Goal: Information Seeking & Learning: Compare options

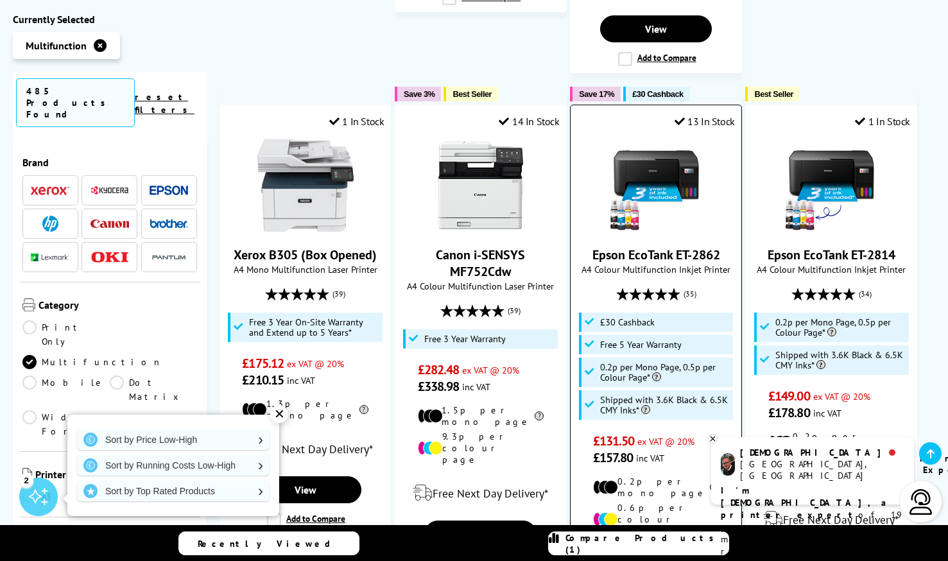
scroll to position [1732, 0]
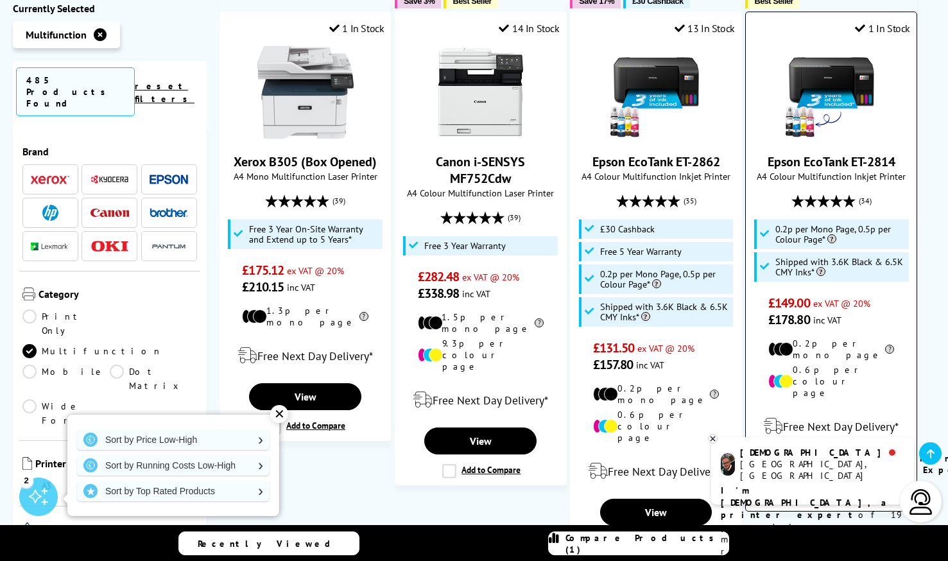
click at [793, 490] on label "Add to Compare" at bounding box center [832, 497] width 78 height 14
click at [0, 0] on input "Add to Compare" at bounding box center [0, 0] width 0 height 0
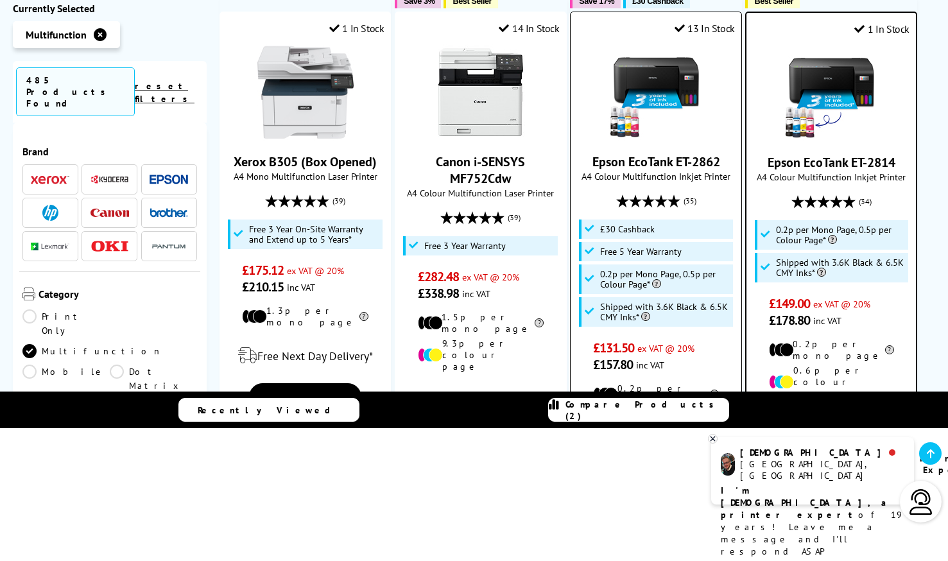
scroll to position [1860, 0]
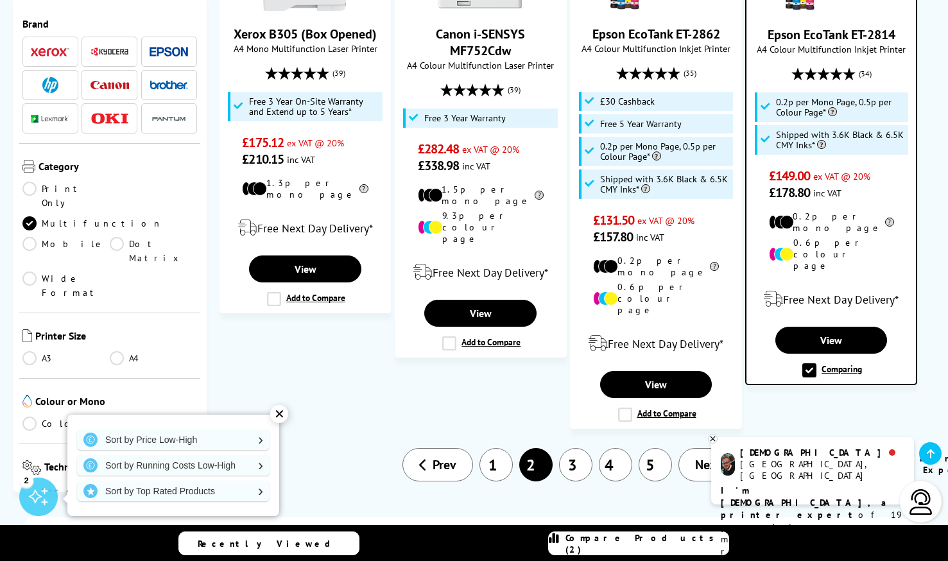
click at [583, 448] on link "3" at bounding box center [575, 464] width 33 height 33
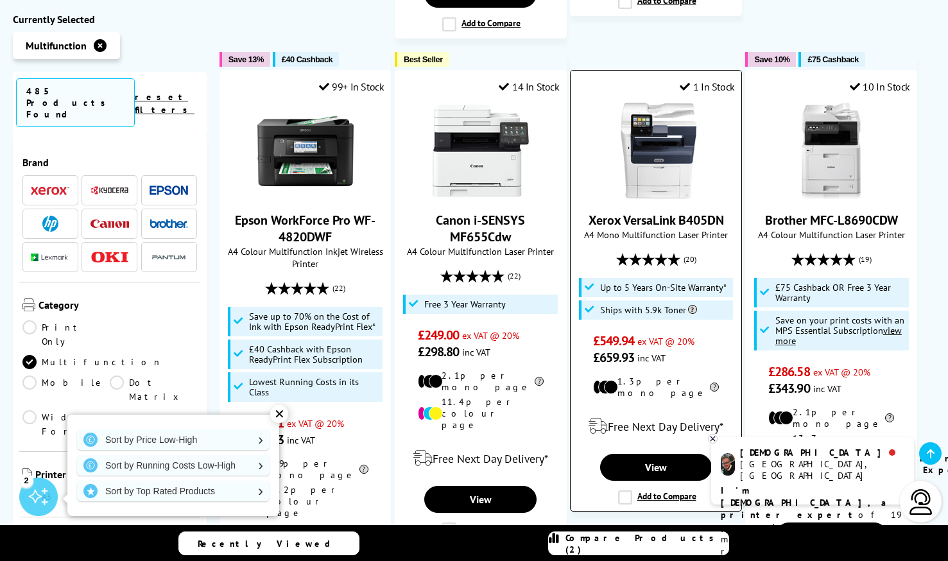
scroll to position [1765, 0]
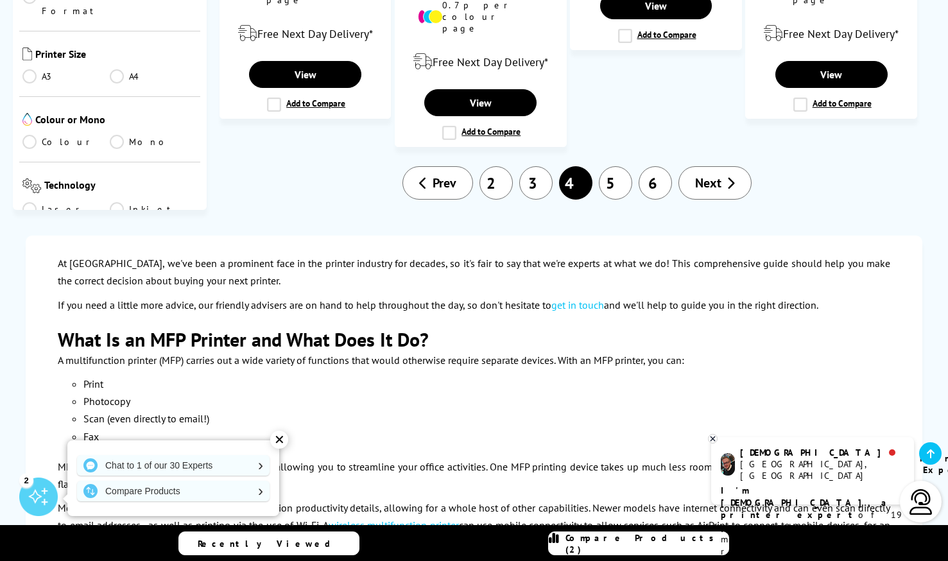
scroll to position [1970, 0]
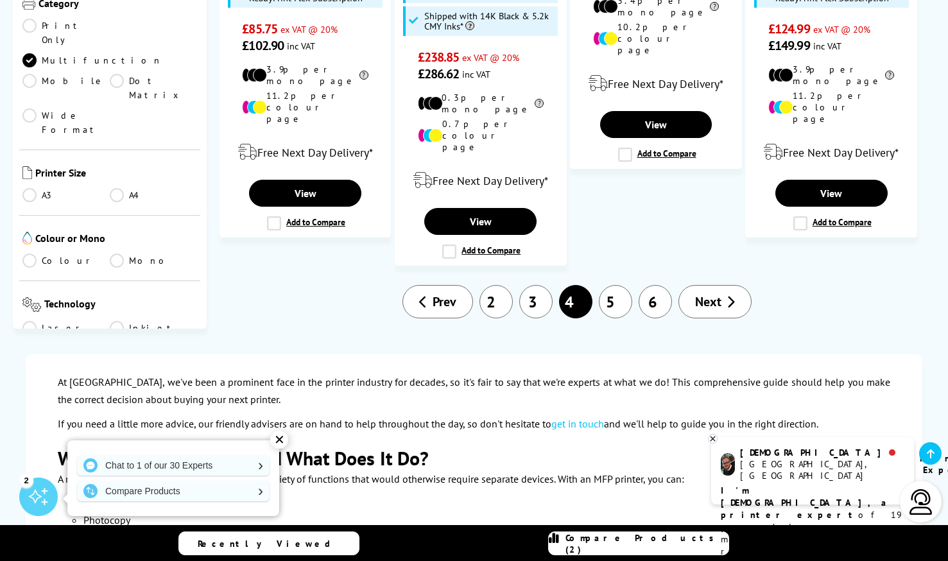
click at [497, 285] on link "2" at bounding box center [495, 301] width 33 height 33
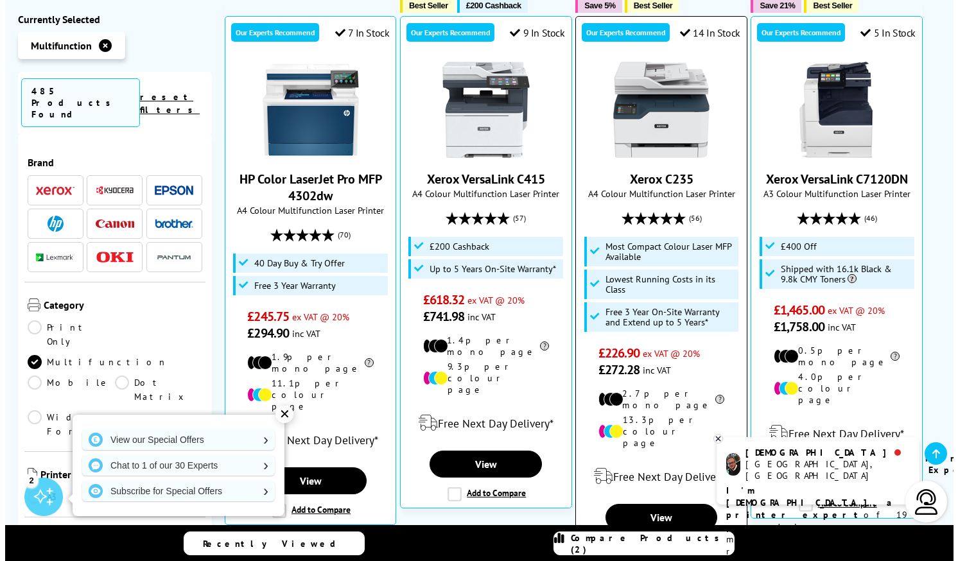
scroll to position [653, 0]
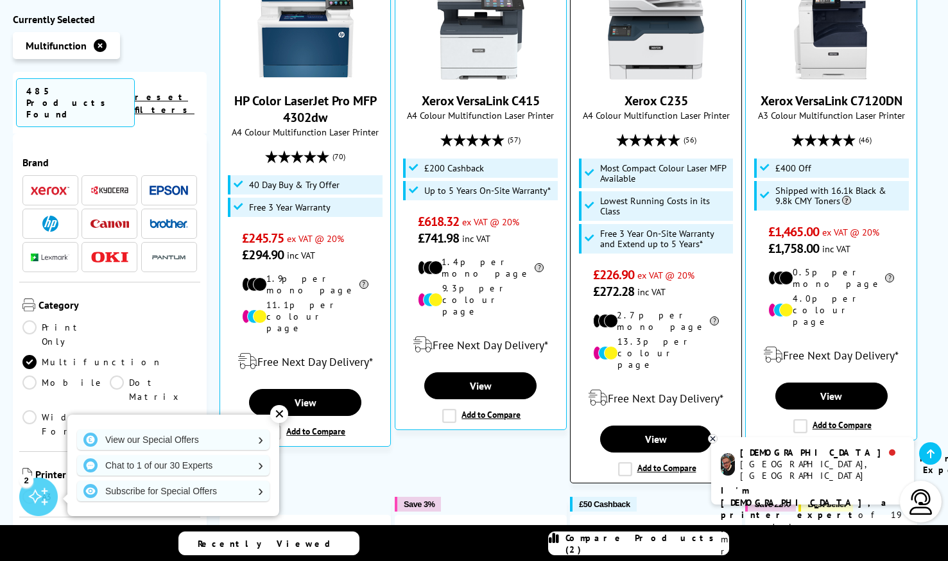
click at [626, 462] on label "Add to Compare" at bounding box center [657, 469] width 78 height 14
click at [0, 0] on input "Add to Compare" at bounding box center [0, 0] width 0 height 0
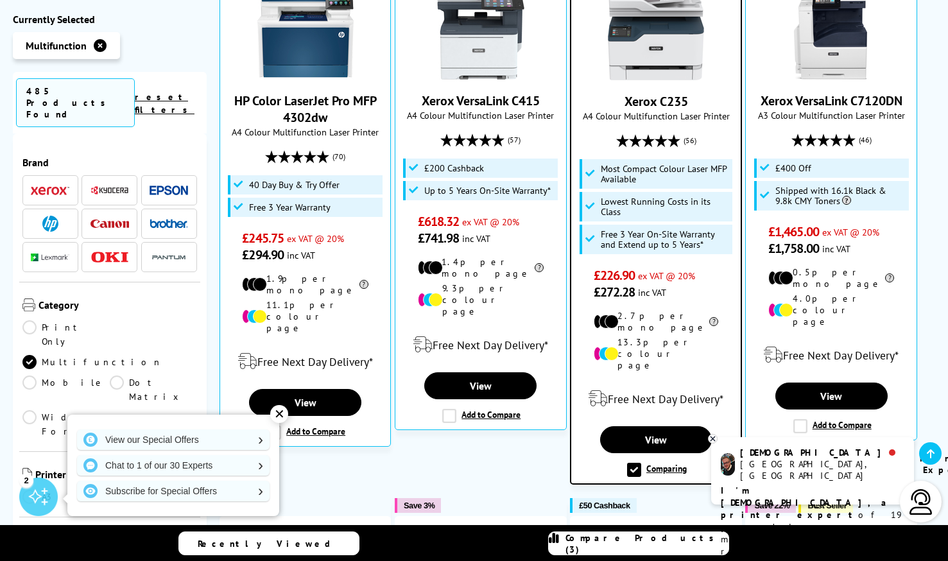
click at [628, 536] on link "Compare Products (3)" at bounding box center [638, 543] width 181 height 24
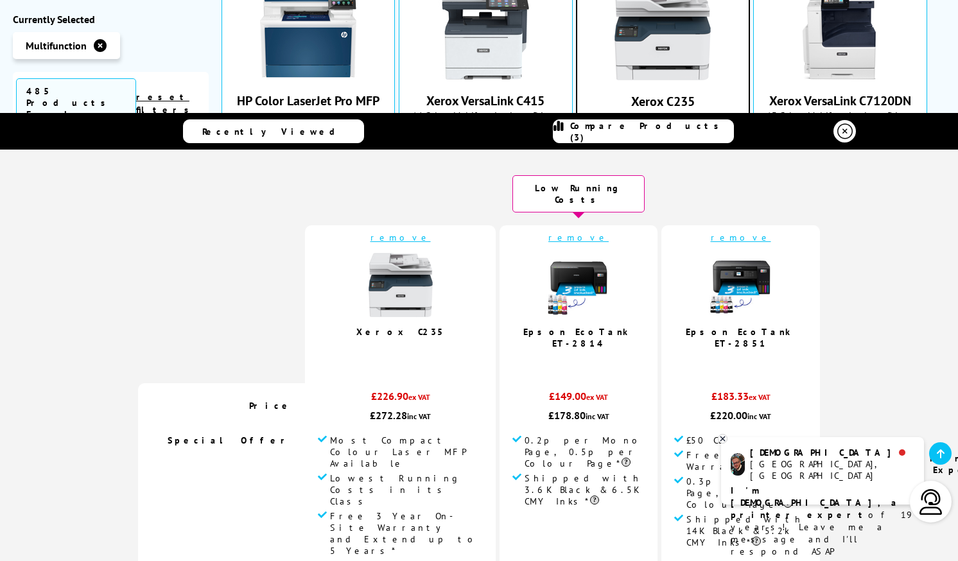
click at [722, 437] on icon at bounding box center [722, 439] width 8 height 10
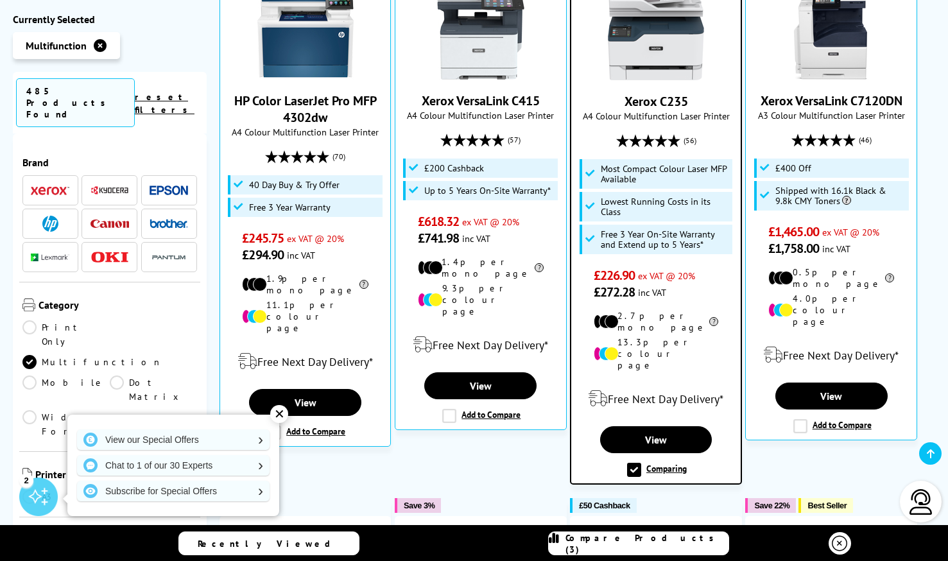
click at [637, 547] on span "Compare Products (3)" at bounding box center [646, 543] width 163 height 23
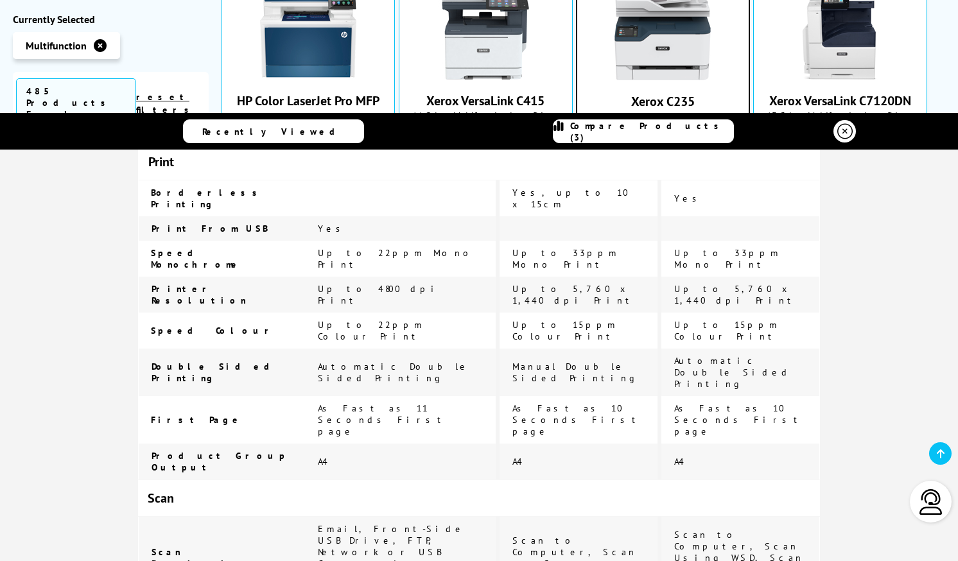
scroll to position [0, 0]
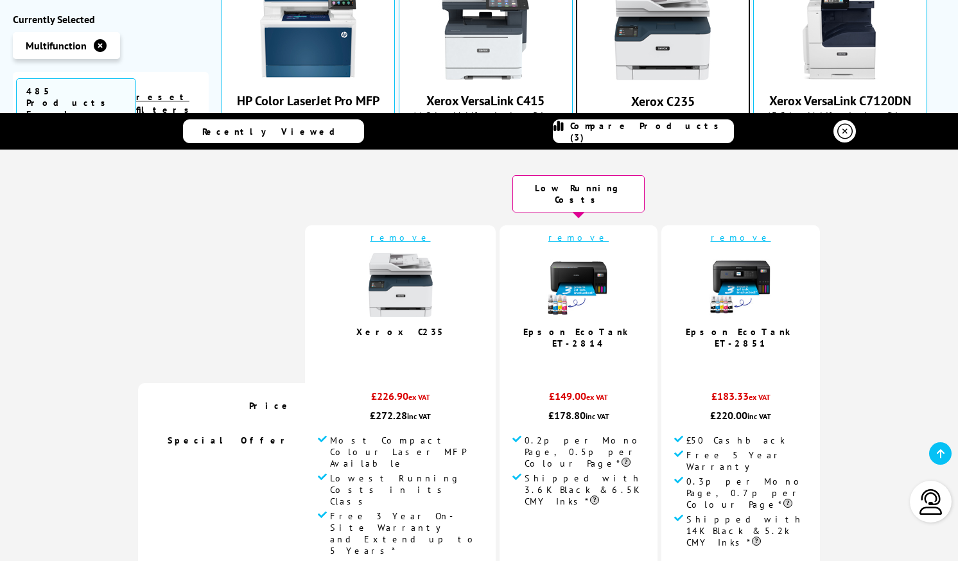
click at [418, 232] on link "remove" at bounding box center [400, 238] width 60 height 12
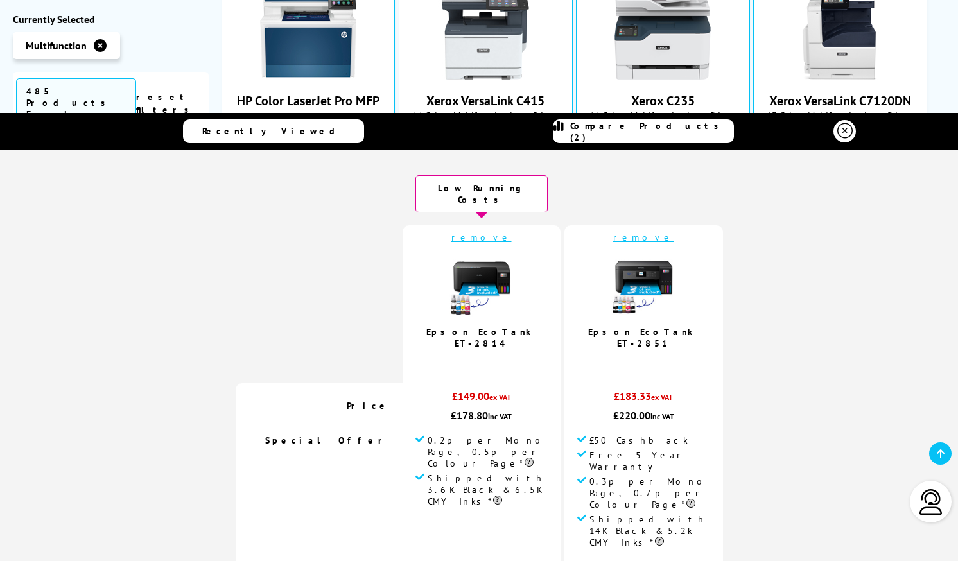
click at [490, 232] on link "remove" at bounding box center [481, 238] width 60 height 12
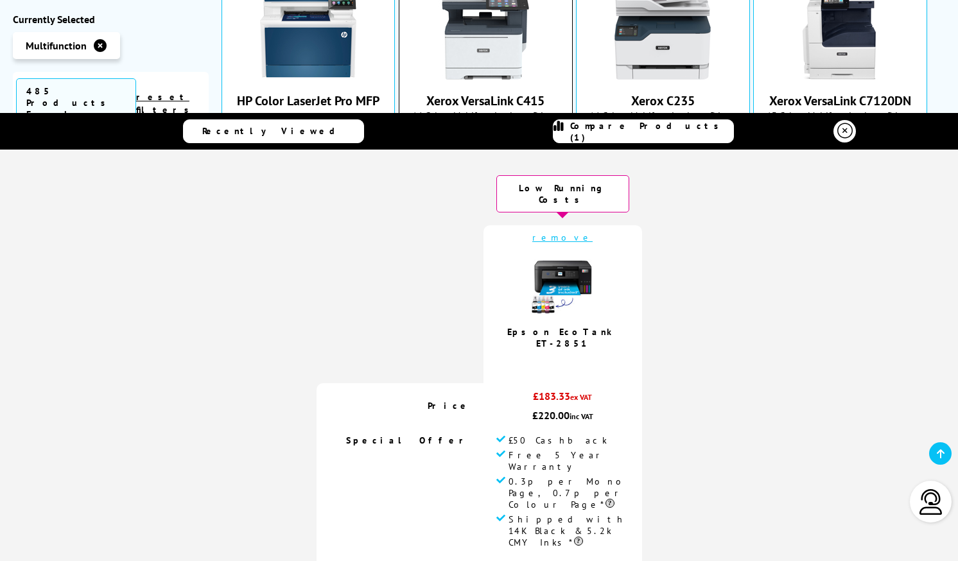
click at [420, 101] on div "Xerox VersaLink C415 A4 Colour Multifunction Laser Printer (57) £618.32 ex VAT …" at bounding box center [485, 114] width 159 height 263
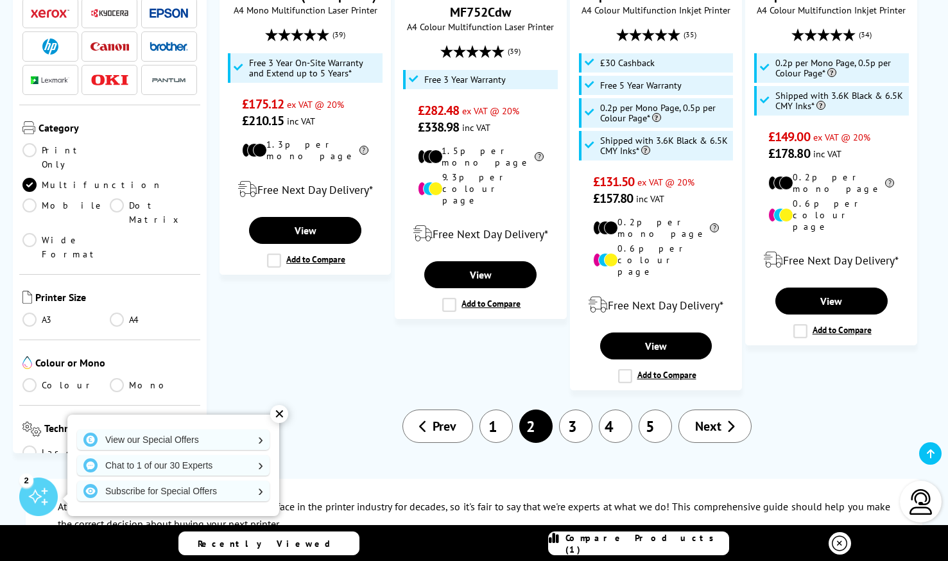
scroll to position [2027, 0]
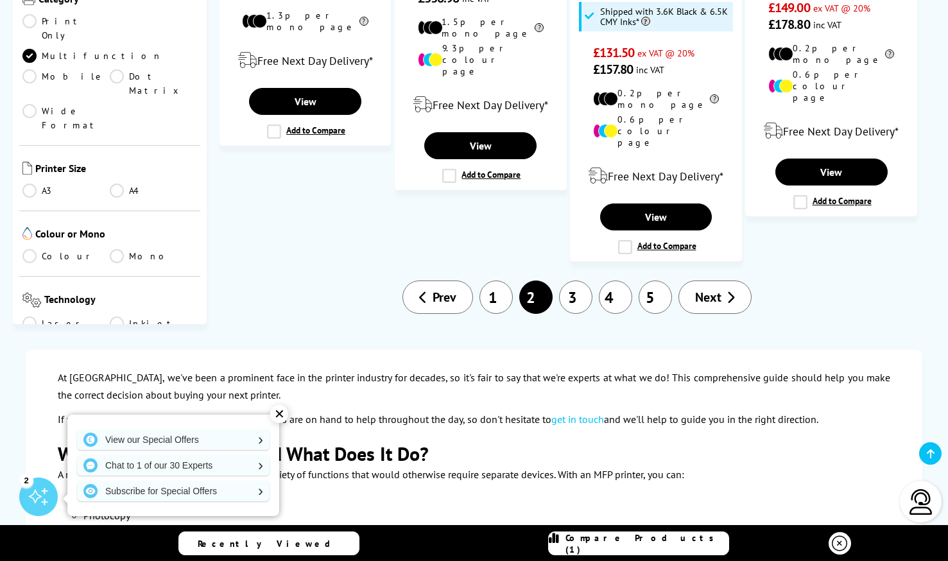
click at [502, 280] on link "1" at bounding box center [495, 296] width 33 height 33
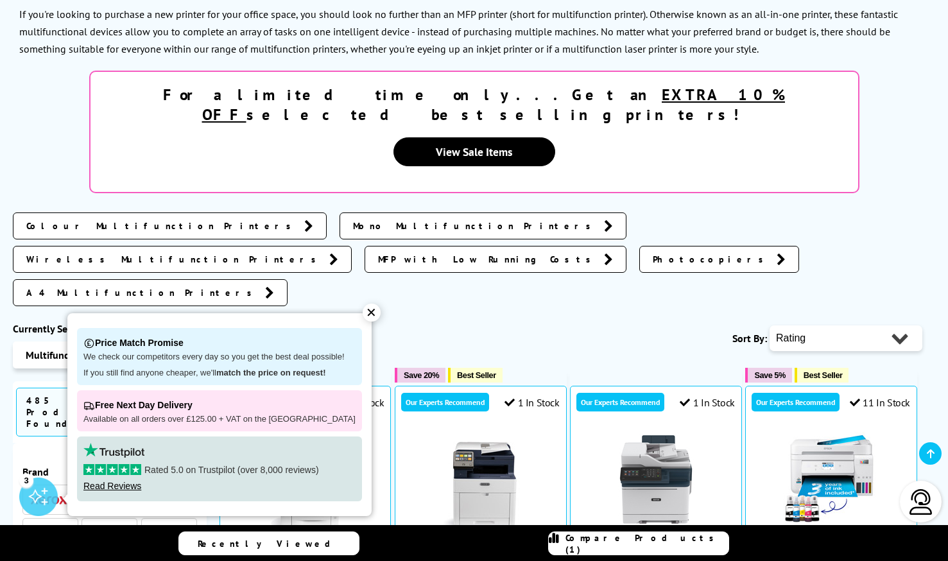
scroll to position [423, 0]
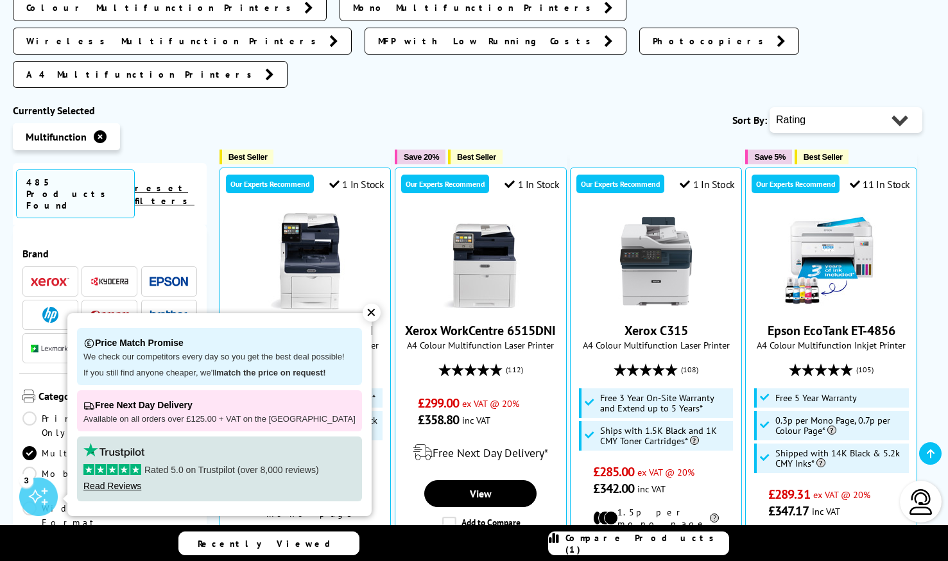
click at [363, 314] on div "✕" at bounding box center [372, 313] width 18 height 18
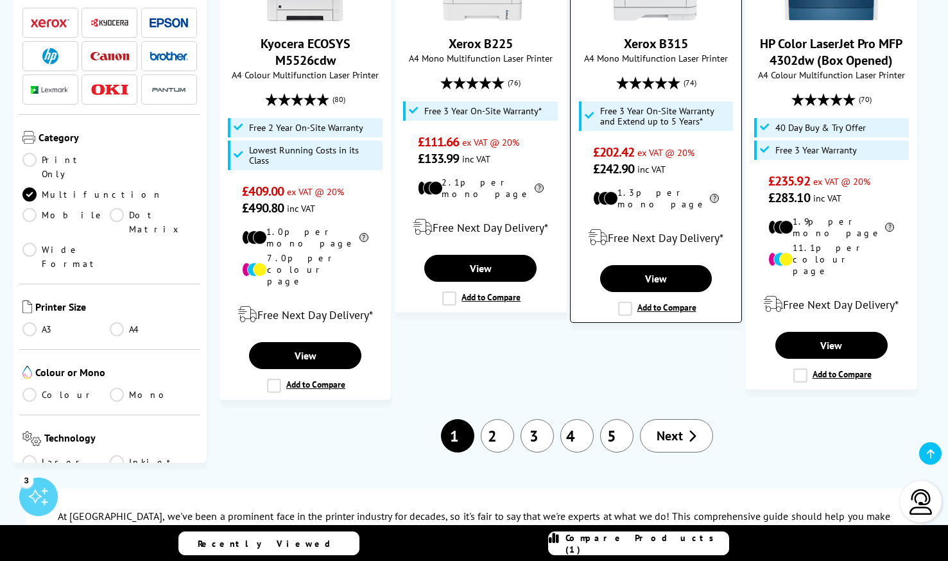
scroll to position [1992, 0]
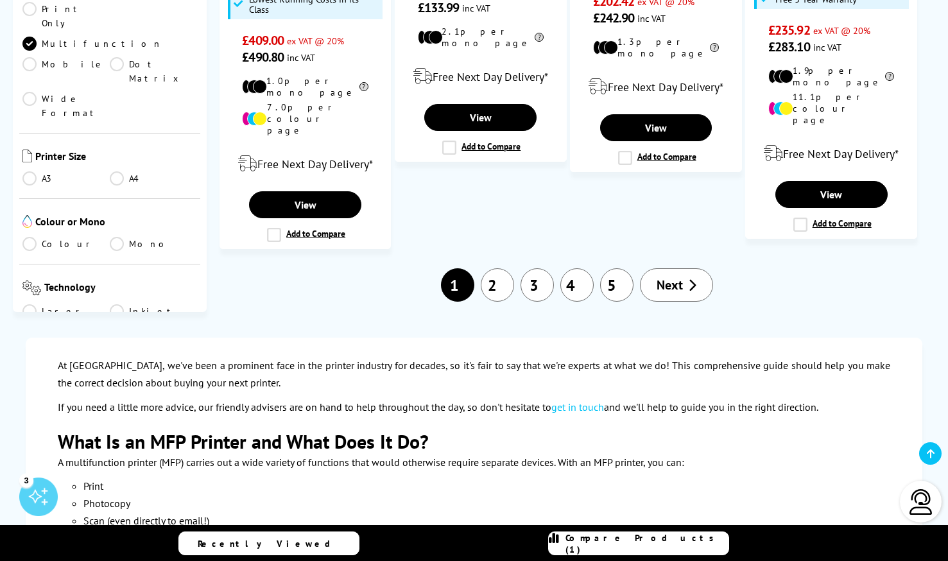
click at [496, 268] on link "2" at bounding box center [497, 284] width 33 height 33
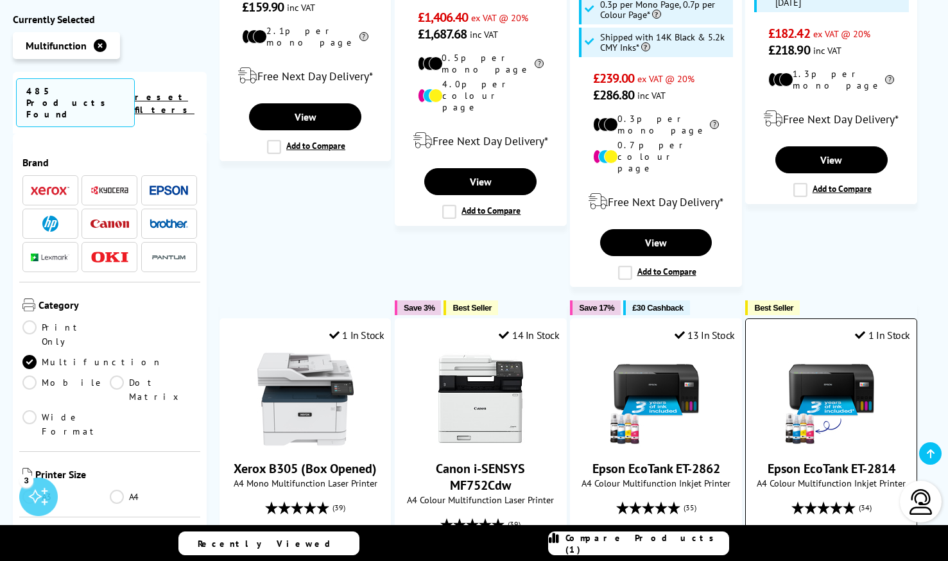
scroll to position [1169, 0]
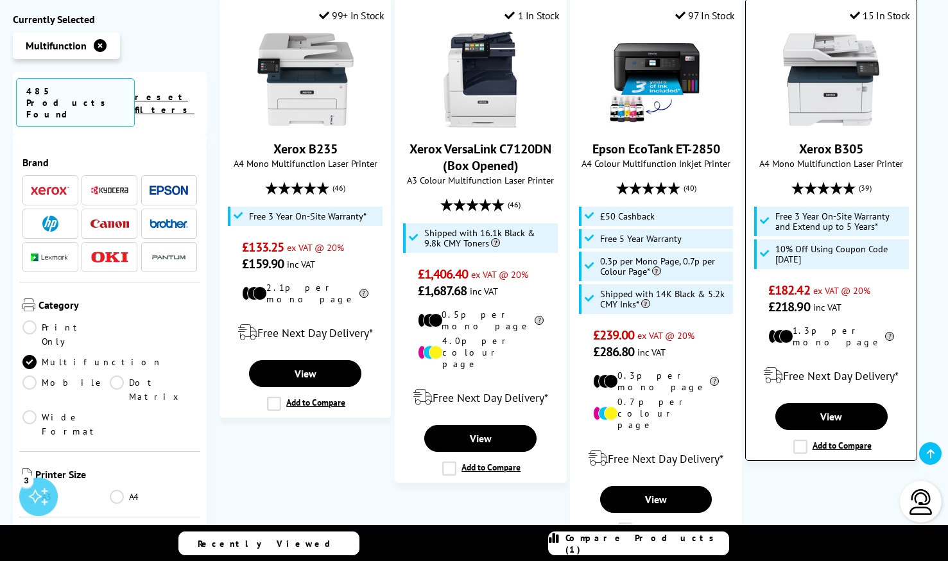
click at [798, 440] on label "Add to Compare" at bounding box center [832, 447] width 78 height 14
click at [0, 0] on input "Add to Compare" at bounding box center [0, 0] width 0 height 0
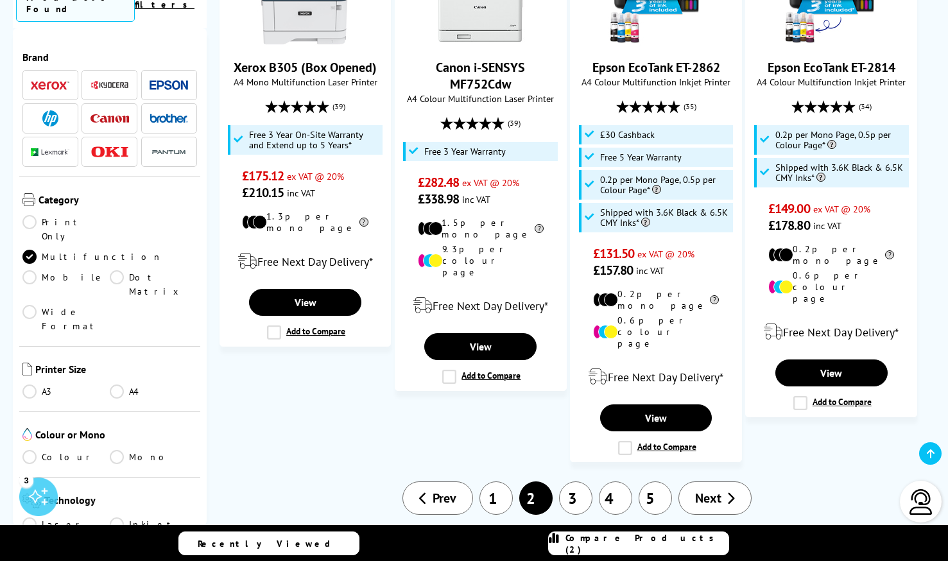
scroll to position [1829, 0]
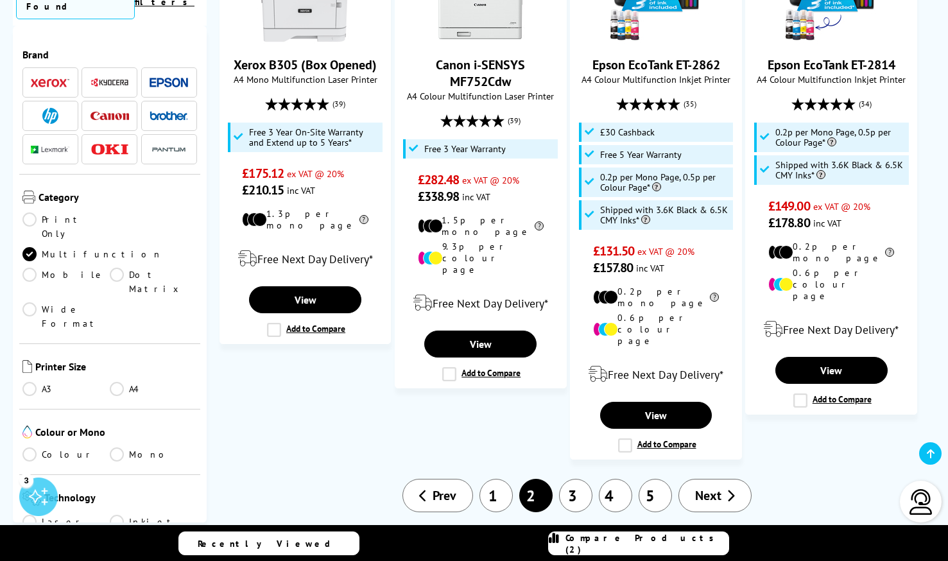
click at [572, 479] on link "3" at bounding box center [575, 495] width 33 height 33
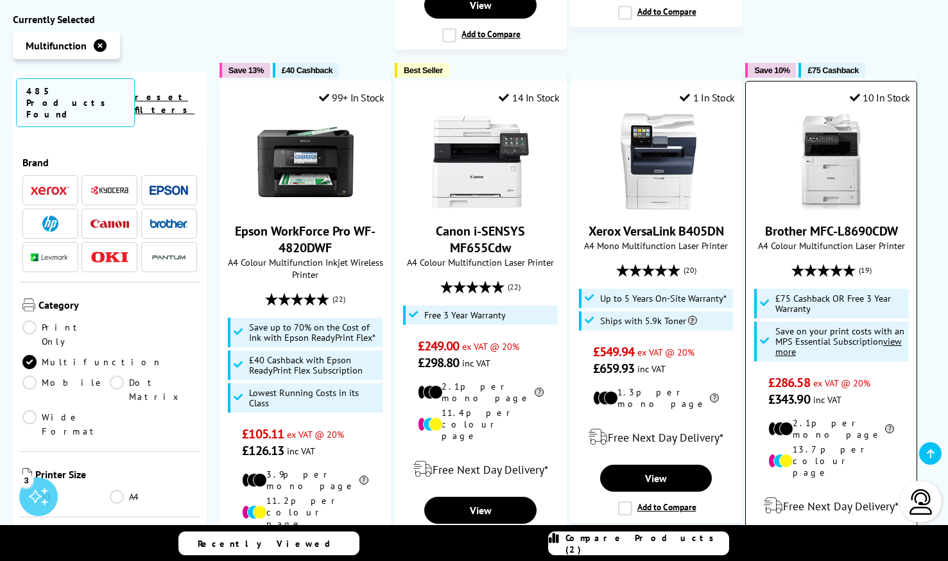
scroll to position [1803, 0]
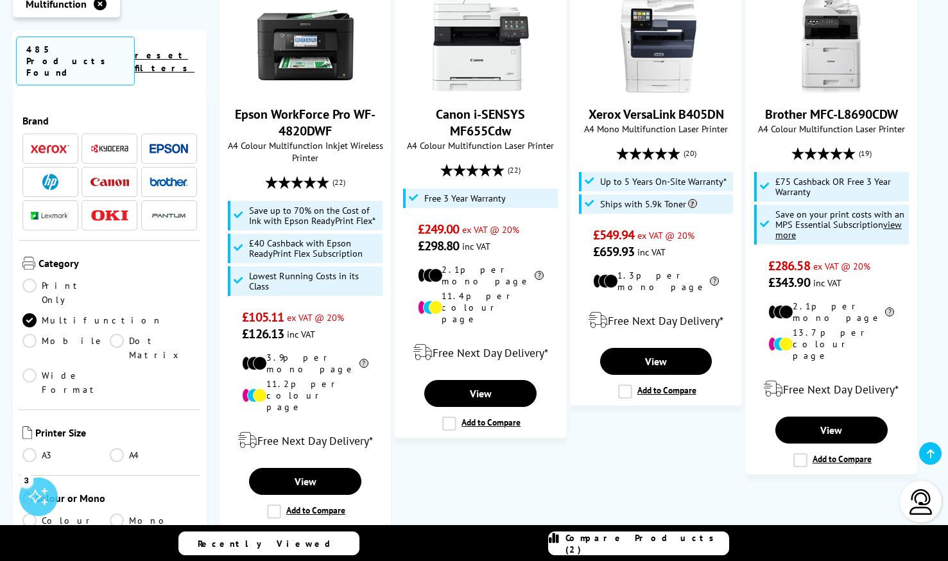
click at [623, 545] on link "4" at bounding box center [615, 561] width 33 height 33
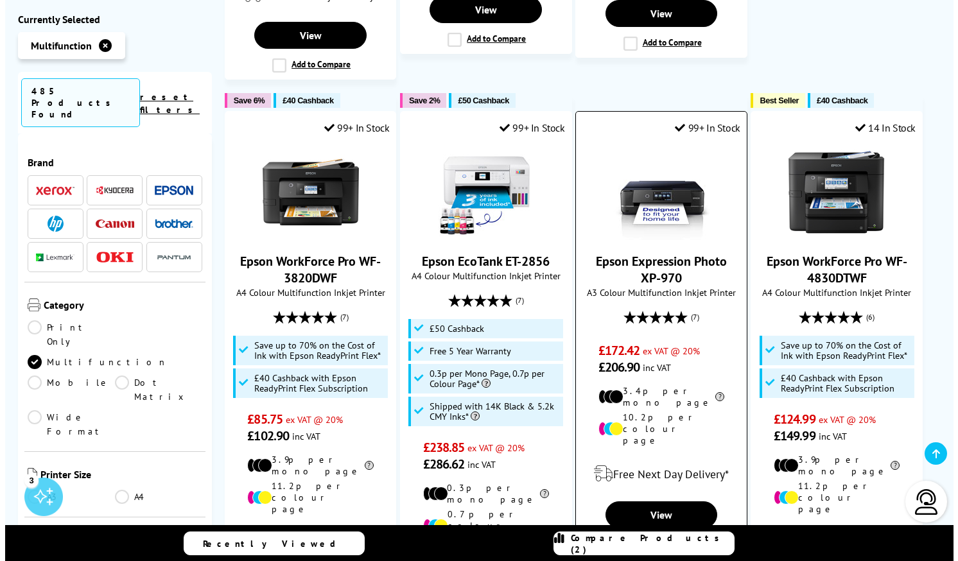
scroll to position [1667, 0]
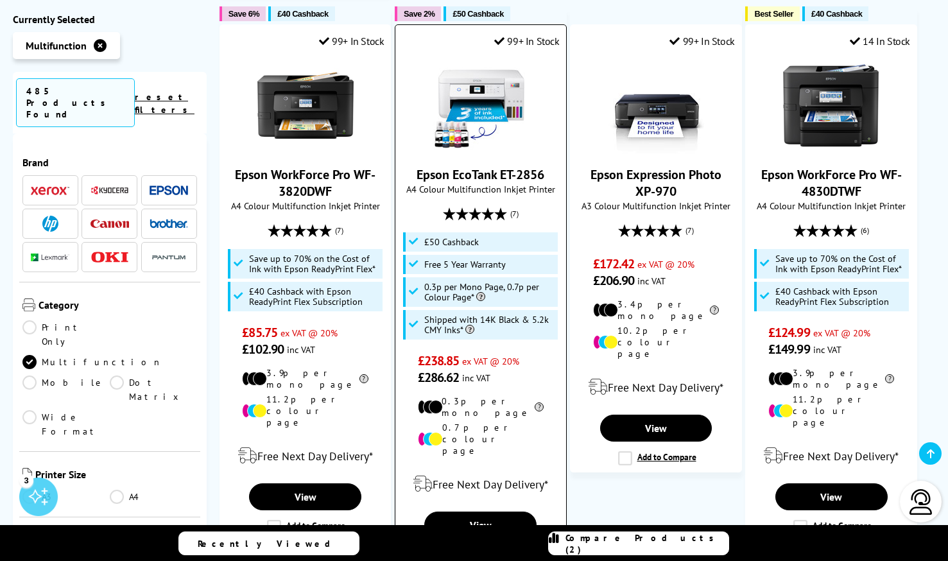
click at [446, 548] on label "Add to Compare" at bounding box center [481, 555] width 78 height 14
click at [0, 0] on input "Add to Compare" at bounding box center [0, 0] width 0 height 0
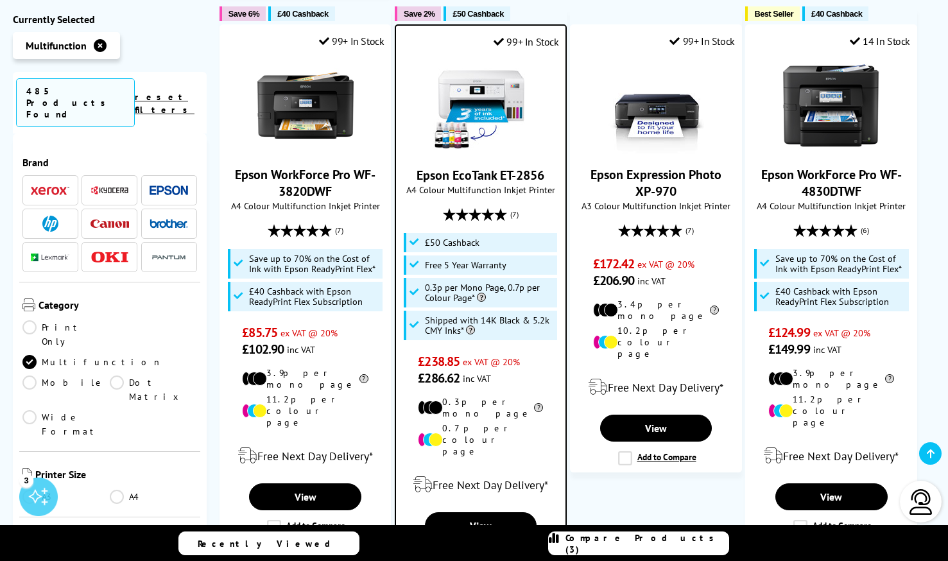
click at [585, 537] on link "Compare Products (3)" at bounding box center [638, 543] width 181 height 24
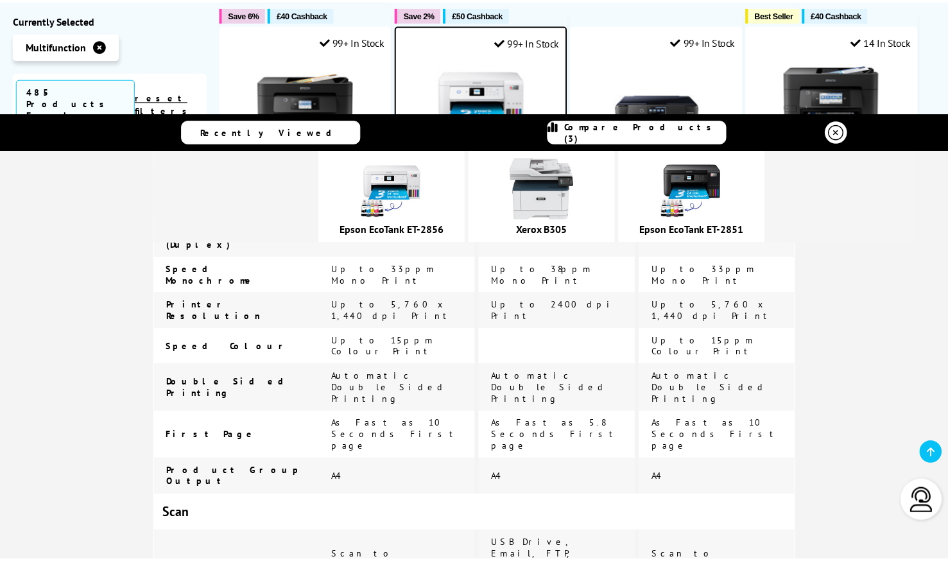
scroll to position [0, 0]
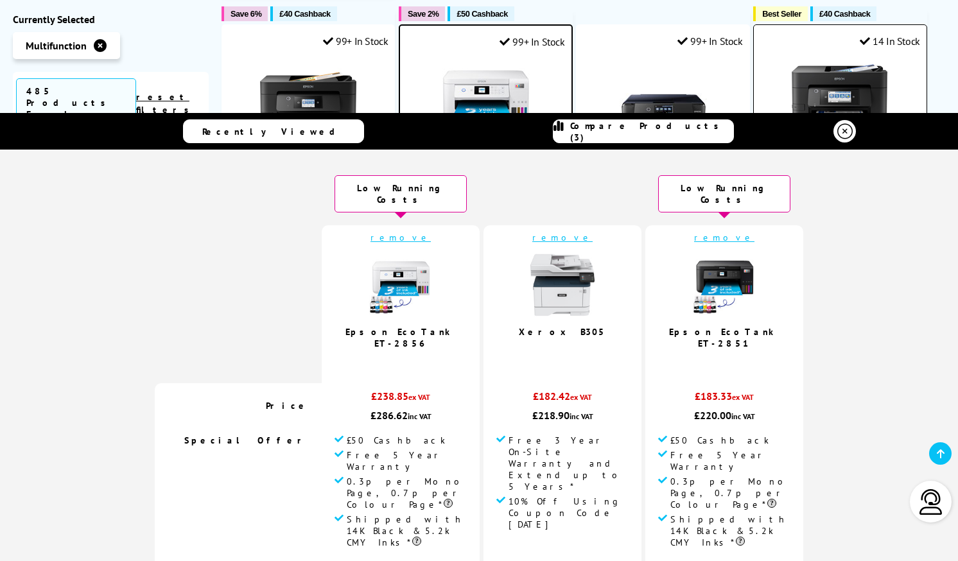
click at [838, 137] on icon at bounding box center [844, 130] width 15 height 15
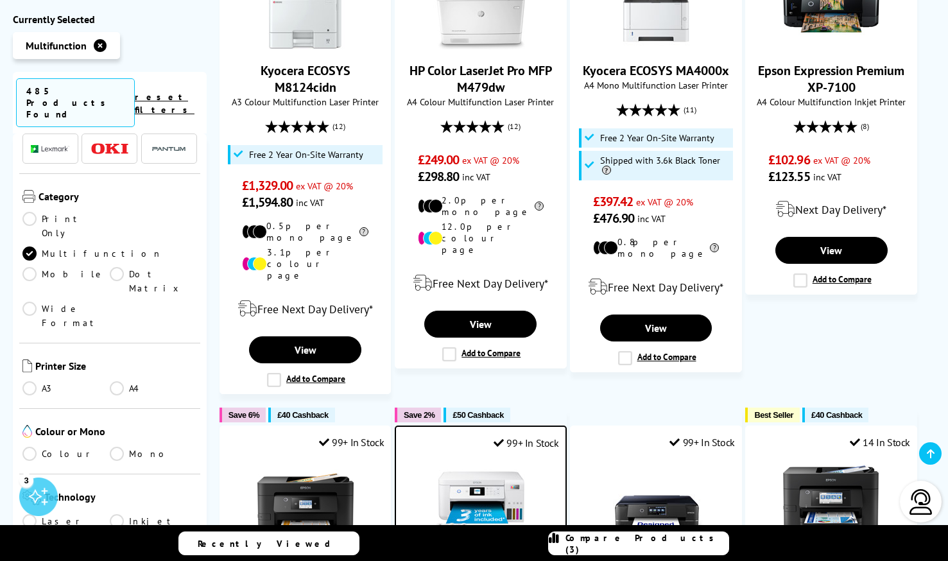
scroll to position [223, 0]
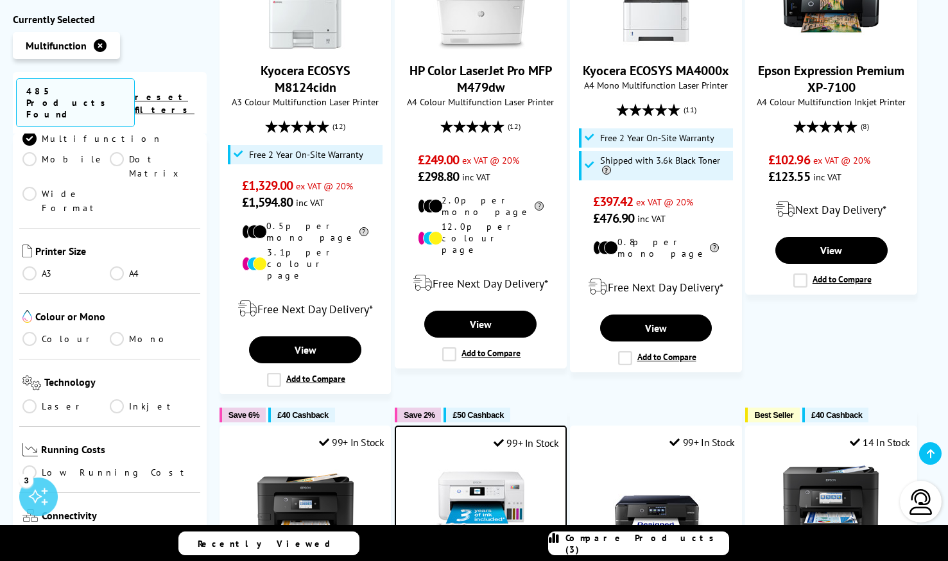
click at [117, 332] on link "Mono" at bounding box center [153, 339] width 87 height 14
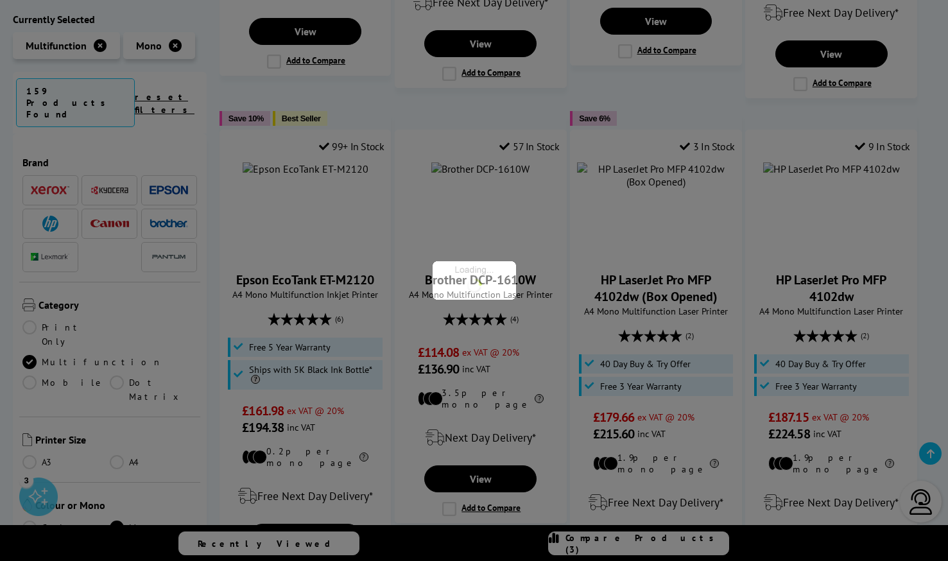
scroll to position [223, 0]
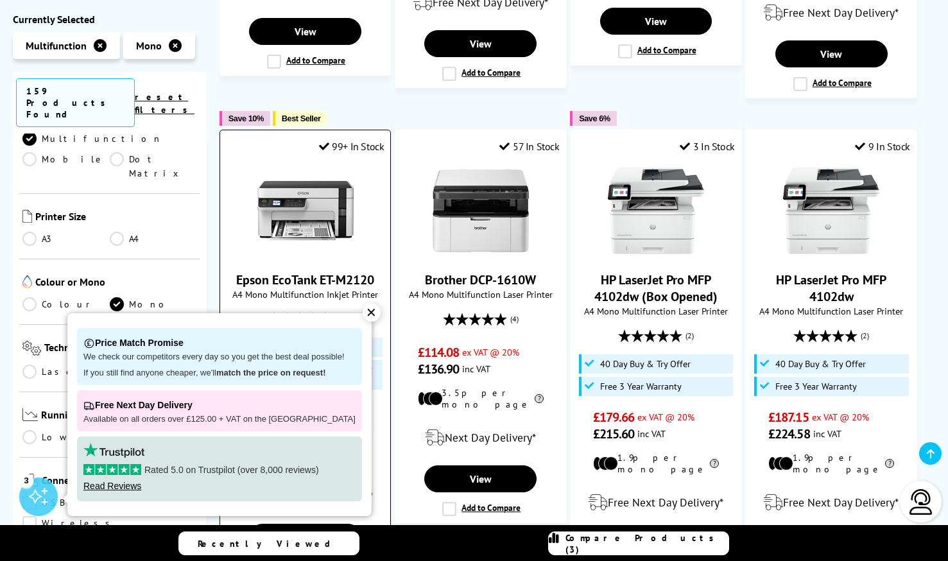
click at [363, 313] on div "✕" at bounding box center [372, 313] width 18 height 18
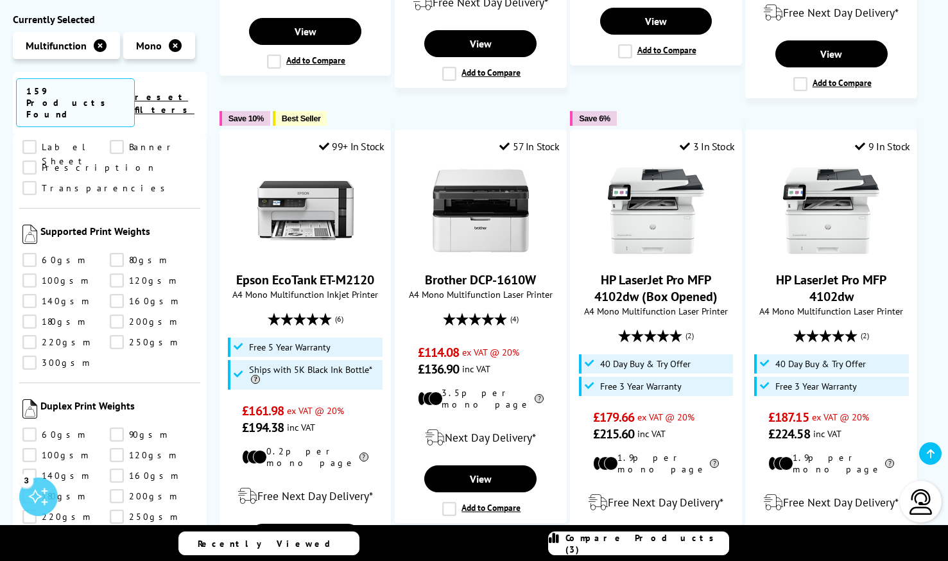
scroll to position [1712, 0]
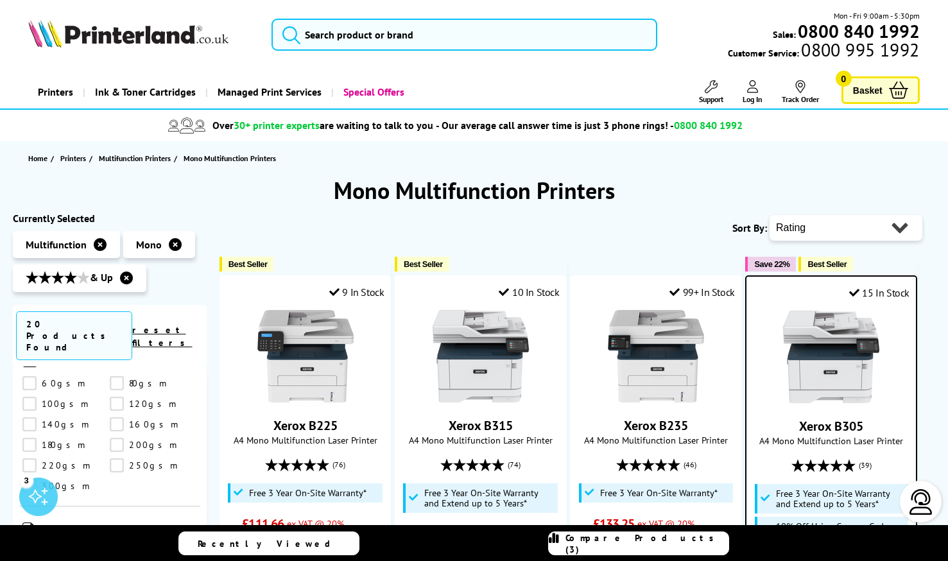
select select "Price Descending"
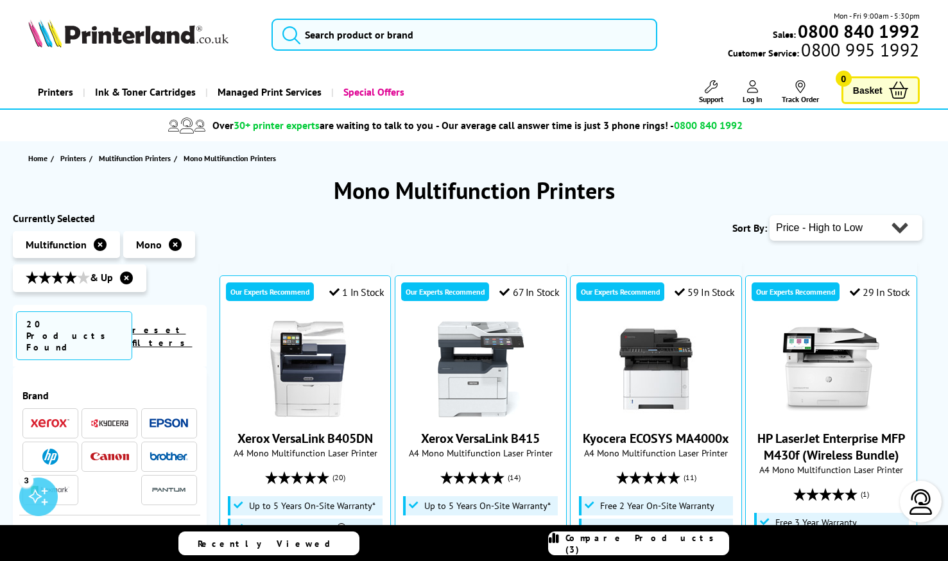
select select "Running Costs"
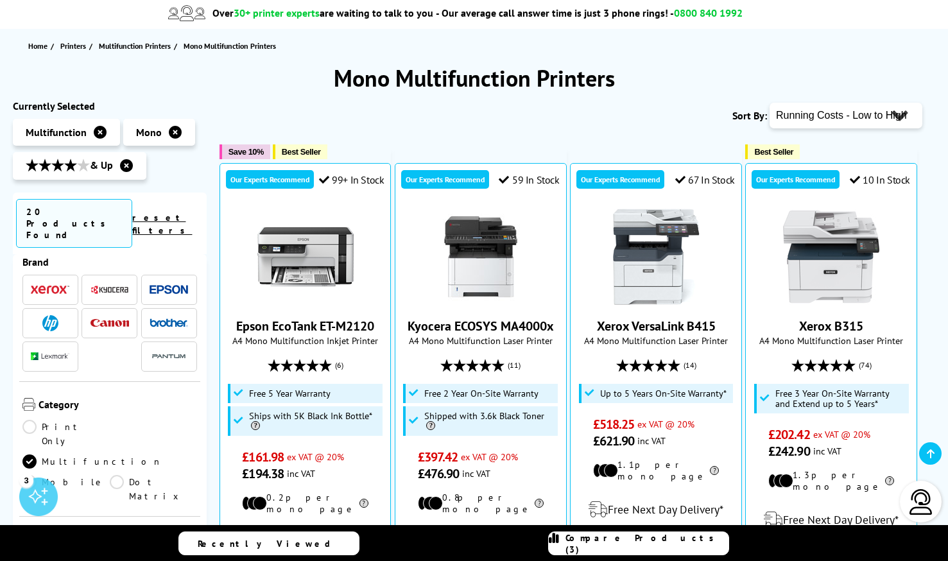
scroll to position [169, 0]
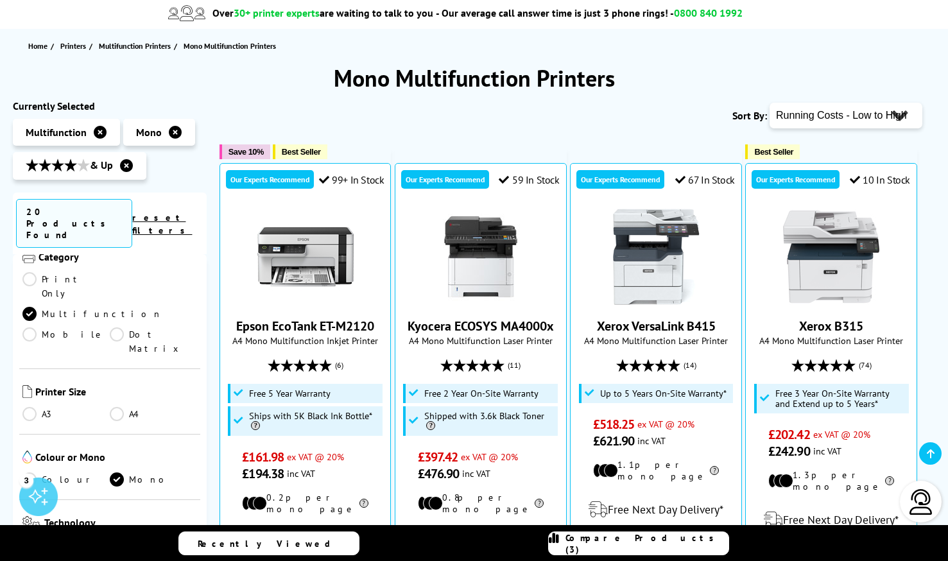
click at [113, 307] on link "Multifunction" at bounding box center [92, 314] width 140 height 14
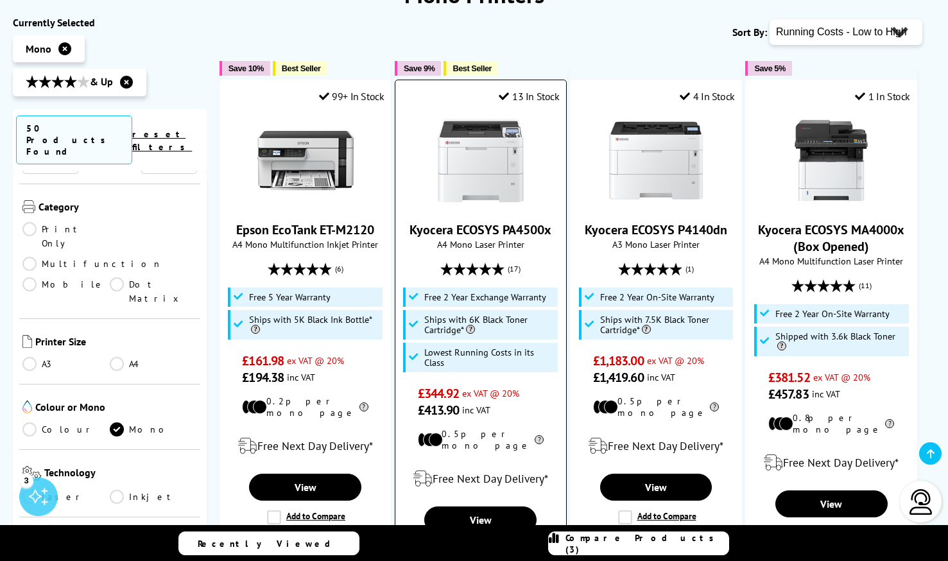
scroll to position [292, 0]
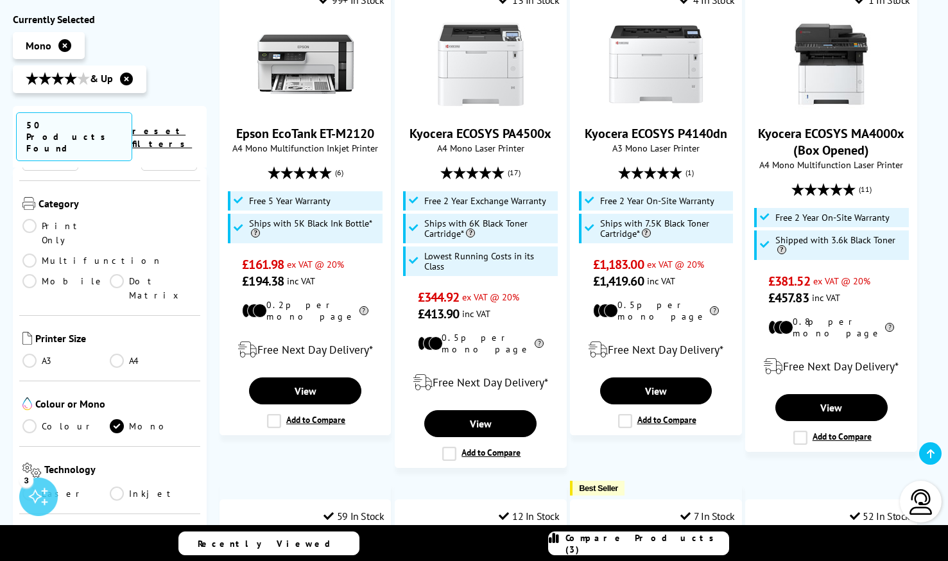
click at [646, 552] on link "Compare Products (3)" at bounding box center [638, 543] width 181 height 24
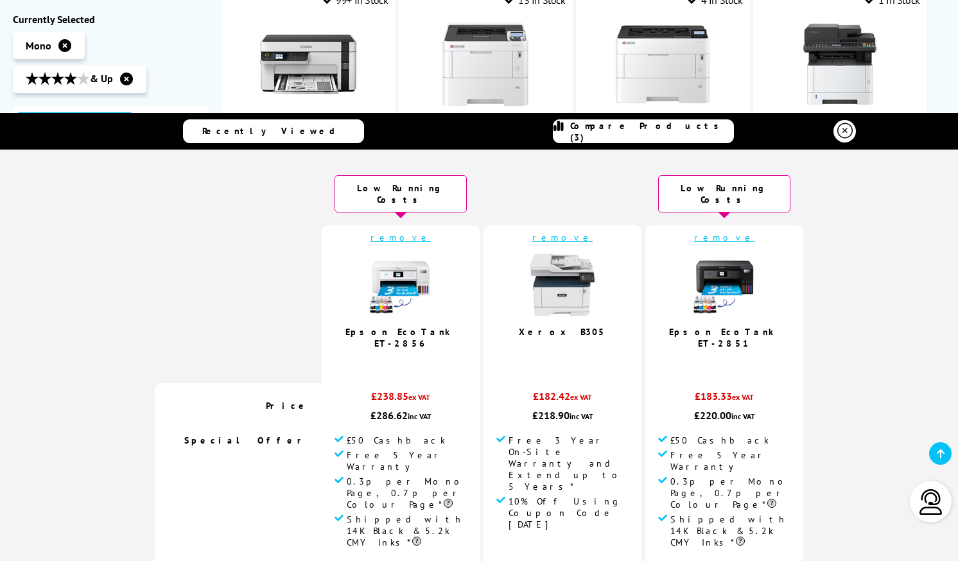
click at [411, 232] on link "remove" at bounding box center [400, 238] width 60 height 12
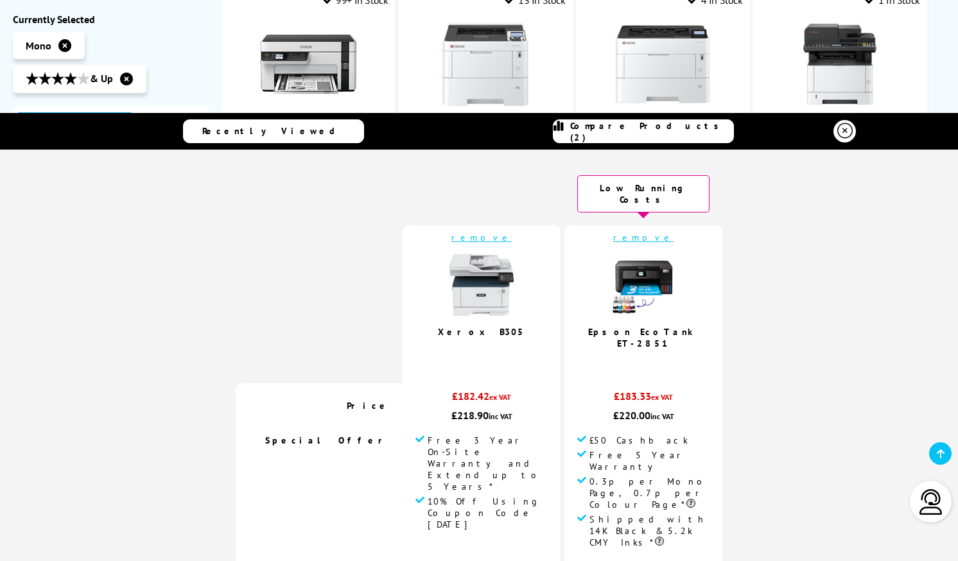
click at [489, 232] on link "remove" at bounding box center [481, 238] width 60 height 12
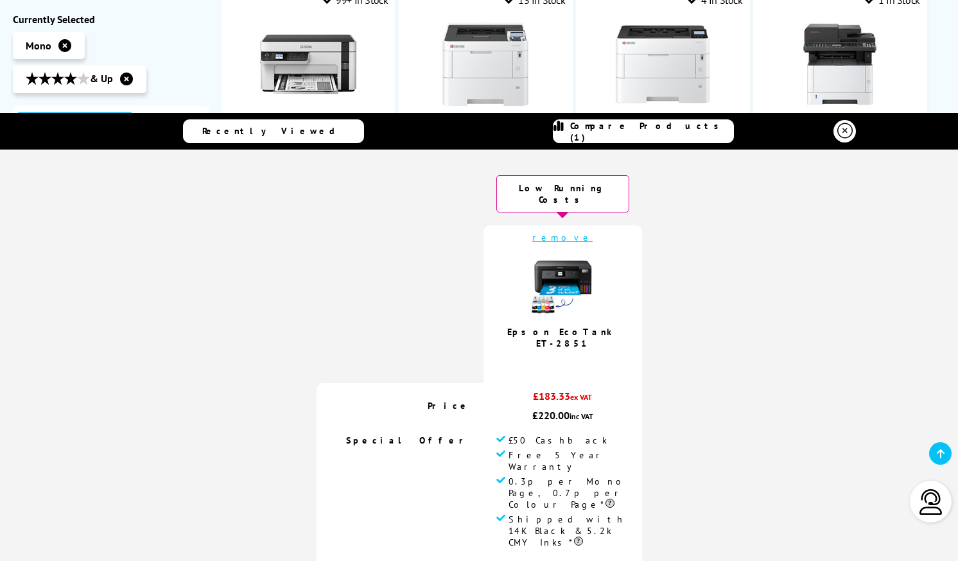
click at [569, 232] on link "remove" at bounding box center [562, 238] width 60 height 12
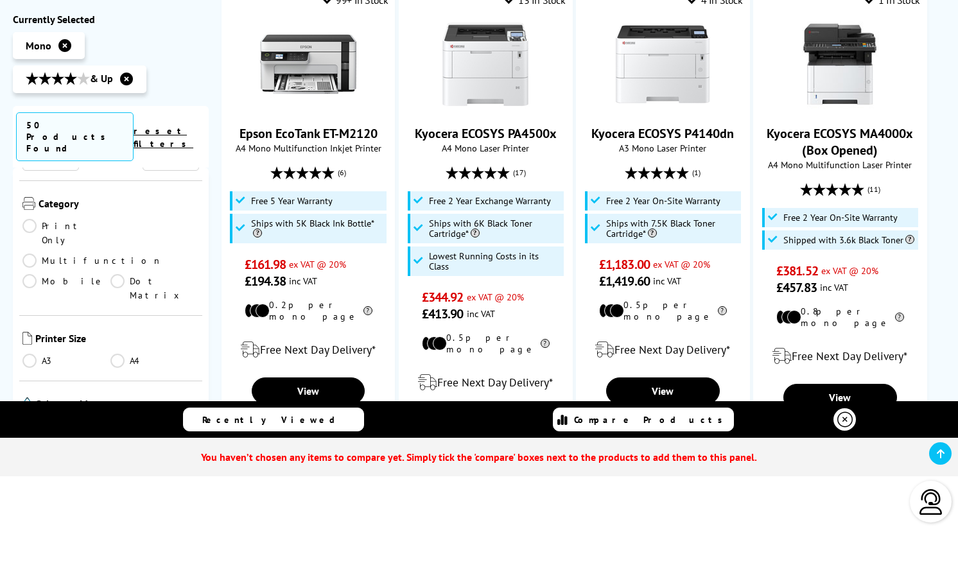
click at [848, 423] on icon at bounding box center [844, 419] width 15 height 15
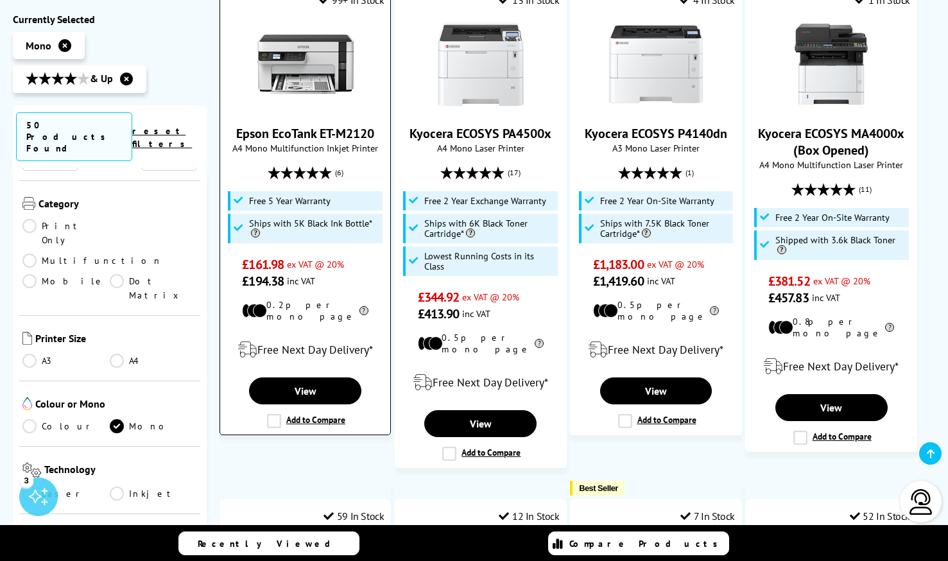
click at [267, 414] on label "Add to Compare" at bounding box center [306, 421] width 78 height 14
click at [0, 0] on input "Add to Compare" at bounding box center [0, 0] width 0 height 0
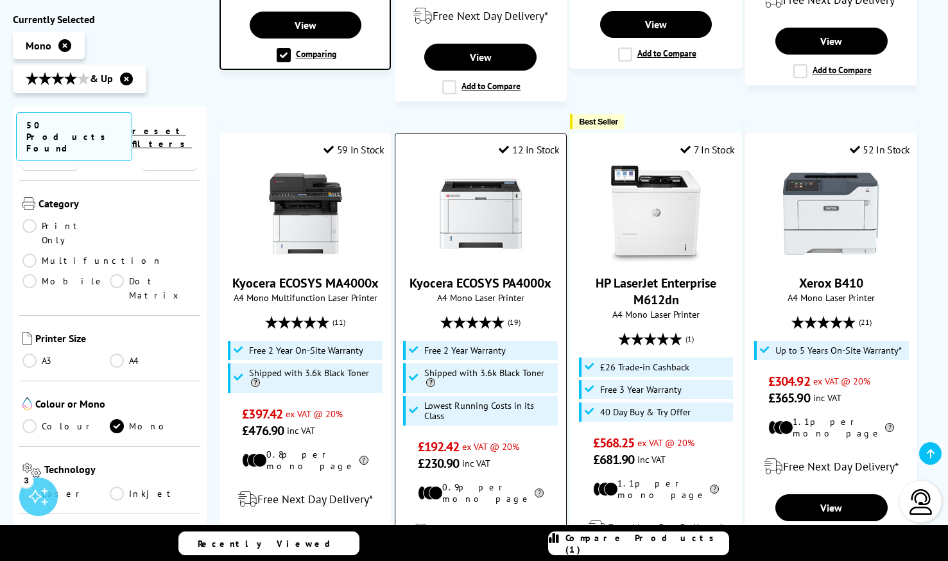
scroll to position [788, 0]
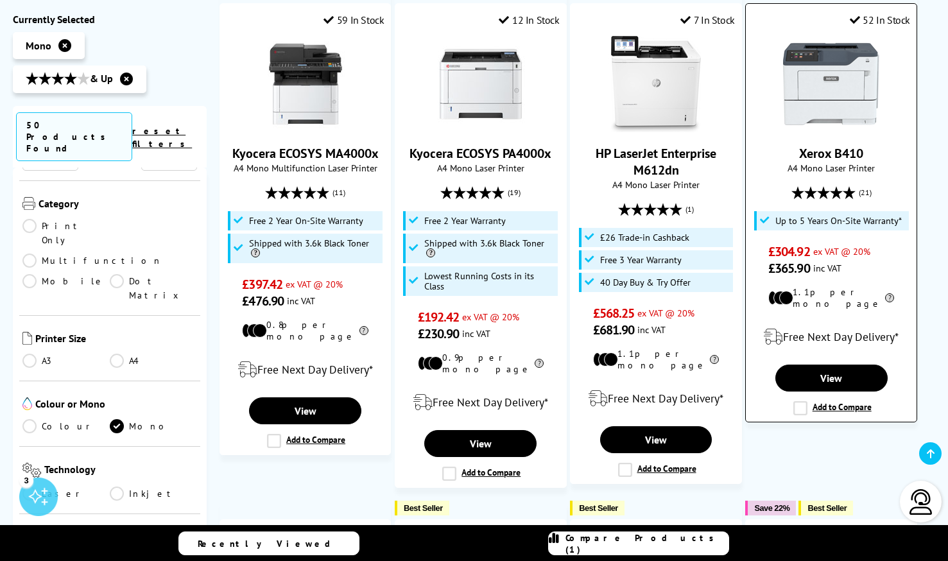
click at [801, 401] on label "Add to Compare" at bounding box center [832, 408] width 78 height 14
click at [0, 0] on input "Add to Compare" at bounding box center [0, 0] width 0 height 0
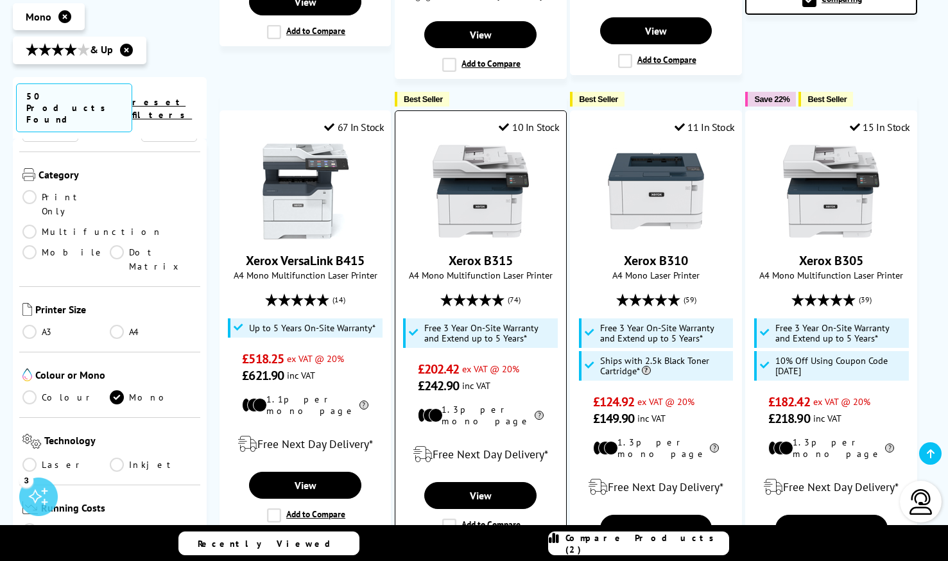
scroll to position [1300, 0]
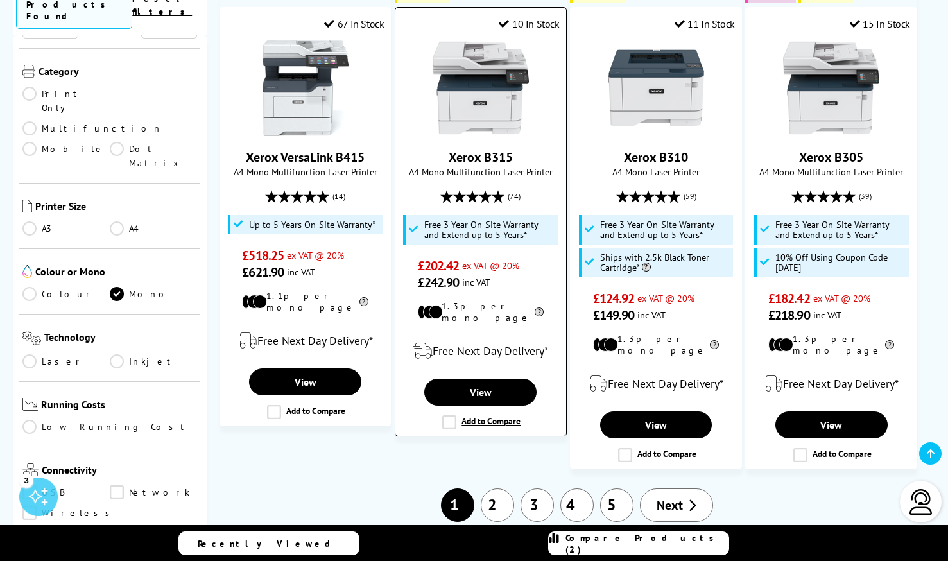
click at [451, 415] on label "Add to Compare" at bounding box center [481, 422] width 78 height 14
click at [0, 0] on input "Add to Compare" at bounding box center [0, 0] width 0 height 0
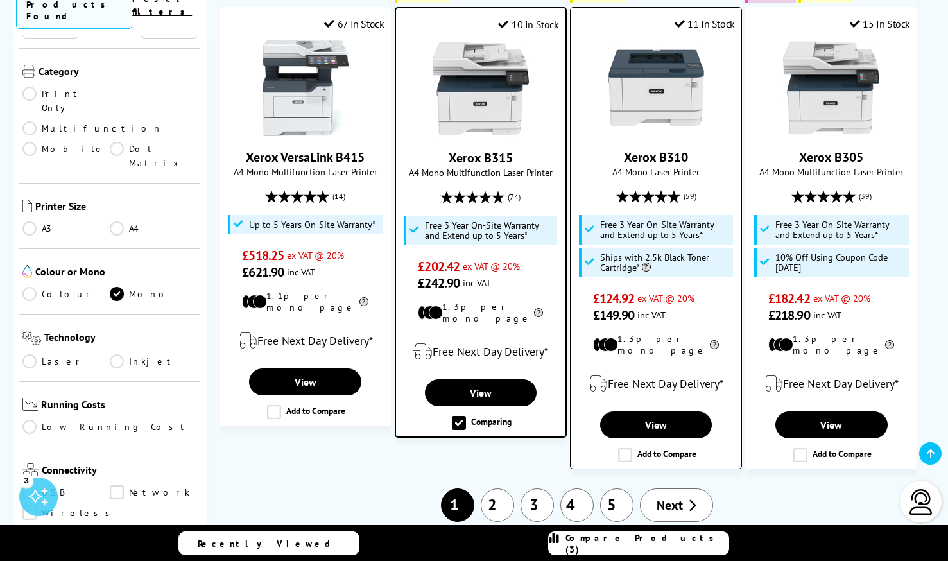
click at [623, 448] on label "Add to Compare" at bounding box center [657, 455] width 78 height 14
click at [0, 0] on input "Add to Compare" at bounding box center [0, 0] width 0 height 0
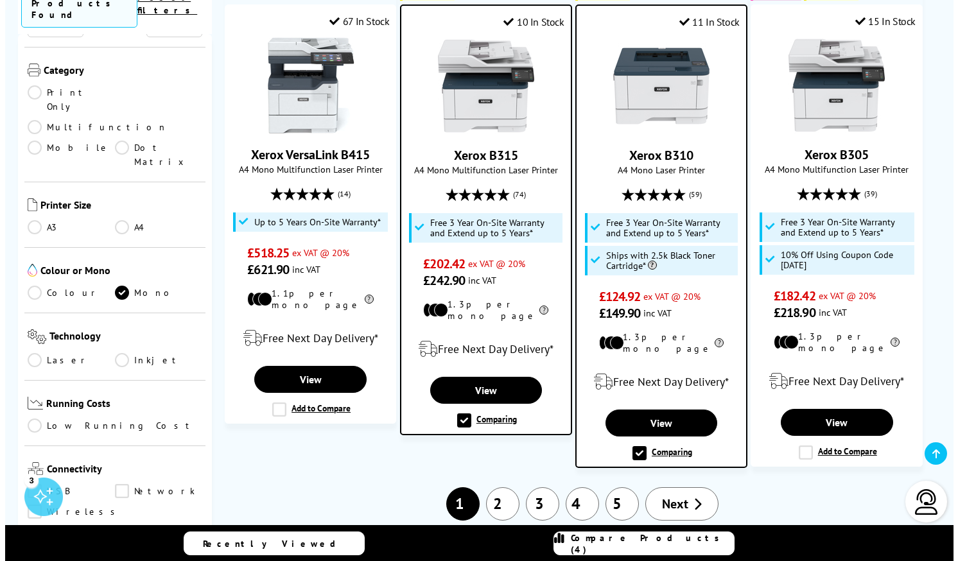
scroll to position [1403, 0]
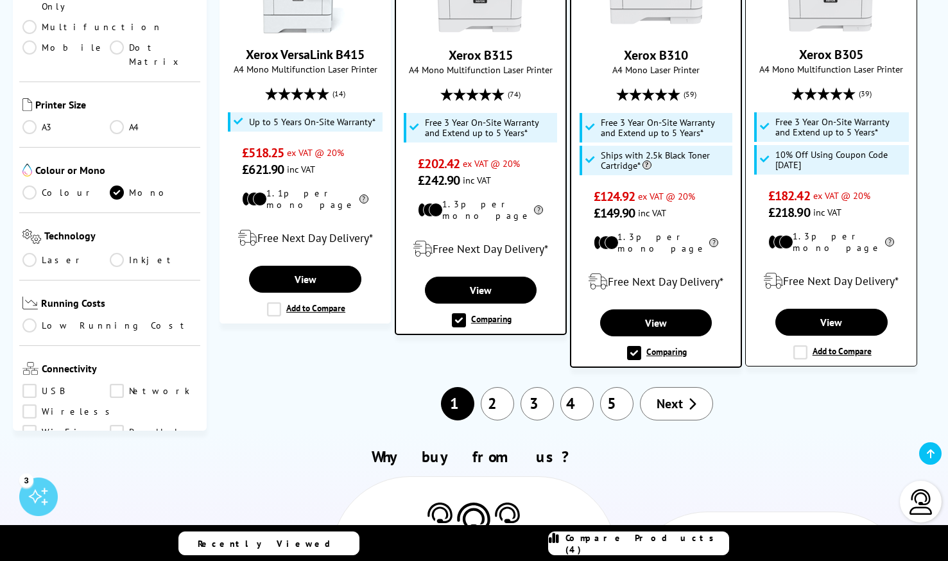
click at [798, 345] on label "Add to Compare" at bounding box center [832, 352] width 78 height 14
click at [0, 0] on input "Add to Compare" at bounding box center [0, 0] width 0 height 0
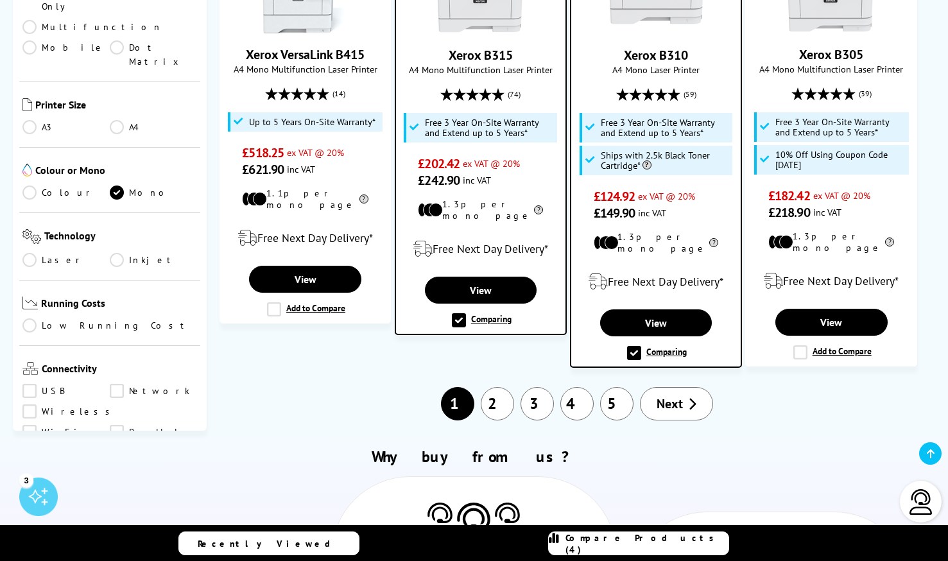
click at [645, 556] on div "Recently Viewed Compare Products (4)" at bounding box center [474, 543] width 770 height 37
click at [646, 547] on span "Compare Products (4)" at bounding box center [646, 543] width 163 height 23
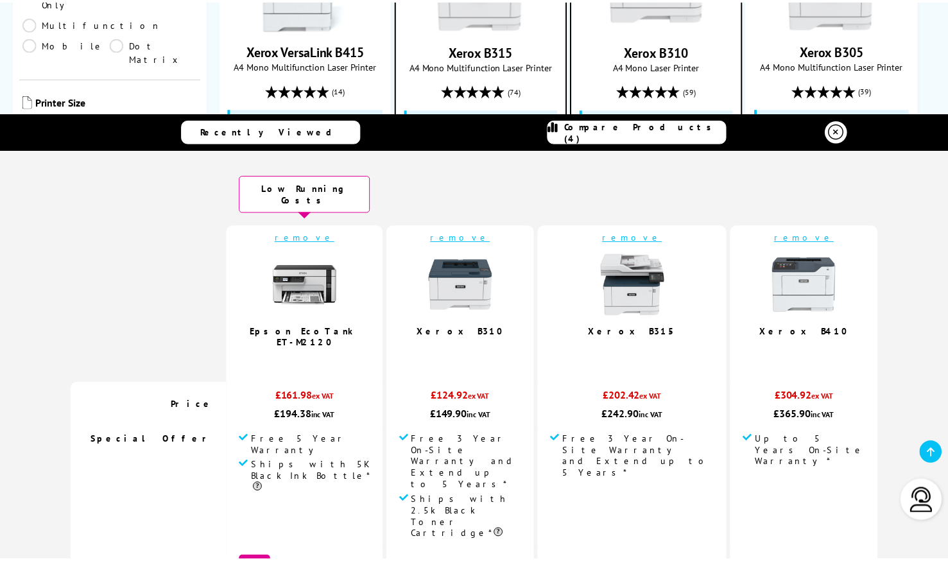
scroll to position [3, 0]
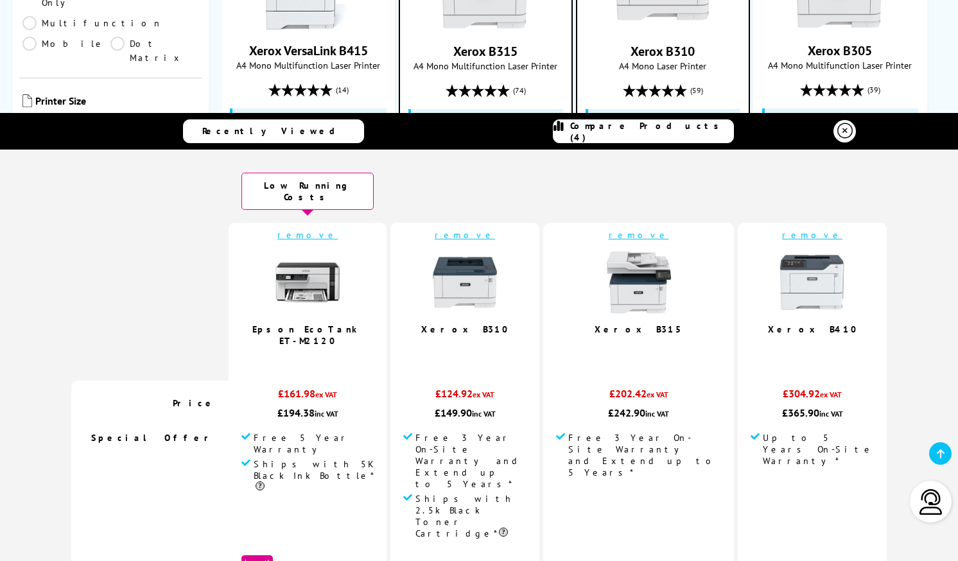
click at [318, 229] on td "remove Epson EcoTank ET-M2120 4.3 / 5" at bounding box center [307, 302] width 158 height 158
click at [790, 229] on link "remove" at bounding box center [812, 235] width 60 height 12
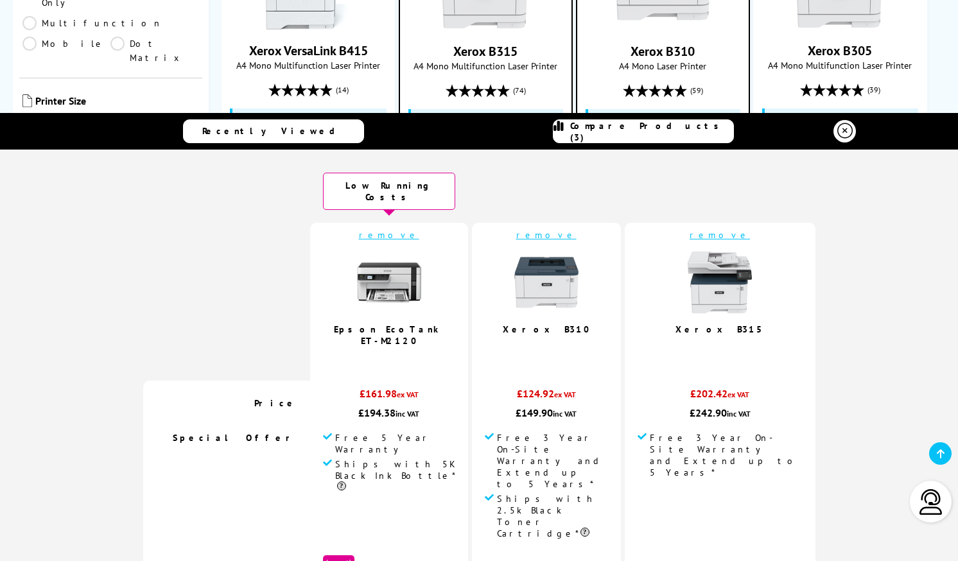
click at [395, 229] on link "remove" at bounding box center [389, 235] width 60 height 12
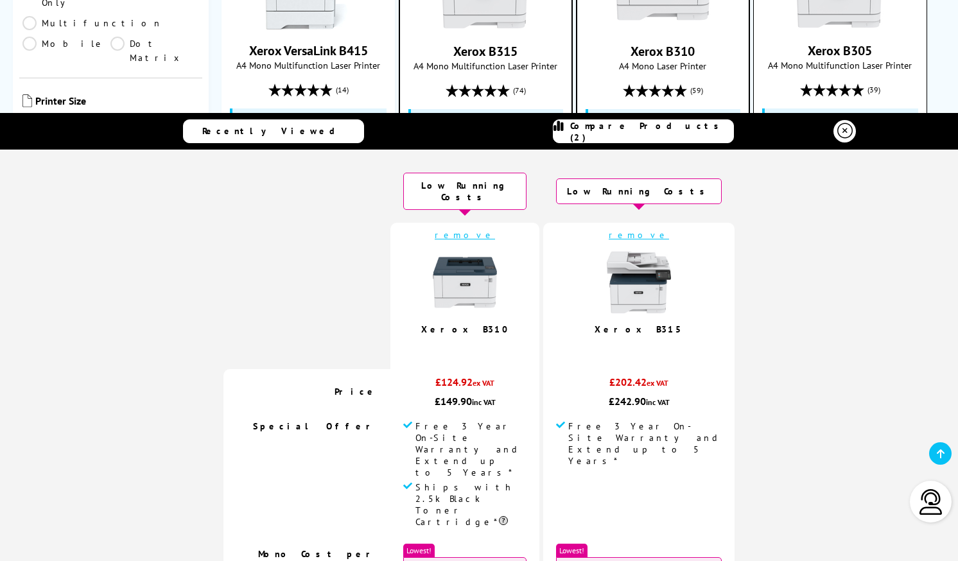
drag, startPoint x: 832, startPoint y: 130, endPoint x: 820, endPoint y: 129, distance: 12.2
click at [837, 130] on icon at bounding box center [844, 130] width 15 height 15
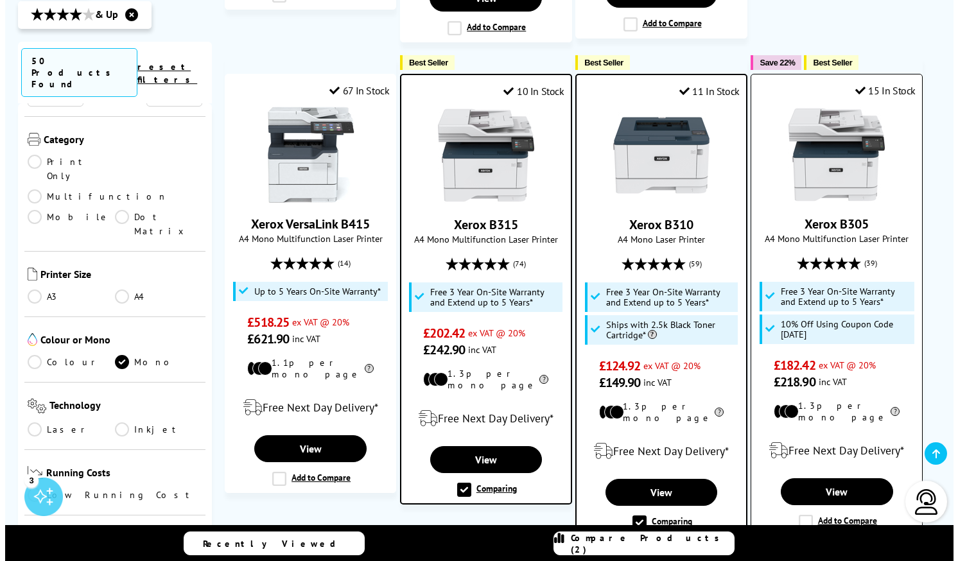
scroll to position [1259, 0]
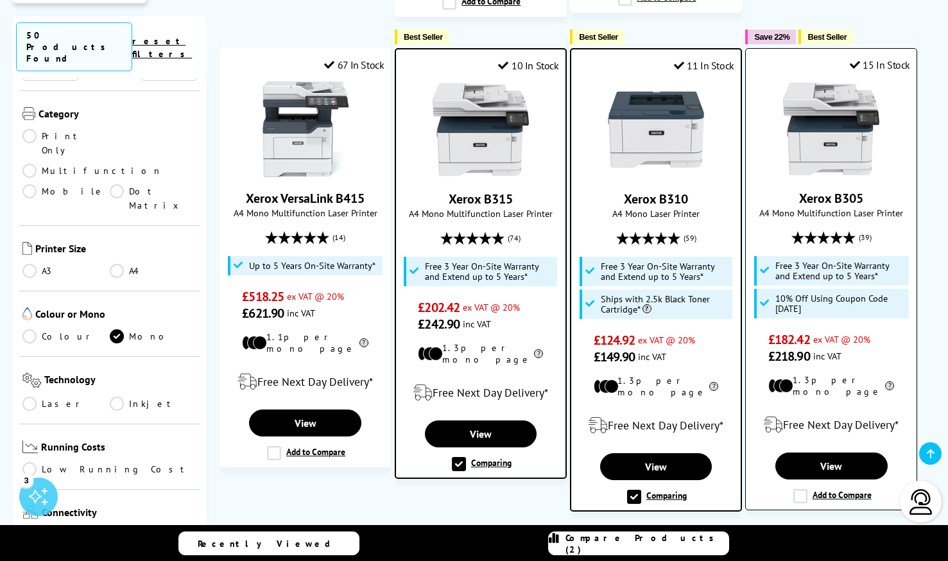
click at [802, 489] on label "Add to Compare" at bounding box center [832, 496] width 78 height 14
click at [0, 0] on input "Add to Compare" at bounding box center [0, 0] width 0 height 0
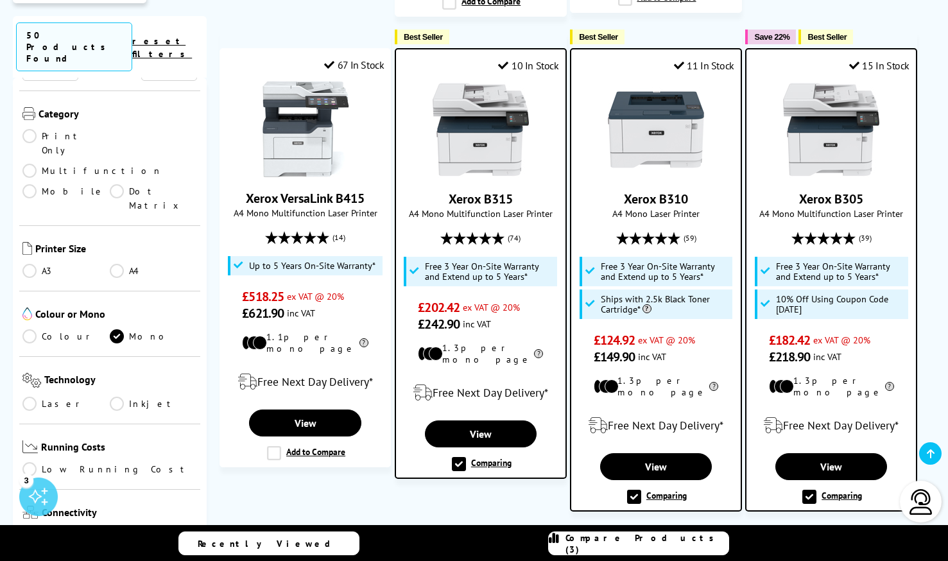
click at [628, 544] on span "Compare Products (3)" at bounding box center [646, 543] width 163 height 23
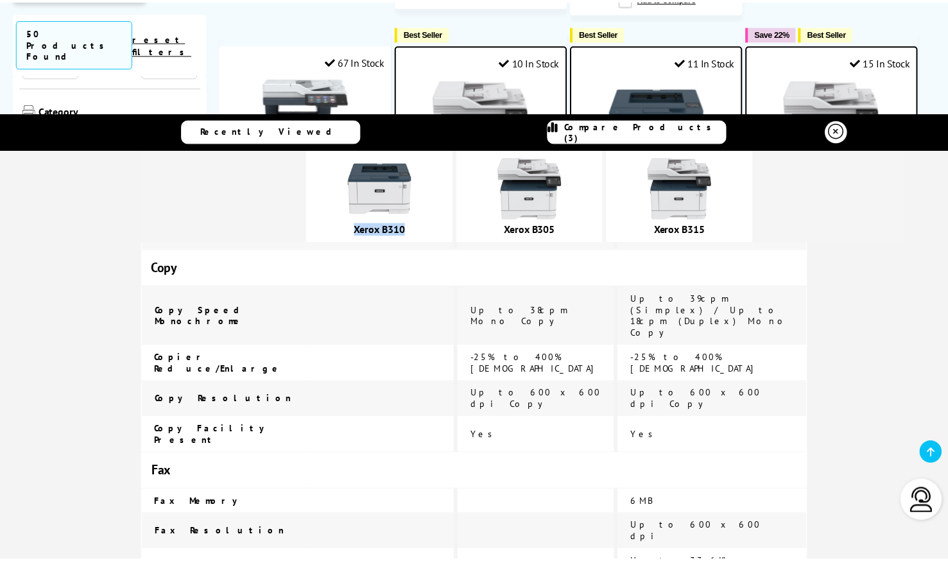
scroll to position [0, 0]
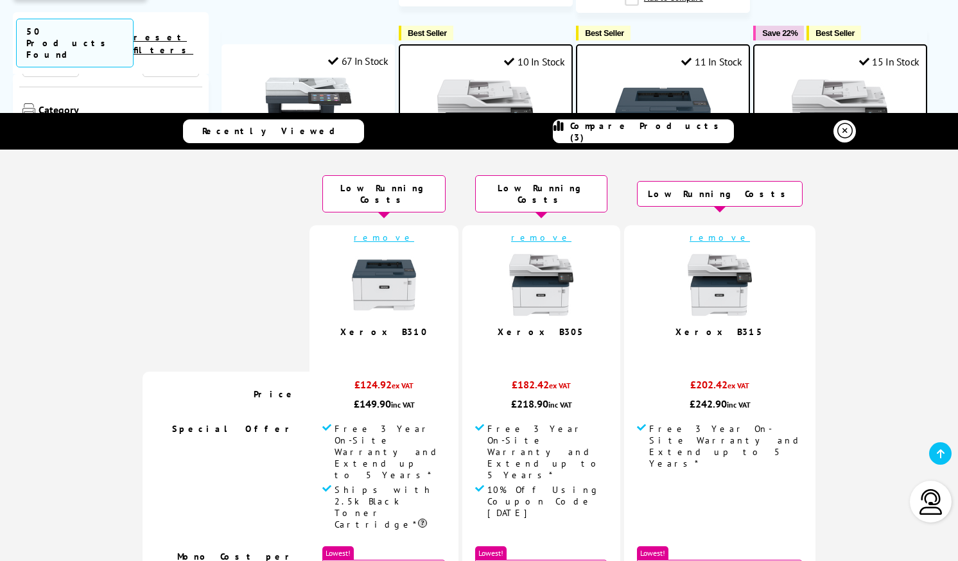
click at [712, 232] on link "remove" at bounding box center [719, 238] width 60 height 12
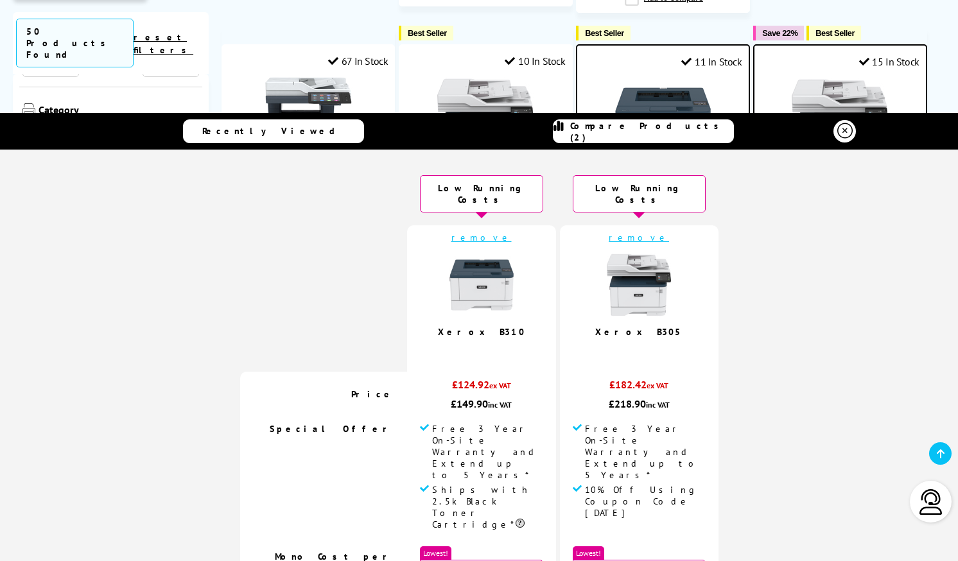
click at [842, 133] on icon at bounding box center [844, 130] width 15 height 15
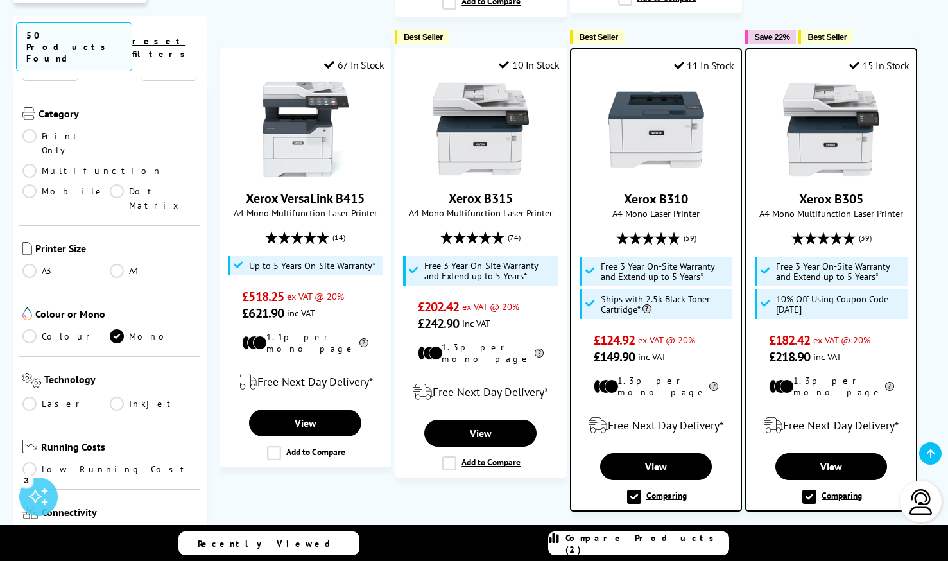
scroll to position [1257, 0]
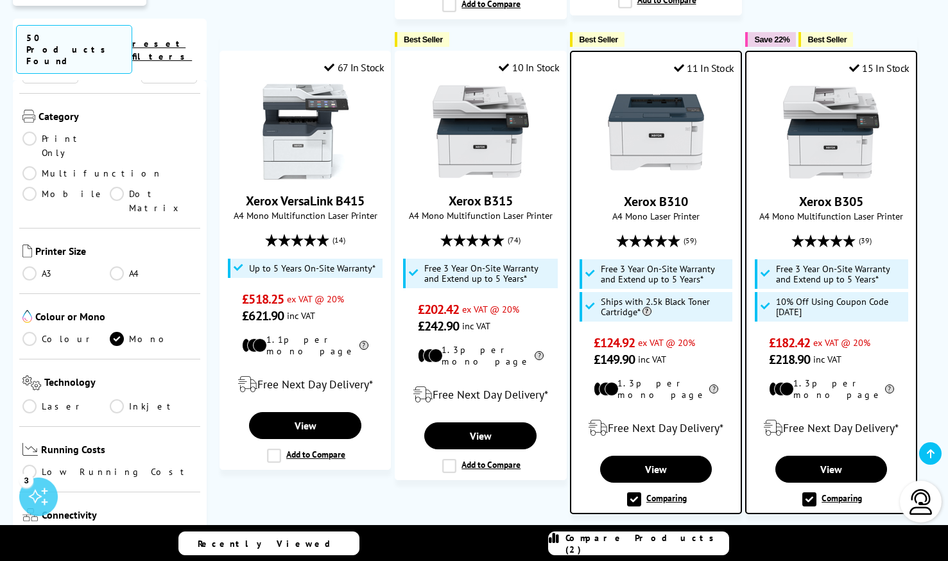
click at [683, 533] on link "Next" at bounding box center [676, 549] width 73 height 33
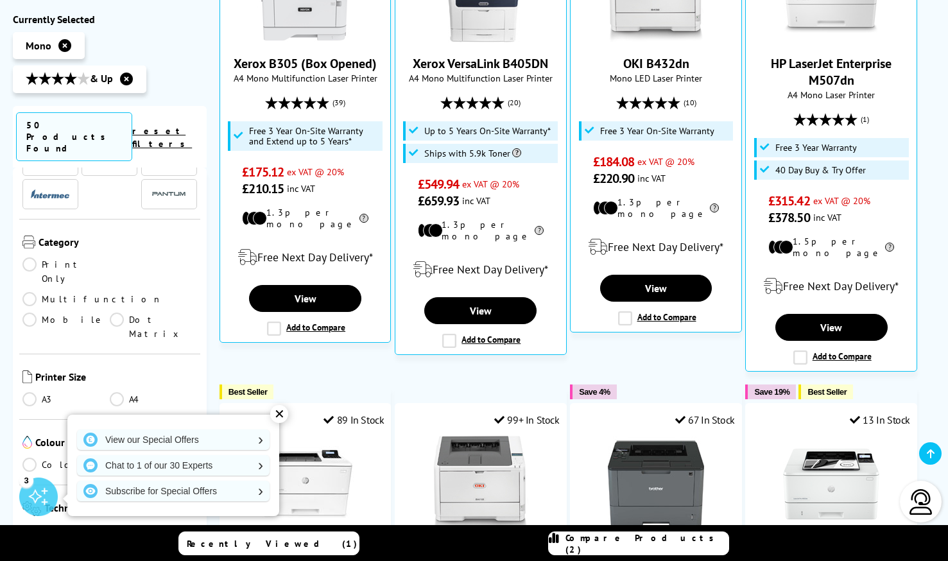
scroll to position [236, 0]
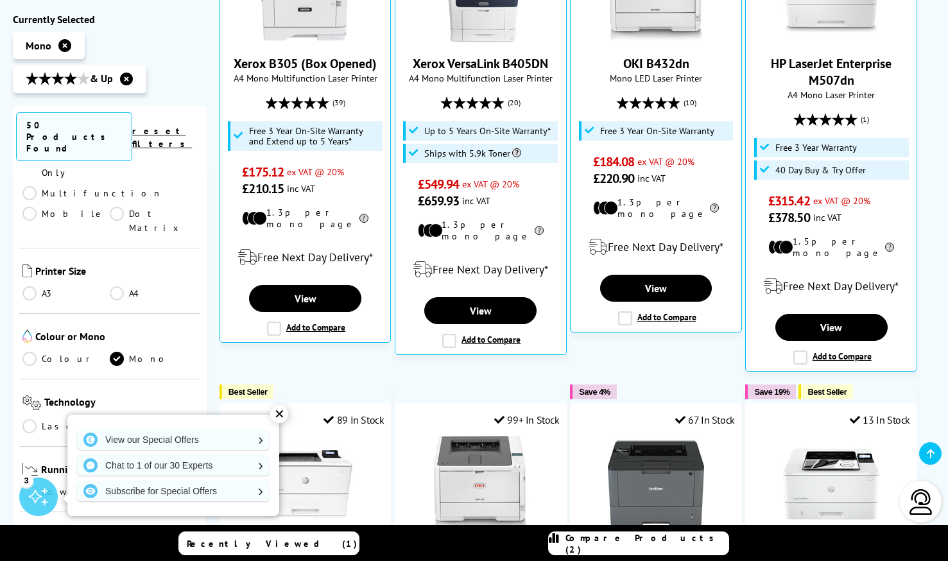
click at [25, 352] on link "Colour" at bounding box center [65, 359] width 87 height 14
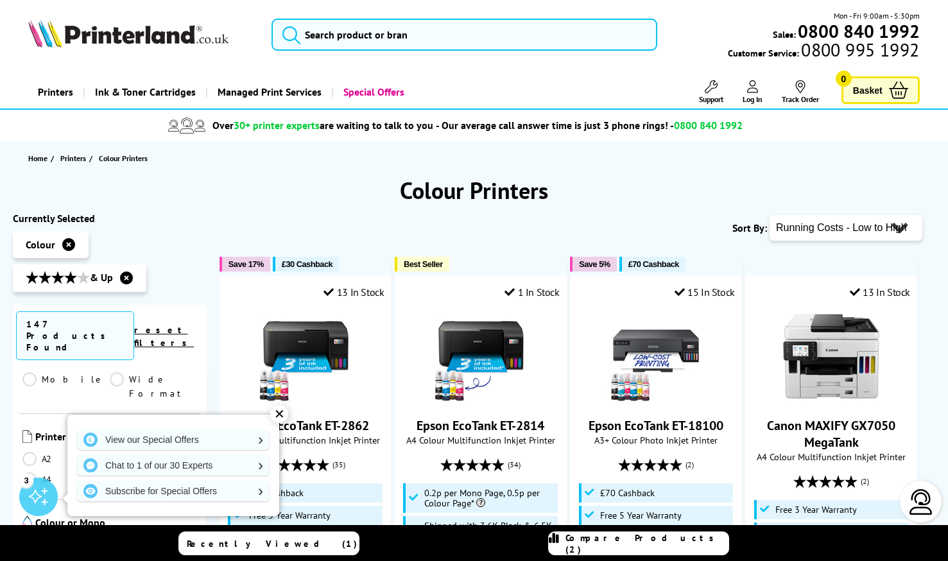
scroll to position [119, 0]
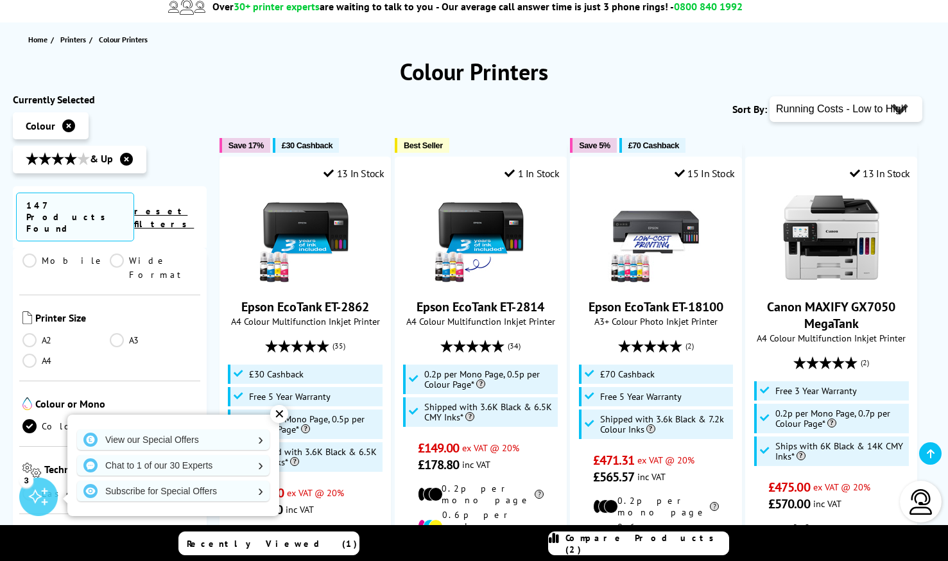
click at [281, 415] on div "✕" at bounding box center [279, 414] width 18 height 18
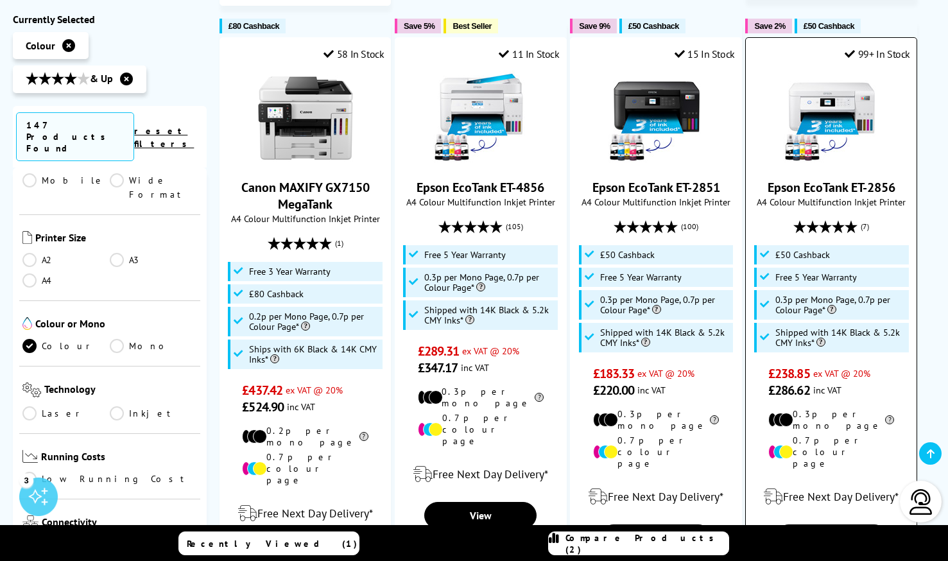
scroll to position [1077, 0]
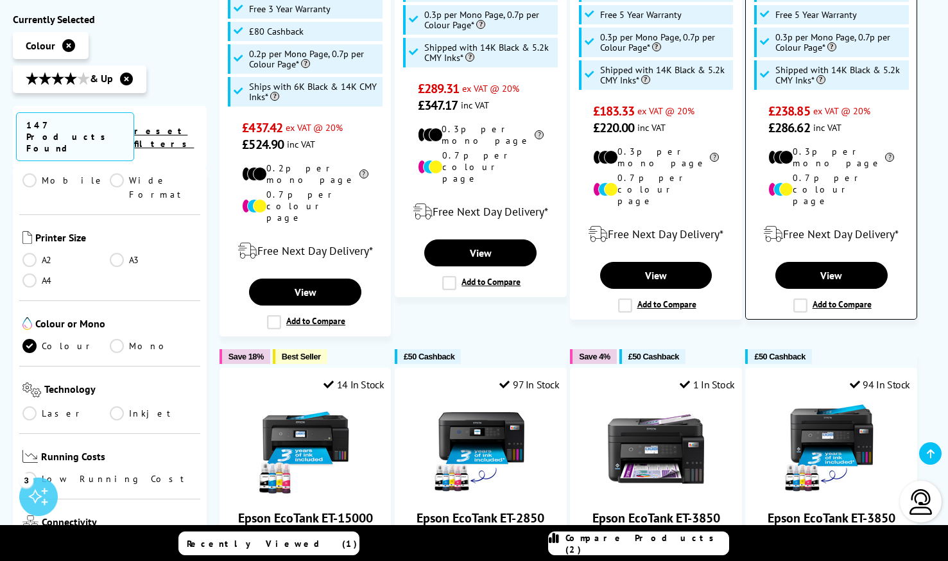
click at [805, 298] on label "Add to Compare" at bounding box center [832, 305] width 78 height 14
click at [0, 0] on input "Add to Compare" at bounding box center [0, 0] width 0 height 0
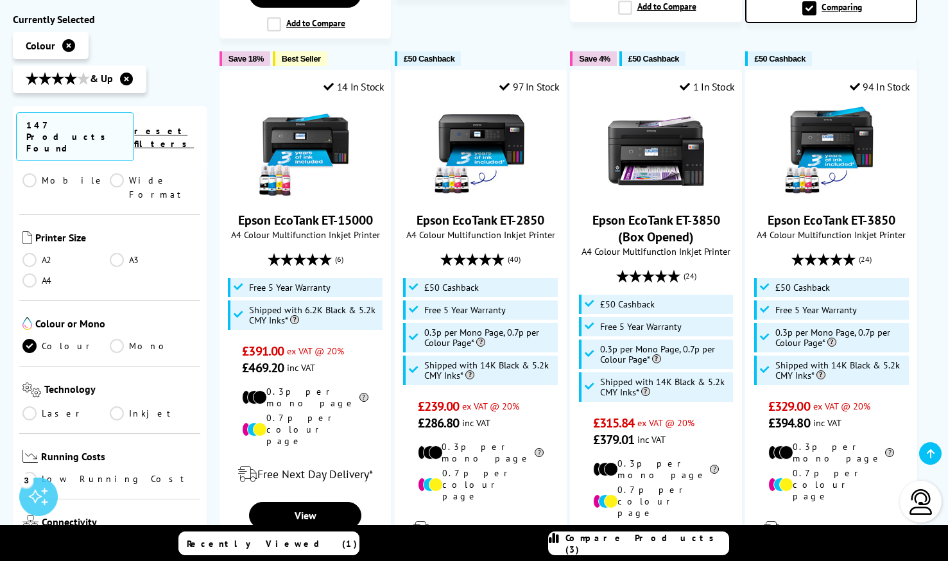
scroll to position [1626, 0]
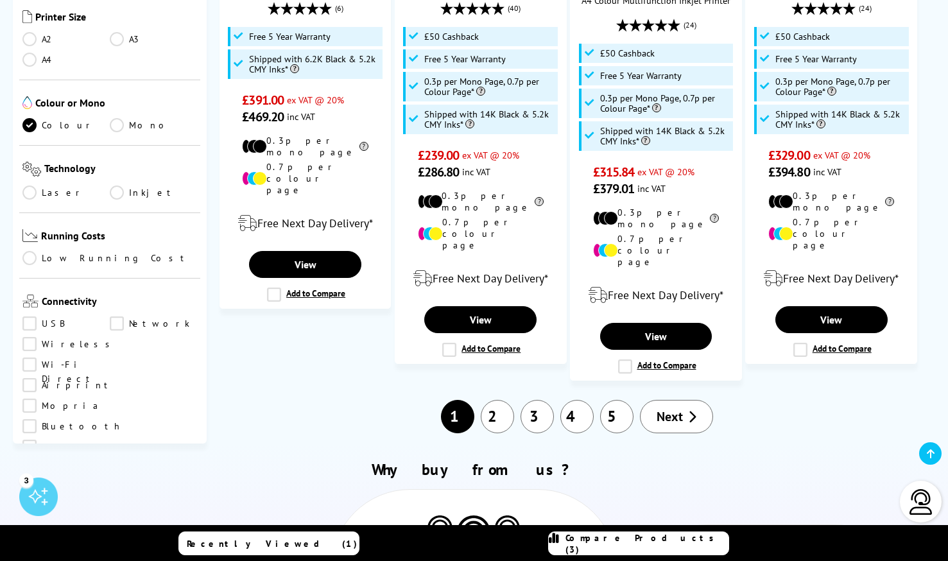
click at [506, 400] on link "2" at bounding box center [497, 416] width 33 height 33
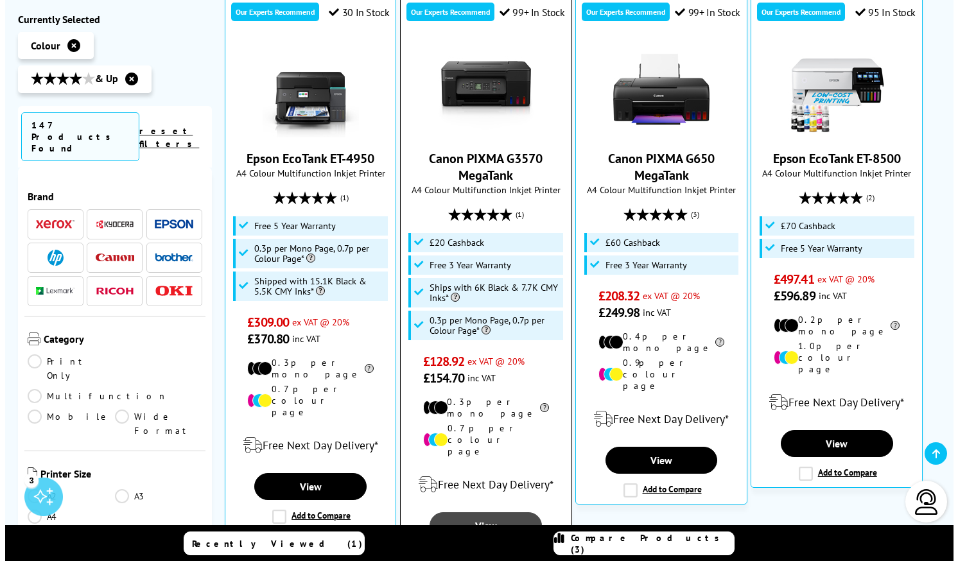
scroll to position [370, 0]
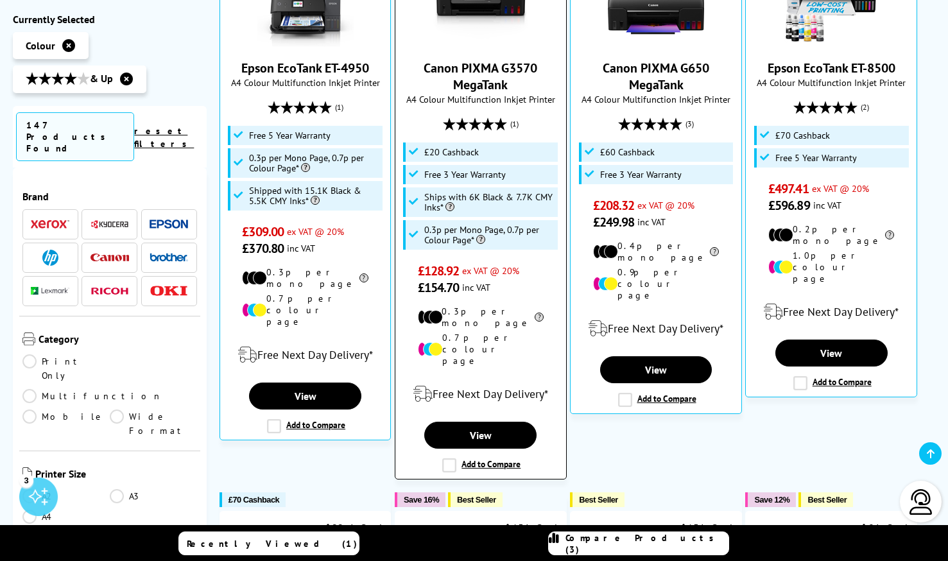
click at [454, 458] on label "Add to Compare" at bounding box center [481, 465] width 78 height 14
click at [0, 0] on input "Add to Compare" at bounding box center [0, 0] width 0 height 0
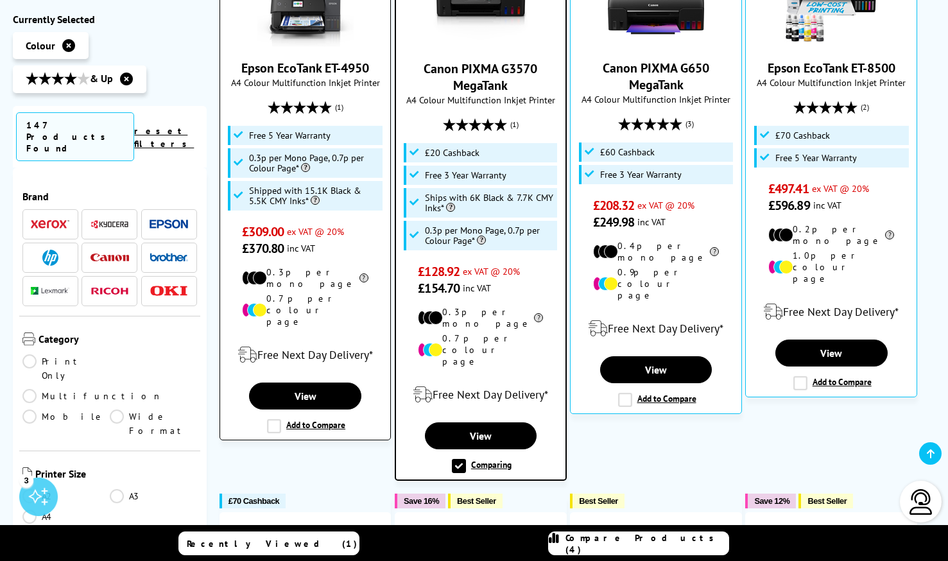
click at [270, 419] on label "Add to Compare" at bounding box center [306, 426] width 78 height 14
click at [0, 0] on input "Add to Compare" at bounding box center [0, 0] width 0 height 0
click at [559, 540] on icon at bounding box center [554, 543] width 10 height 23
click at [619, 539] on div "Recently Viewed (1) Compare Products (4)" at bounding box center [474, 543] width 948 height 37
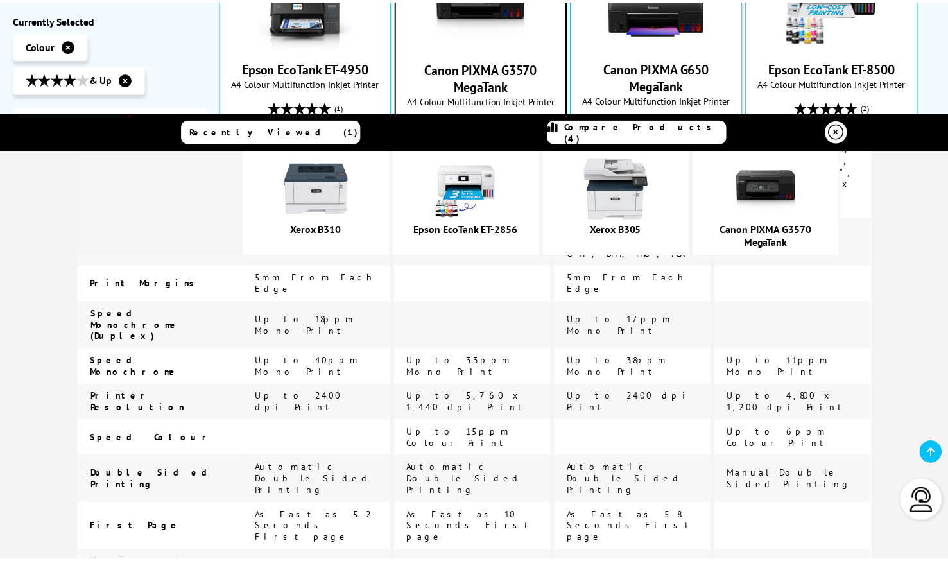
scroll to position [0, 0]
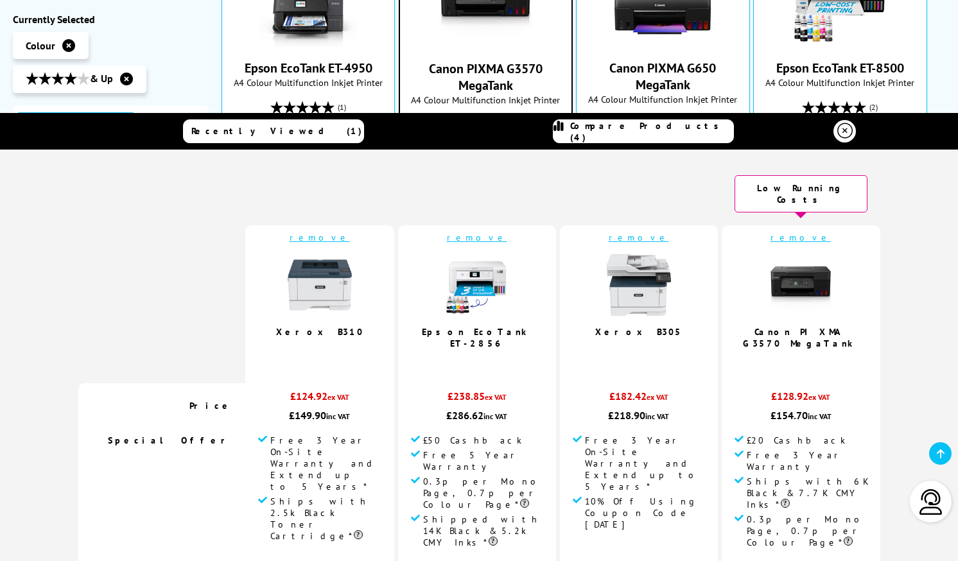
click at [842, 130] on icon at bounding box center [844, 130] width 15 height 15
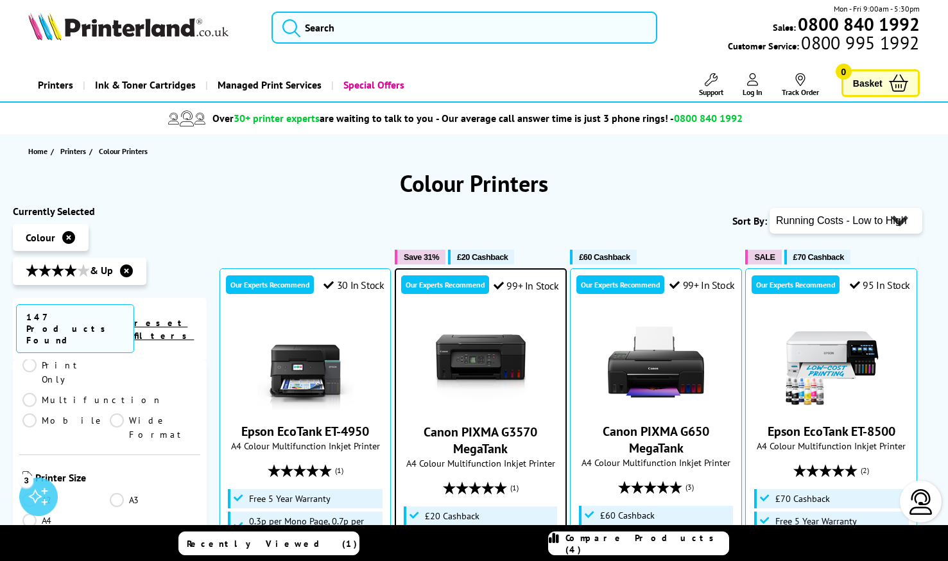
scroll to position [210, 0]
click at [112, 556] on link "Mono" at bounding box center [153, 563] width 87 height 14
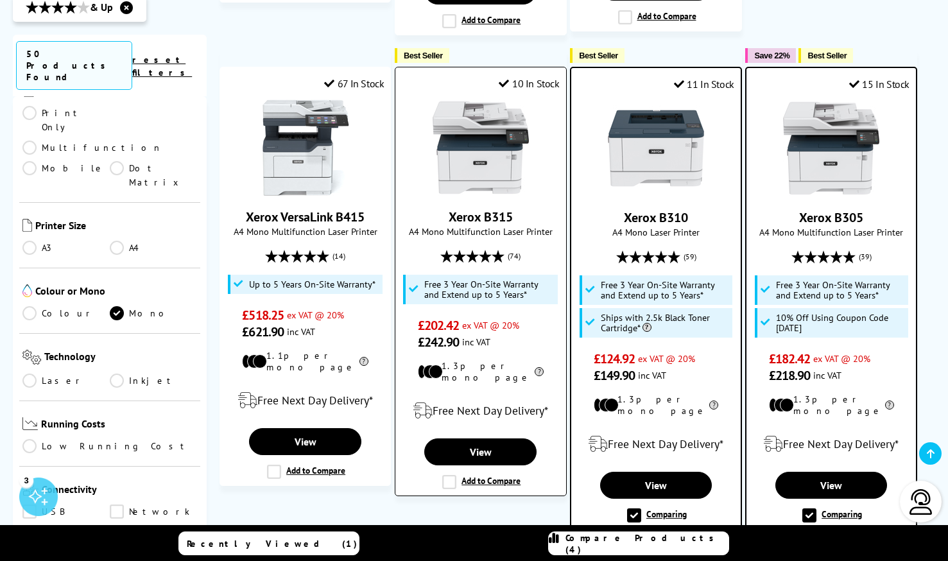
scroll to position [1672, 0]
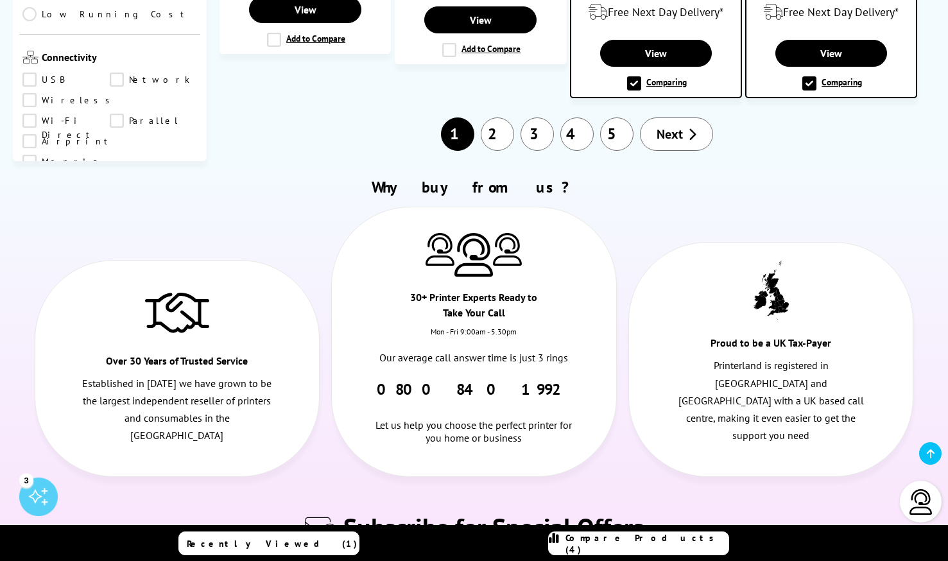
click at [500, 117] on link "2" at bounding box center [497, 133] width 33 height 33
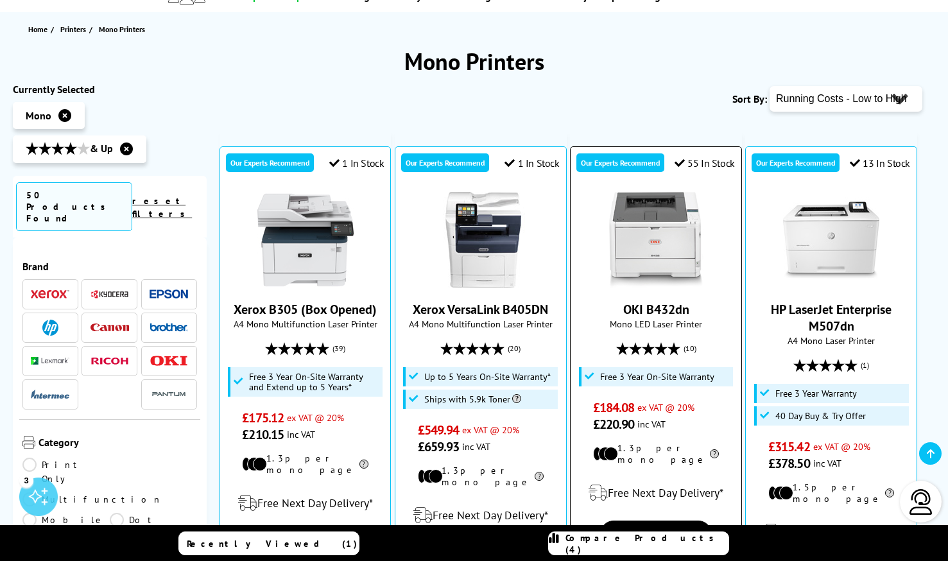
scroll to position [374, 0]
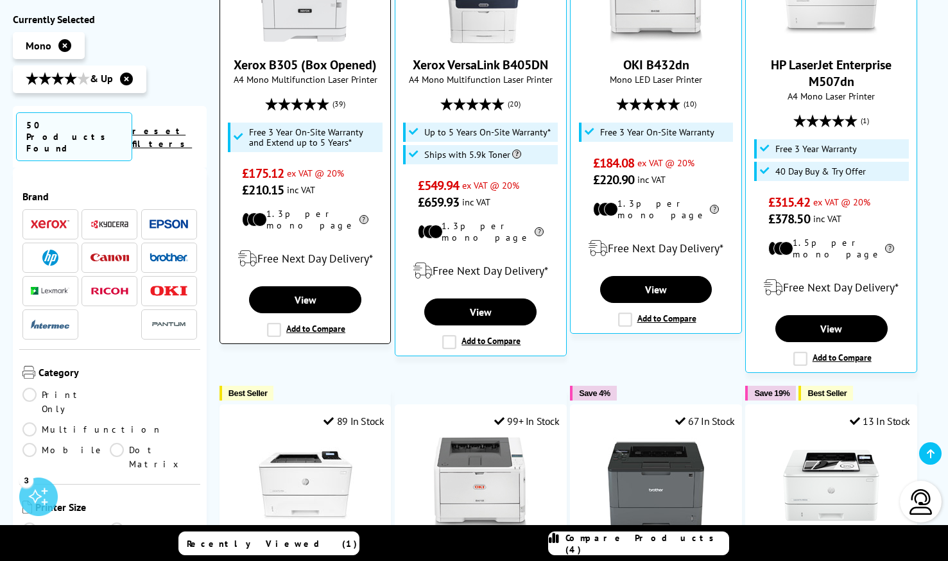
click at [272, 324] on label "Add to Compare" at bounding box center [306, 330] width 78 height 14
click at [0, 0] on input "Add to Compare" at bounding box center [0, 0] width 0 height 0
click at [587, 549] on link "Compare Products (4)" at bounding box center [638, 543] width 181 height 24
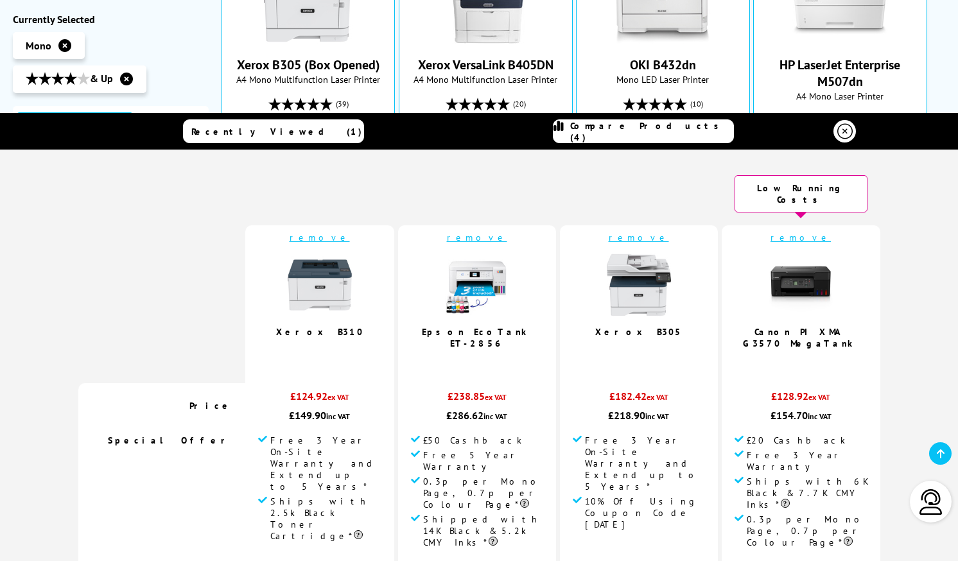
click at [483, 232] on link "remove" at bounding box center [477, 238] width 60 height 12
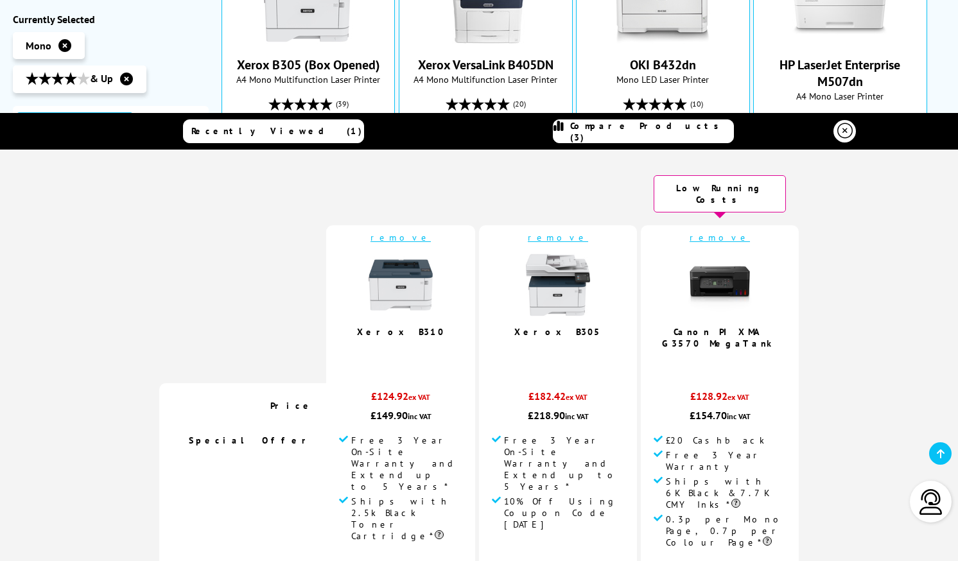
click at [701, 232] on link "remove" at bounding box center [719, 238] width 60 height 12
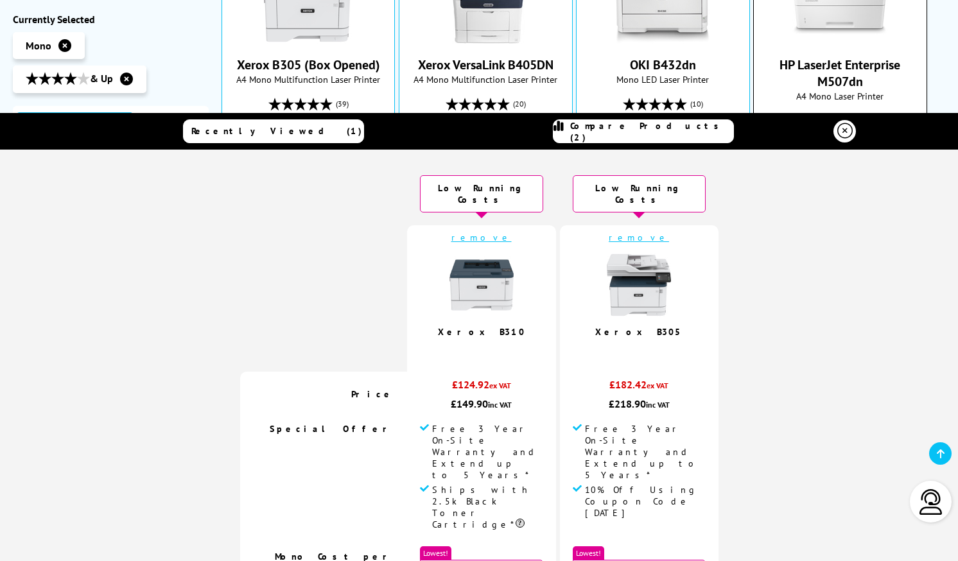
drag, startPoint x: 838, startPoint y: 133, endPoint x: 815, endPoint y: 133, distance: 23.1
click at [838, 133] on icon at bounding box center [844, 130] width 15 height 15
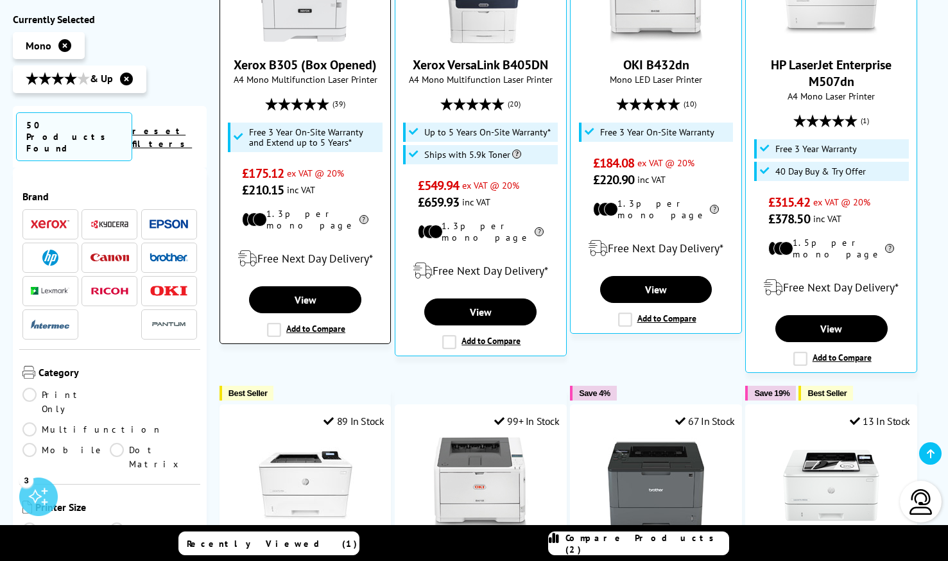
click at [277, 323] on label "Add to Compare" at bounding box center [306, 330] width 78 height 14
click at [0, 0] on input "Add to Compare" at bounding box center [0, 0] width 0 height 0
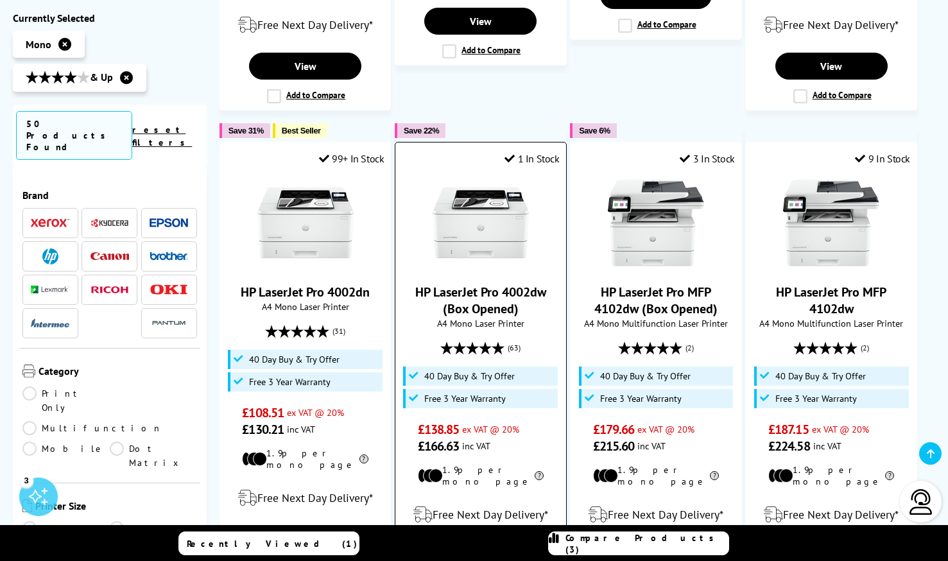
scroll to position [1588, 0]
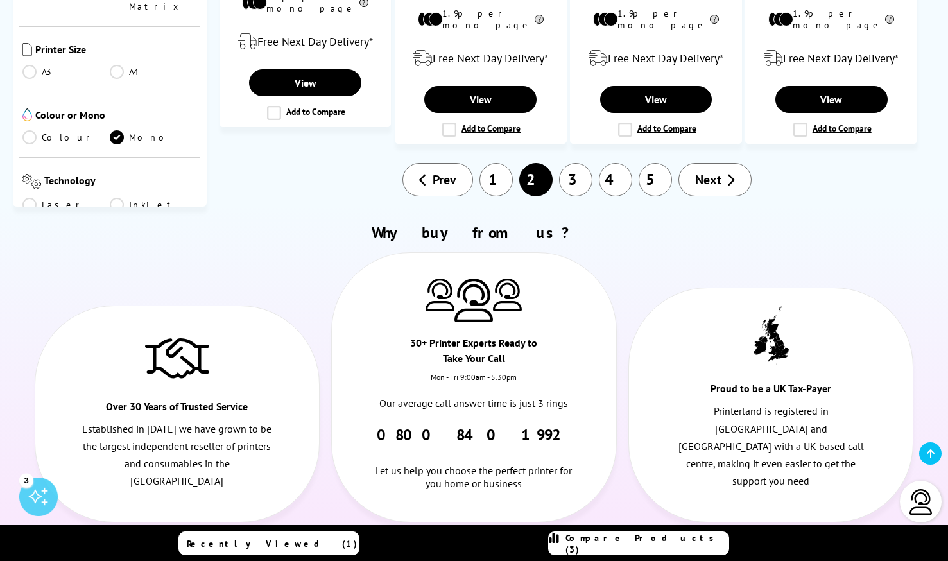
click at [584, 163] on link "3" at bounding box center [575, 179] width 33 height 33
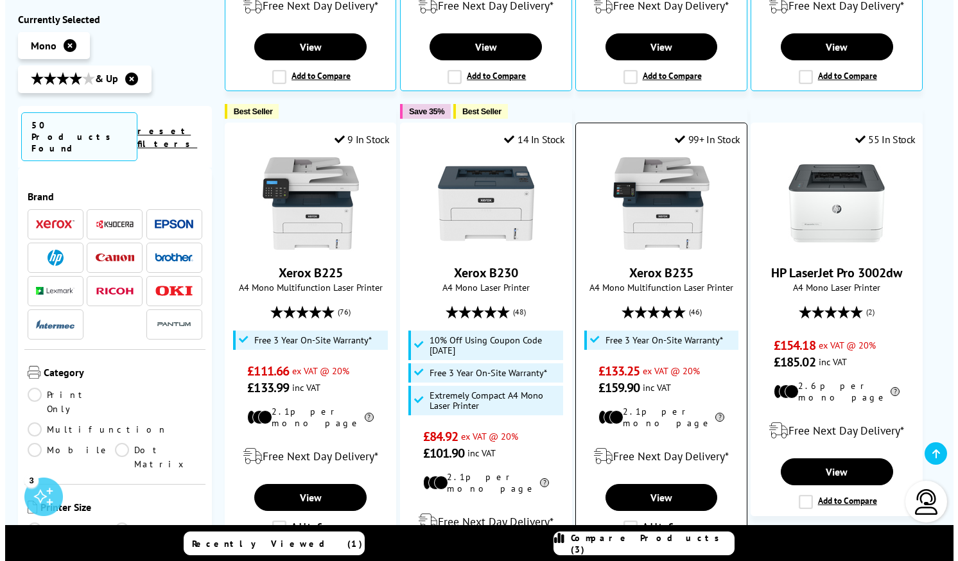
scroll to position [738, 0]
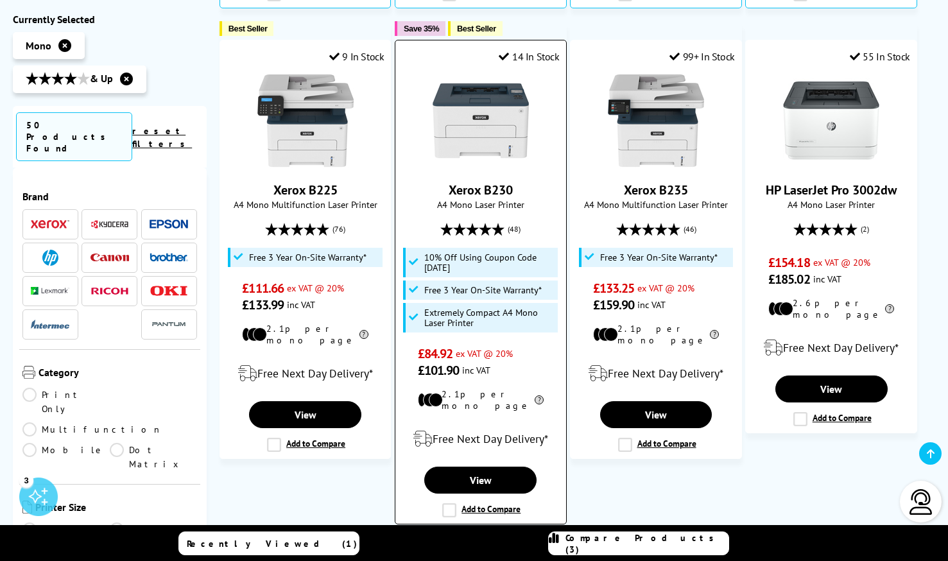
click at [453, 503] on label "Add to Compare" at bounding box center [481, 510] width 78 height 14
click at [0, 0] on input "Add to Compare" at bounding box center [0, 0] width 0 height 0
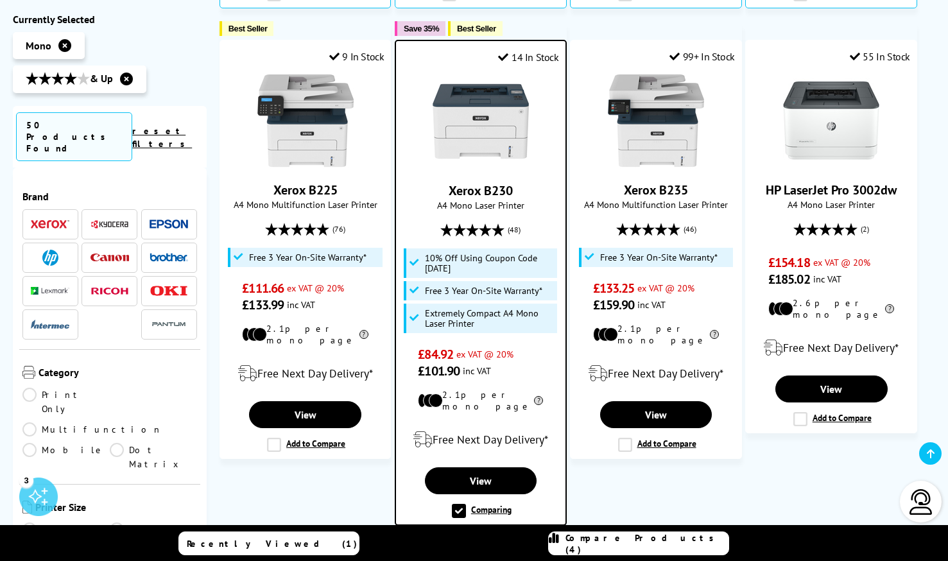
click at [602, 538] on div "Compare Products (4)" at bounding box center [639, 543] width 180 height 23
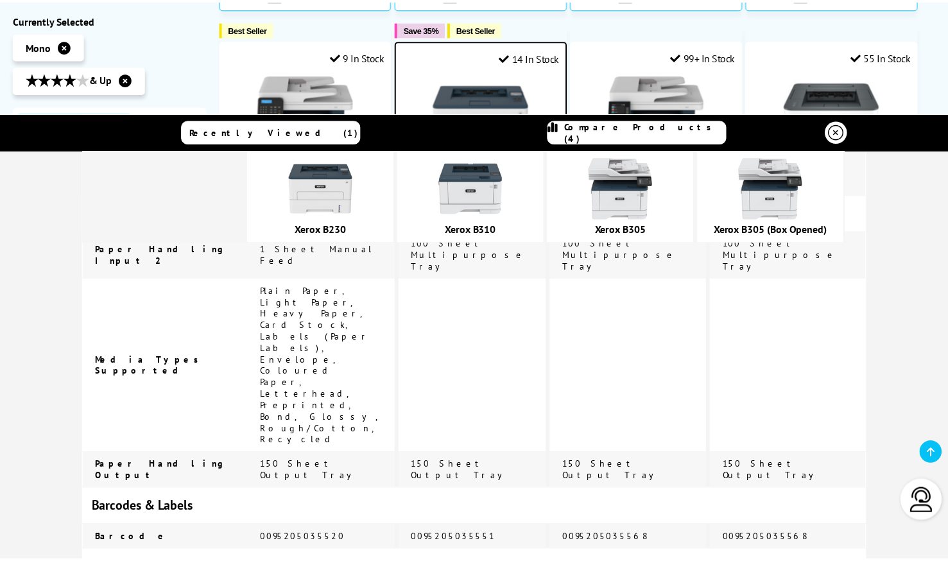
scroll to position [0, 0]
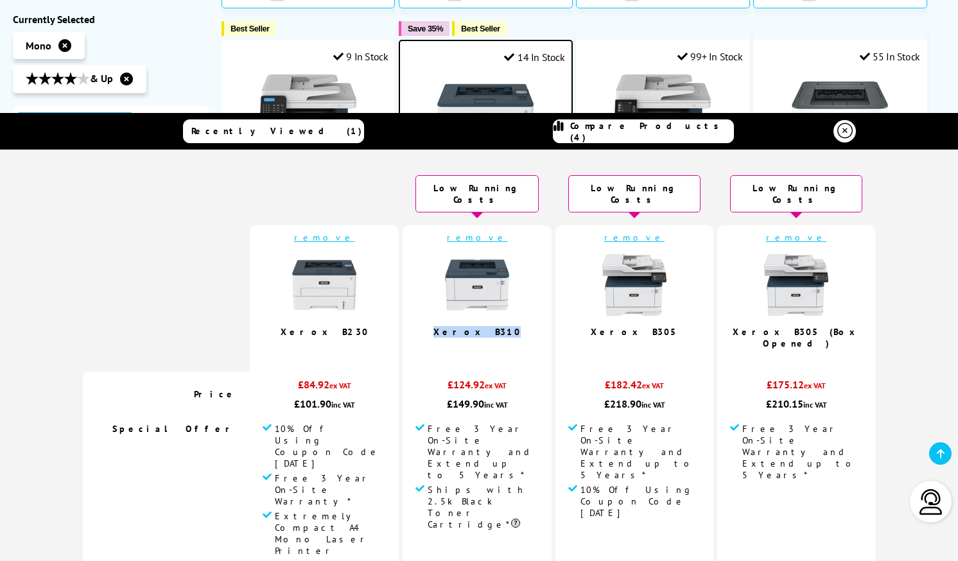
click at [849, 134] on link at bounding box center [844, 131] width 22 height 22
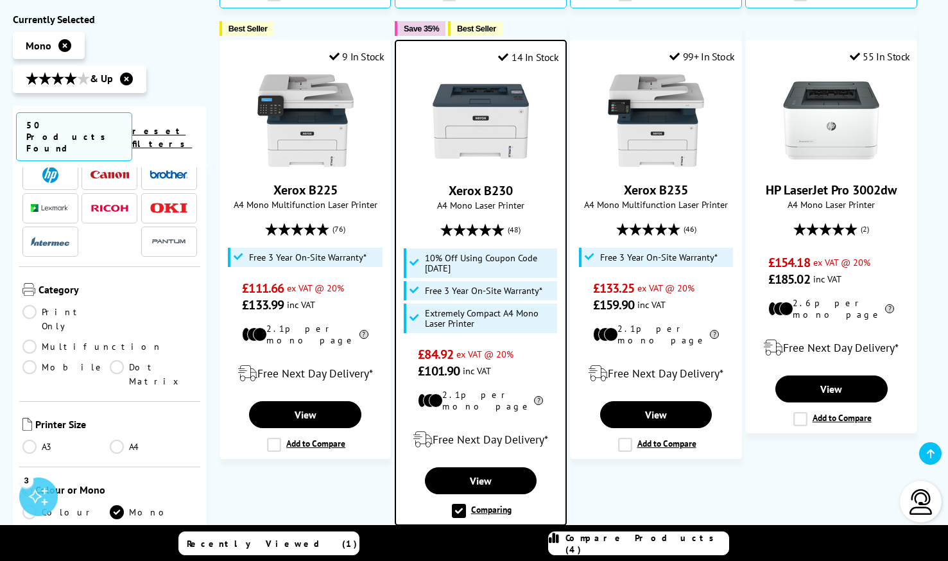
scroll to position [85, 0]
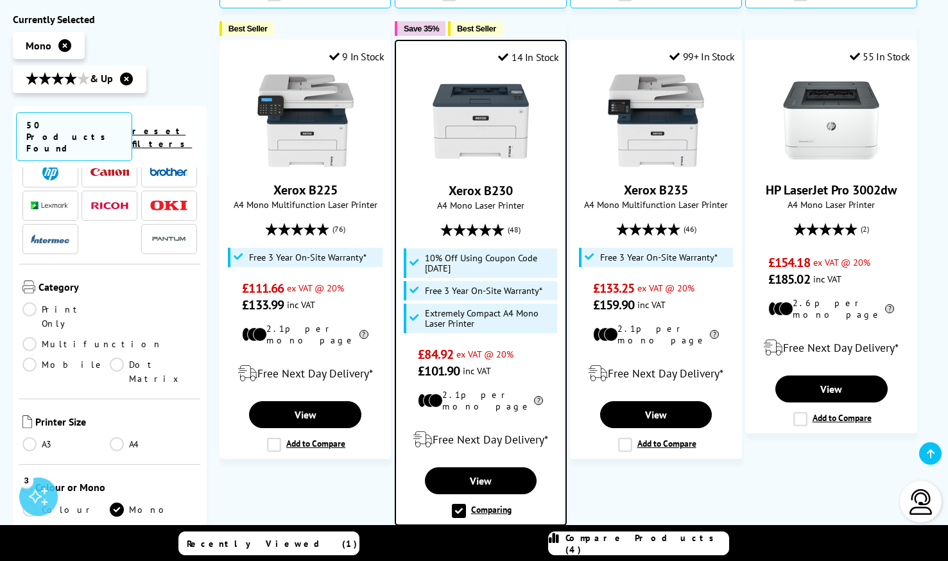
click at [33, 502] on link "Colour" at bounding box center [65, 509] width 87 height 14
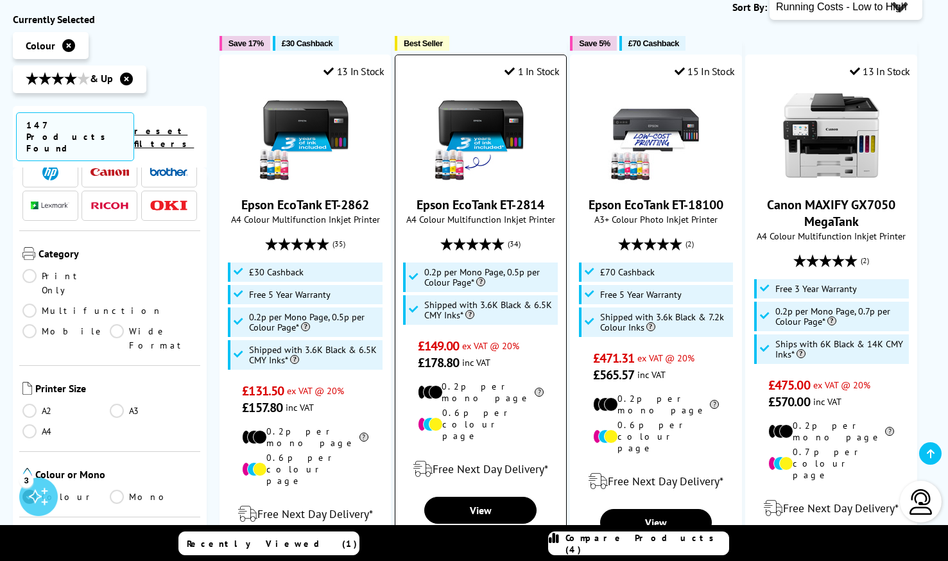
scroll to position [98, 0]
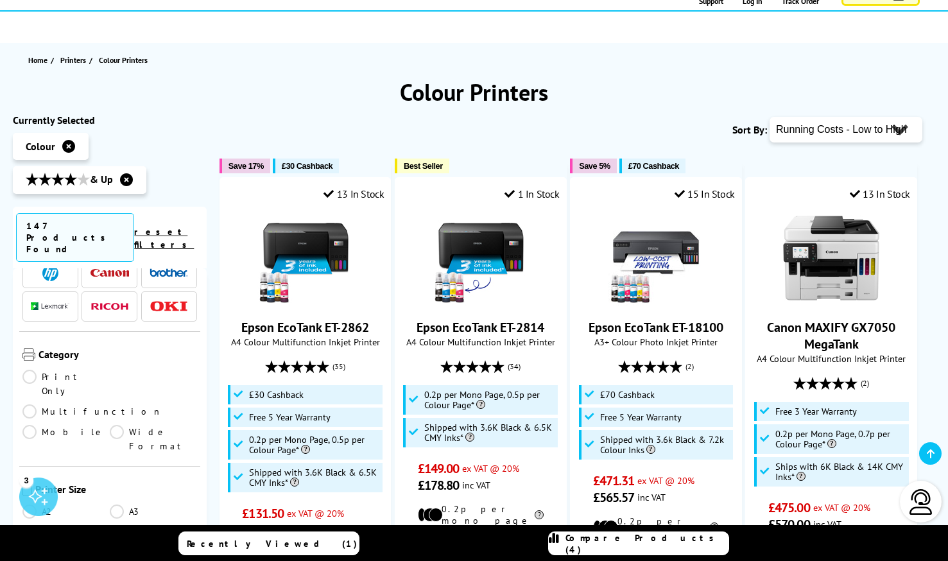
select select "Price Descending"
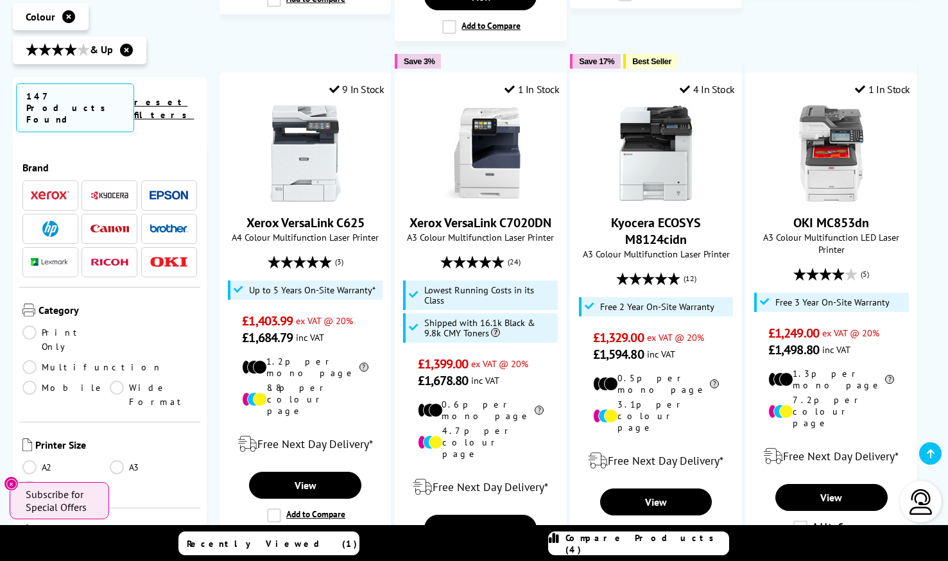
scroll to position [1387, 0]
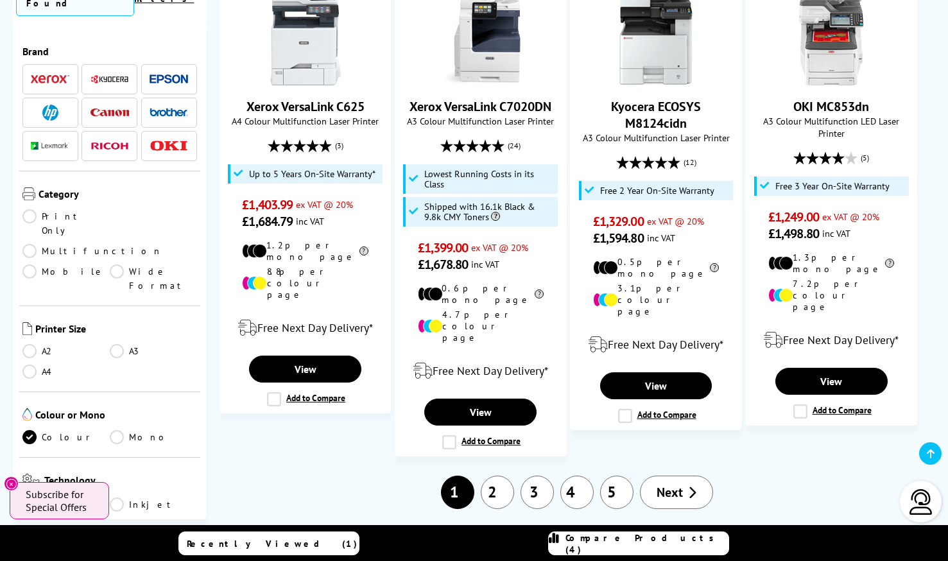
click at [583, 476] on link "4" at bounding box center [576, 492] width 33 height 33
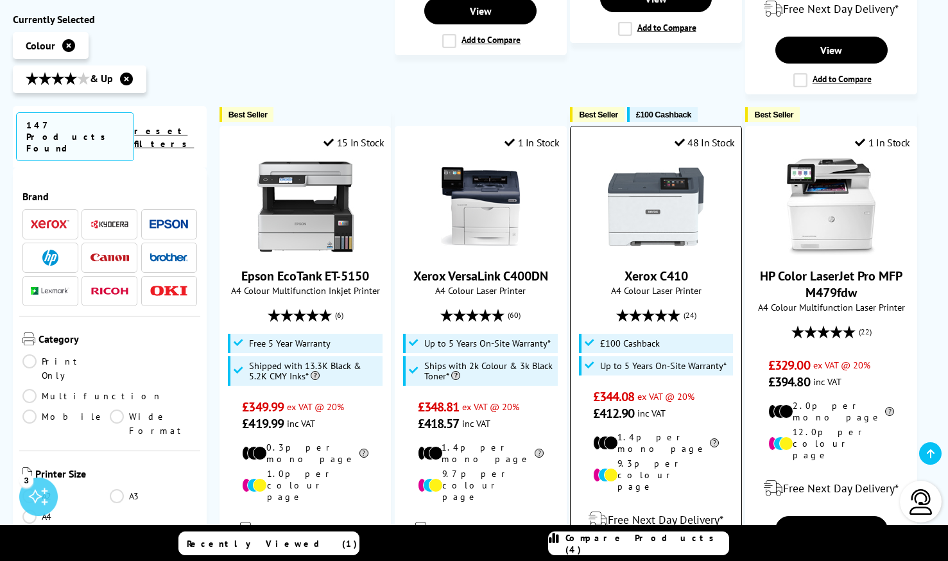
scroll to position [1553, 0]
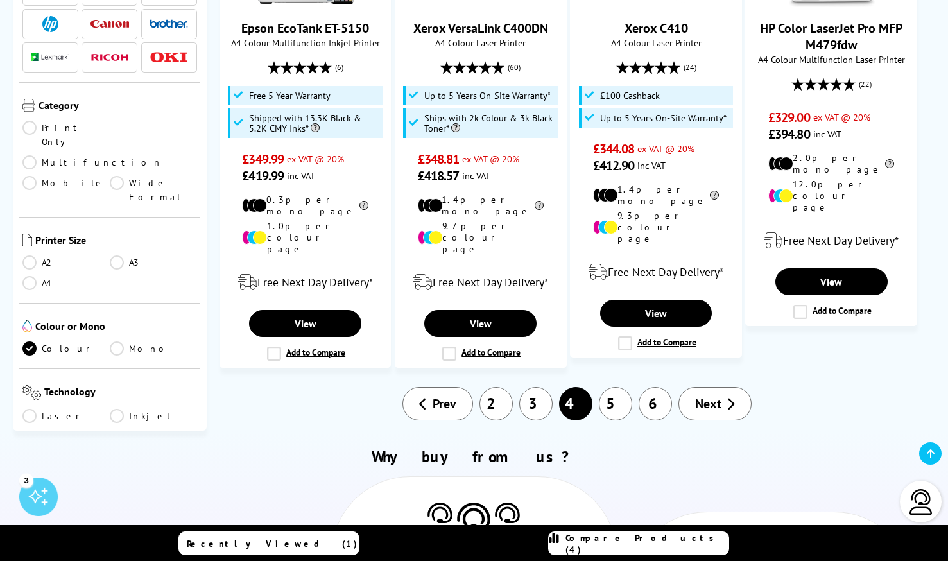
click at [662, 387] on link "6" at bounding box center [655, 403] width 33 height 33
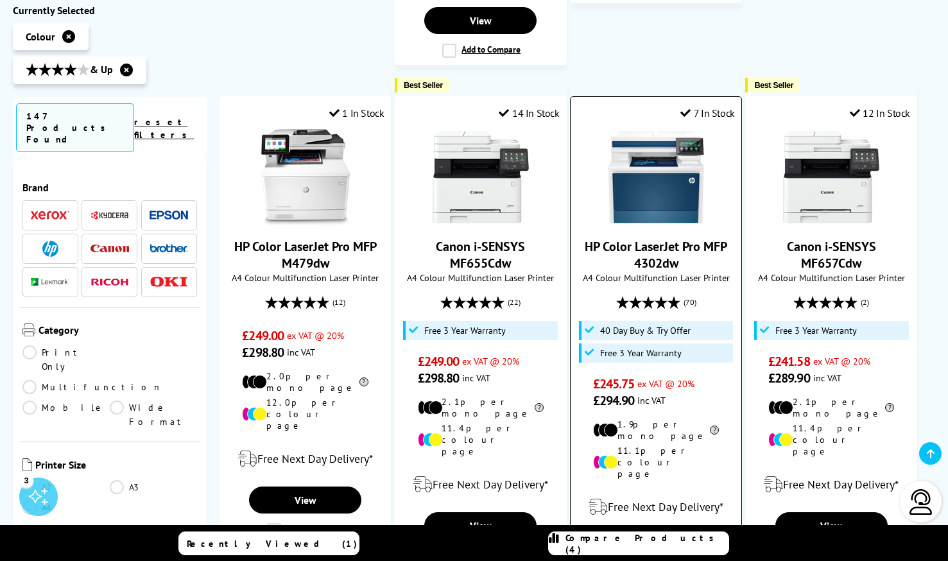
scroll to position [1449, 0]
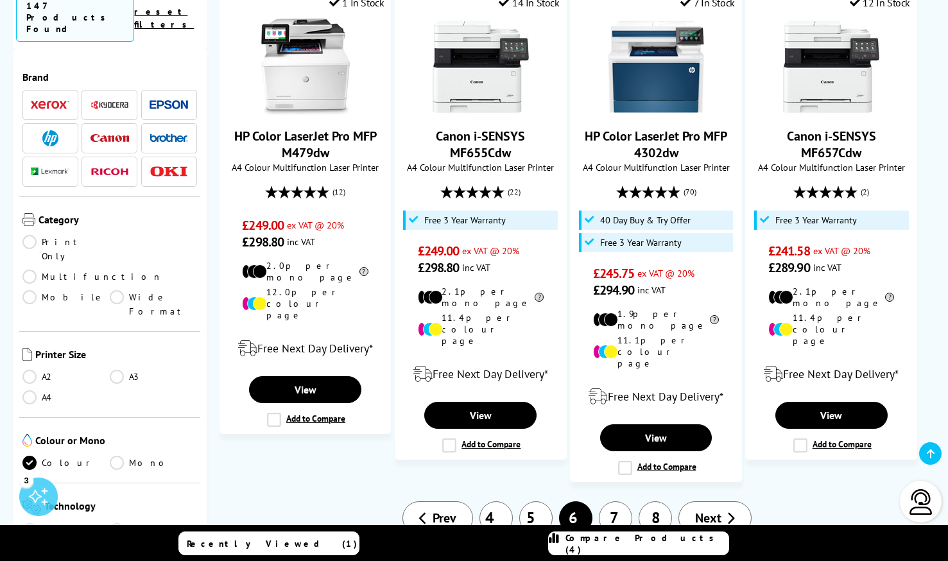
click at [627, 501] on link "7" at bounding box center [615, 517] width 33 height 33
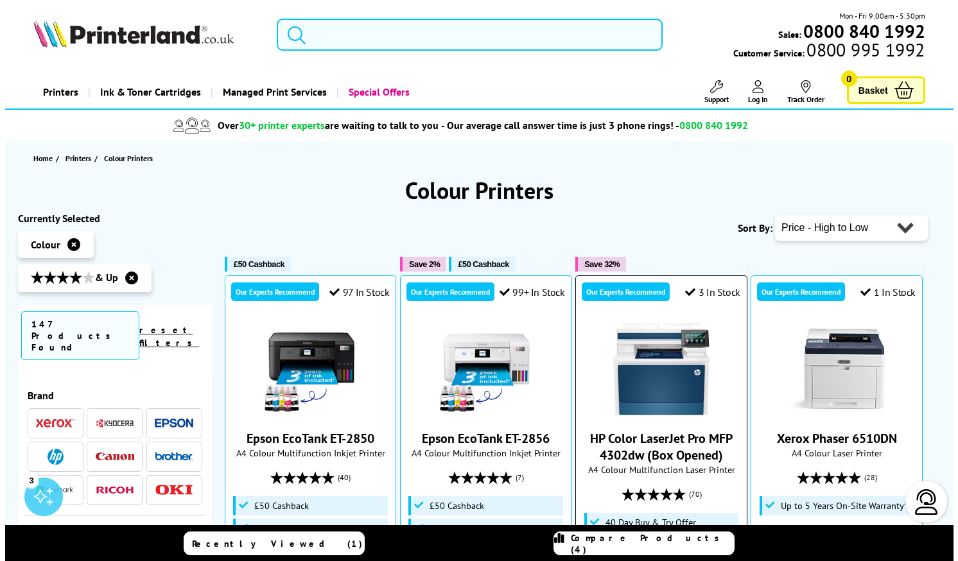
scroll to position [306, 0]
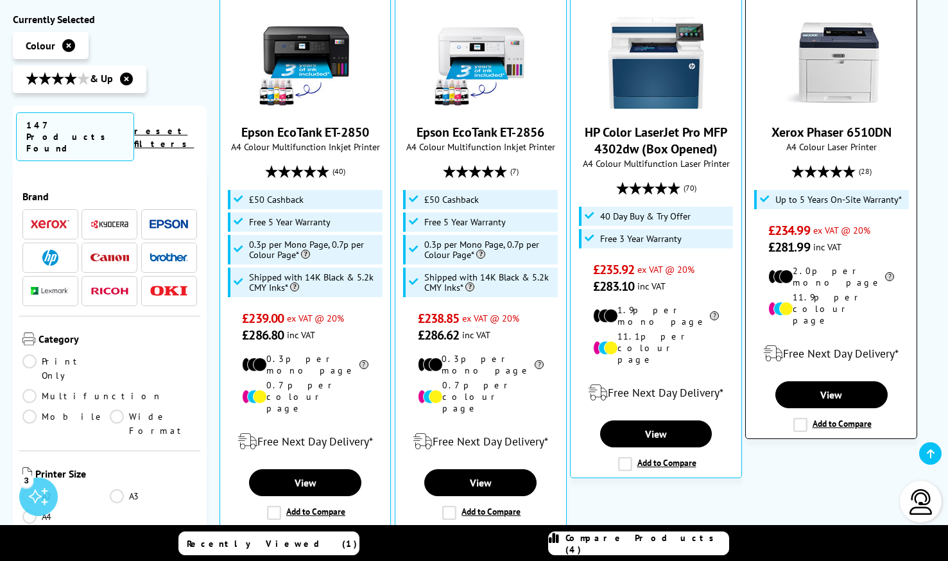
click at [804, 418] on label "Add to Compare" at bounding box center [832, 425] width 78 height 14
click at [0, 0] on input "Add to Compare" at bounding box center [0, 0] width 0 height 0
click at [635, 550] on link "Compare Products (4)" at bounding box center [638, 543] width 181 height 24
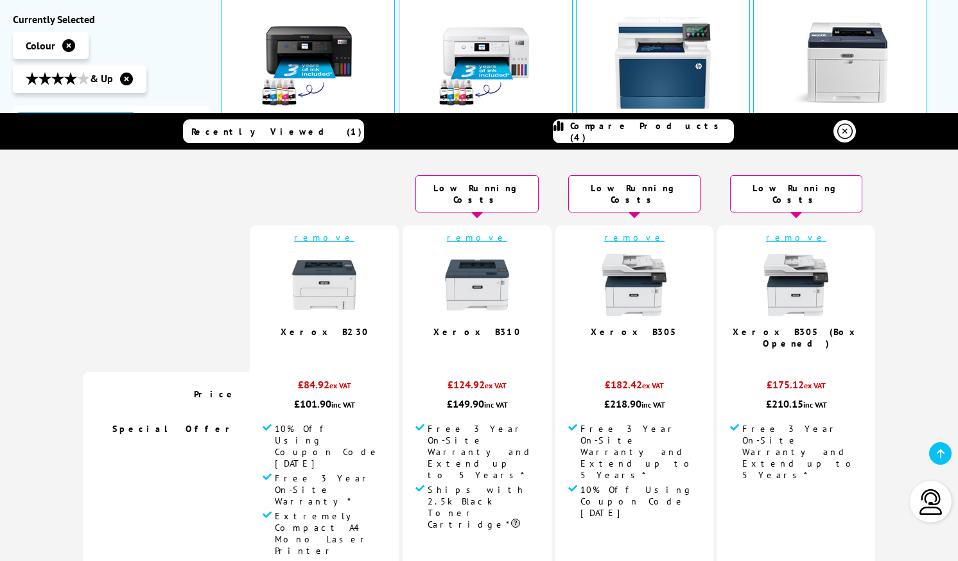
click at [332, 232] on link "remove" at bounding box center [324, 238] width 60 height 12
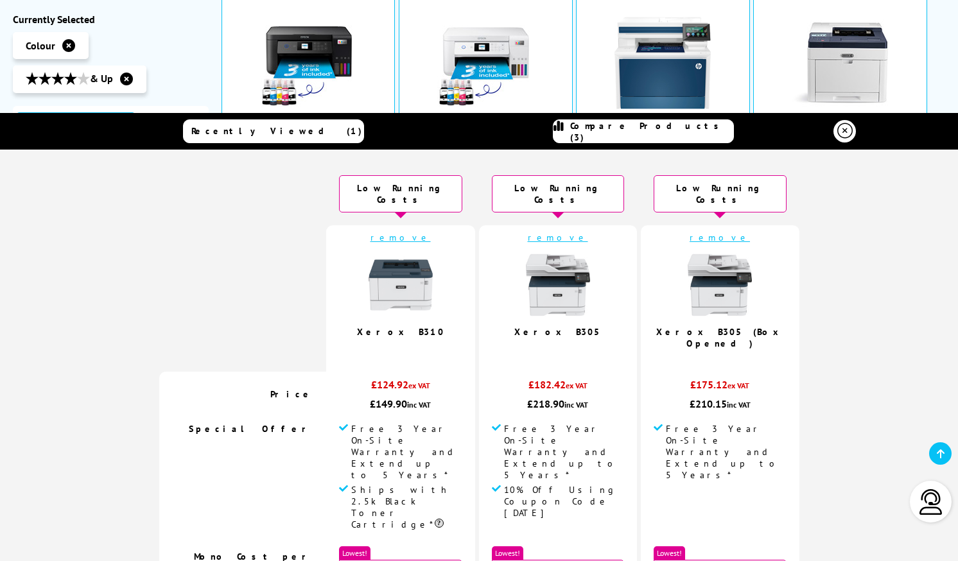
click at [565, 232] on link "remove" at bounding box center [558, 238] width 60 height 12
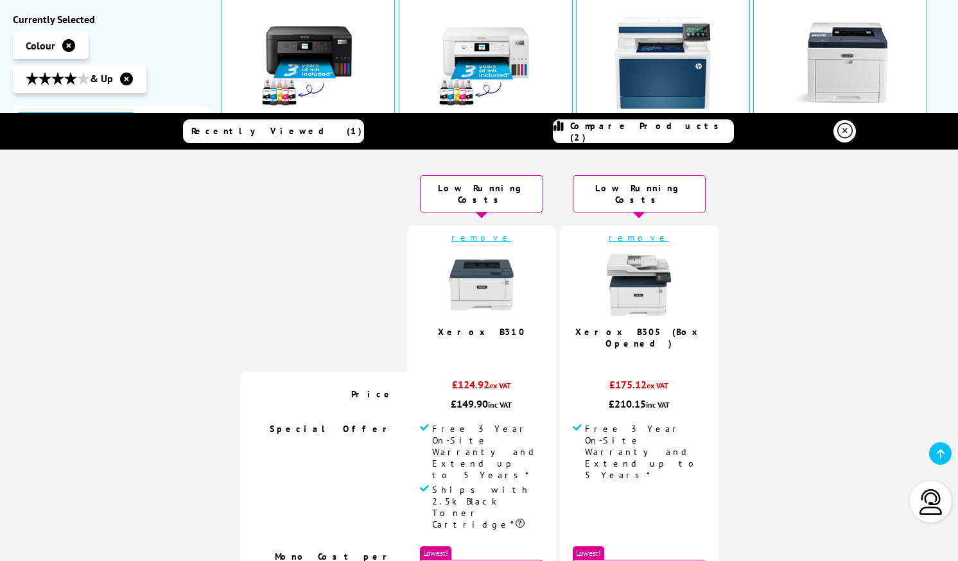
click at [846, 129] on icon at bounding box center [844, 130] width 15 height 15
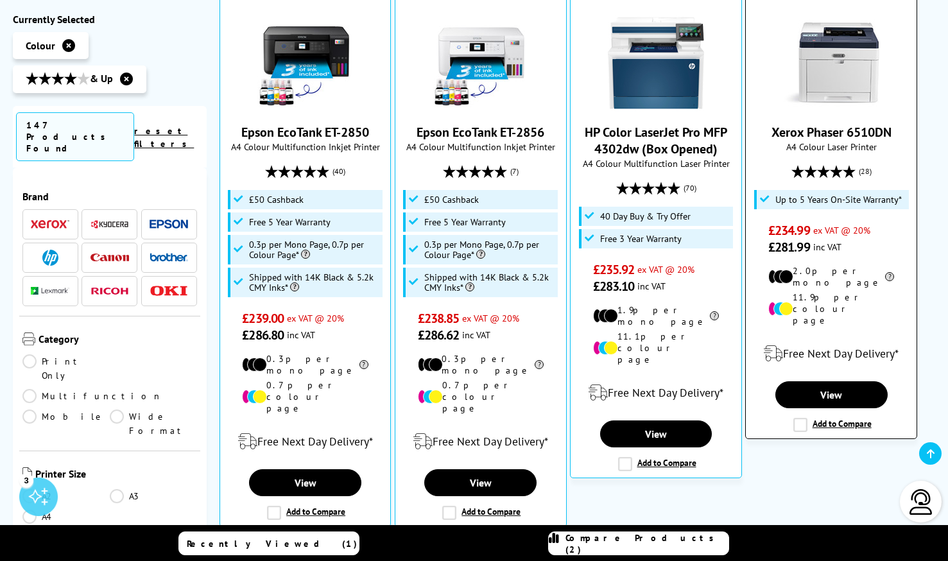
click at [793, 418] on label "Add to Compare" at bounding box center [832, 425] width 78 height 14
click at [0, 0] on input "Add to Compare" at bounding box center [0, 0] width 0 height 0
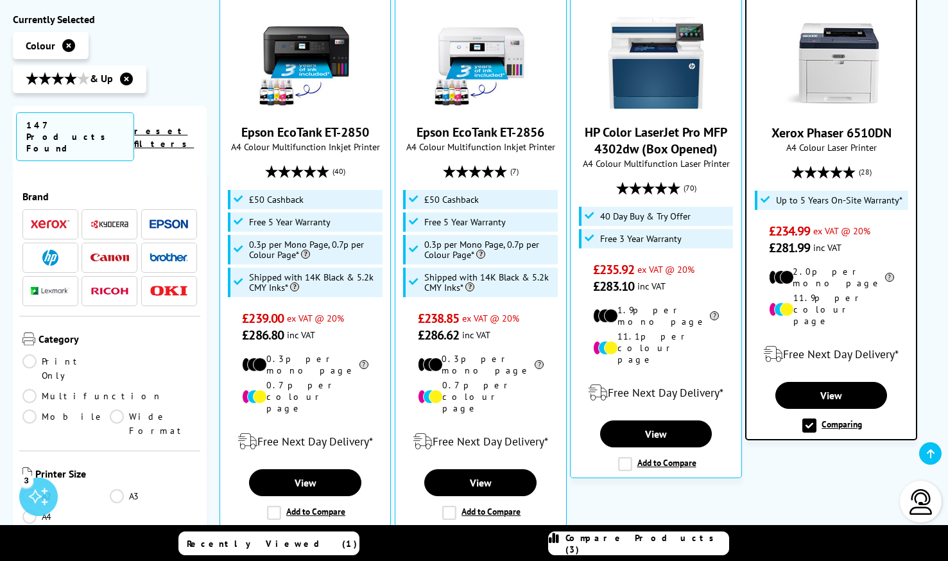
click at [628, 536] on link "Compare Products (3)" at bounding box center [638, 543] width 181 height 24
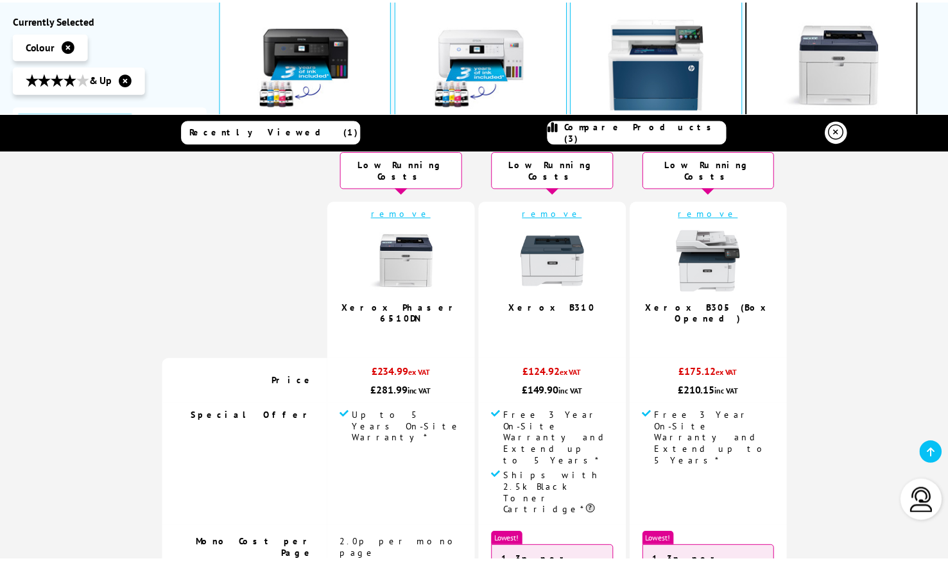
scroll to position [0, 0]
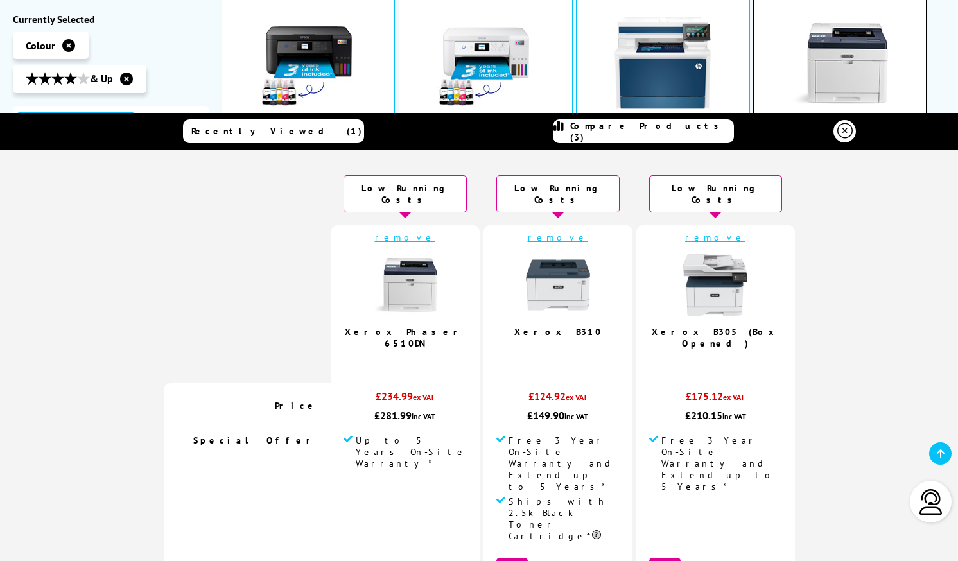
click at [846, 130] on icon at bounding box center [844, 130] width 15 height 15
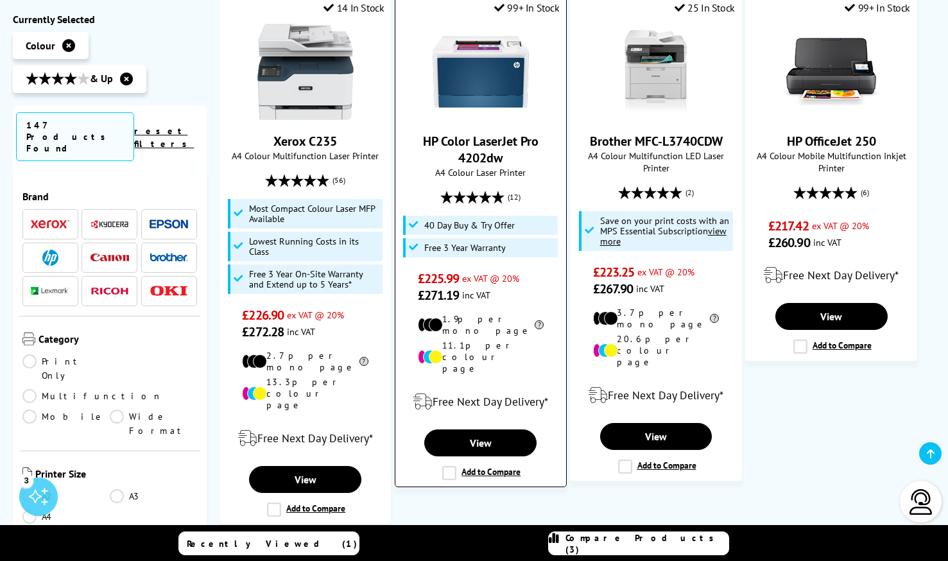
scroll to position [1302, 0]
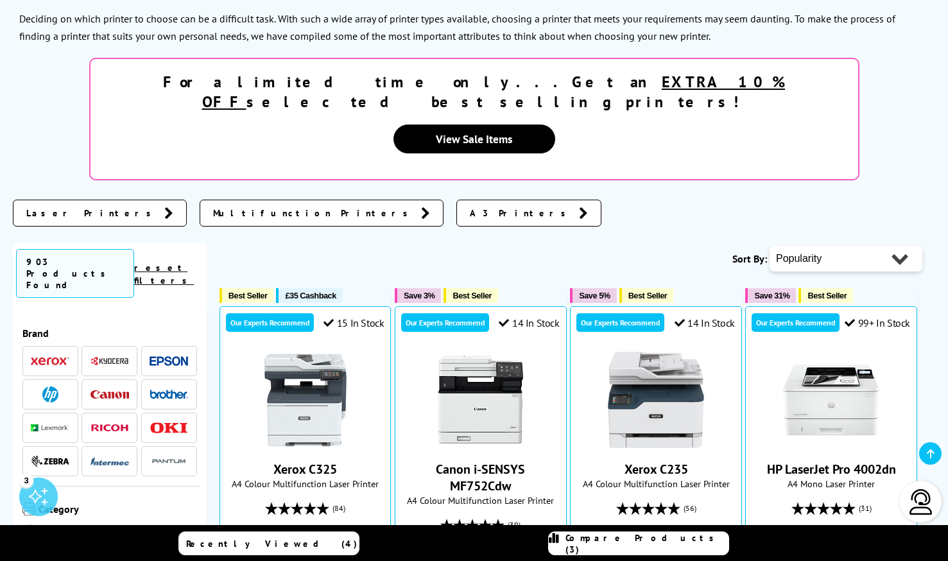
click at [53, 357] on img at bounding box center [50, 361] width 39 height 9
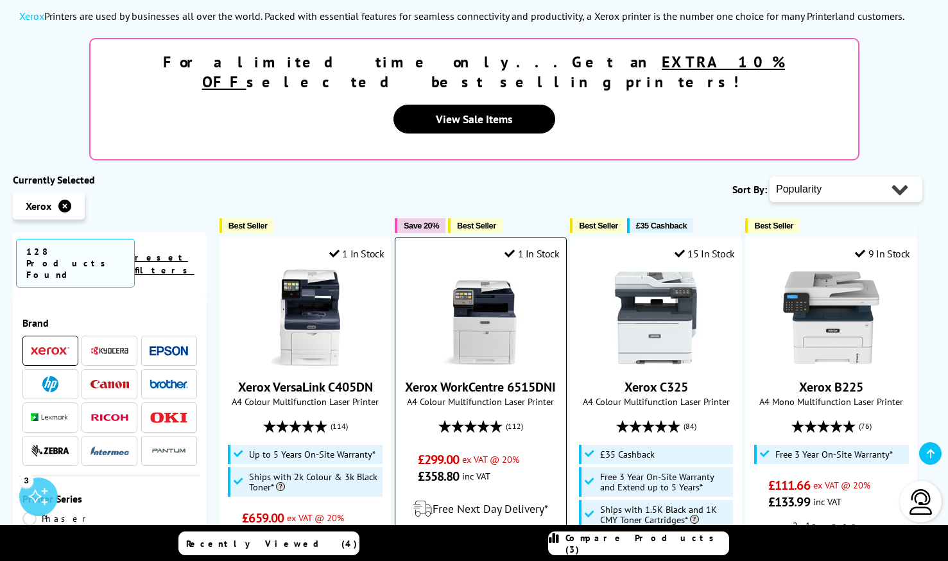
scroll to position [220, 0]
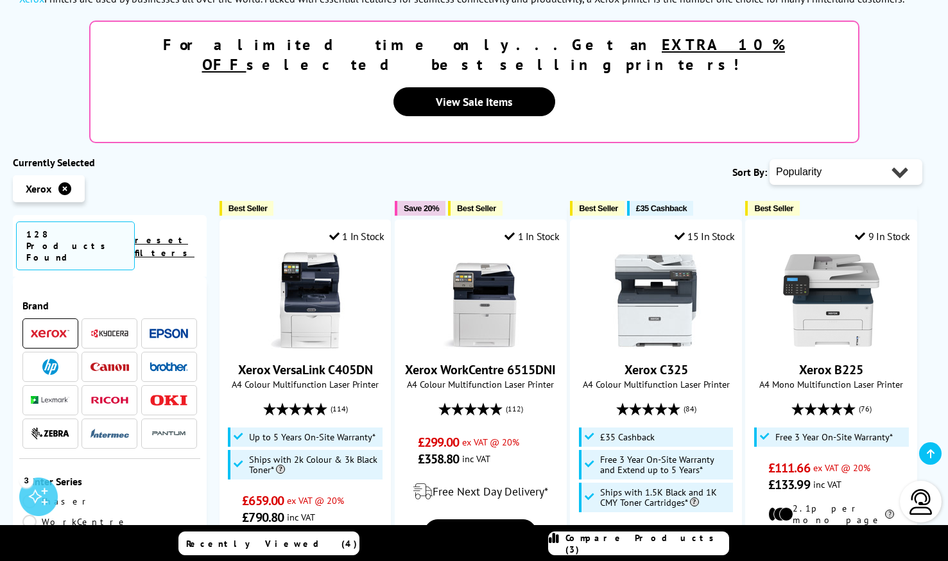
select select "Price Ascending"
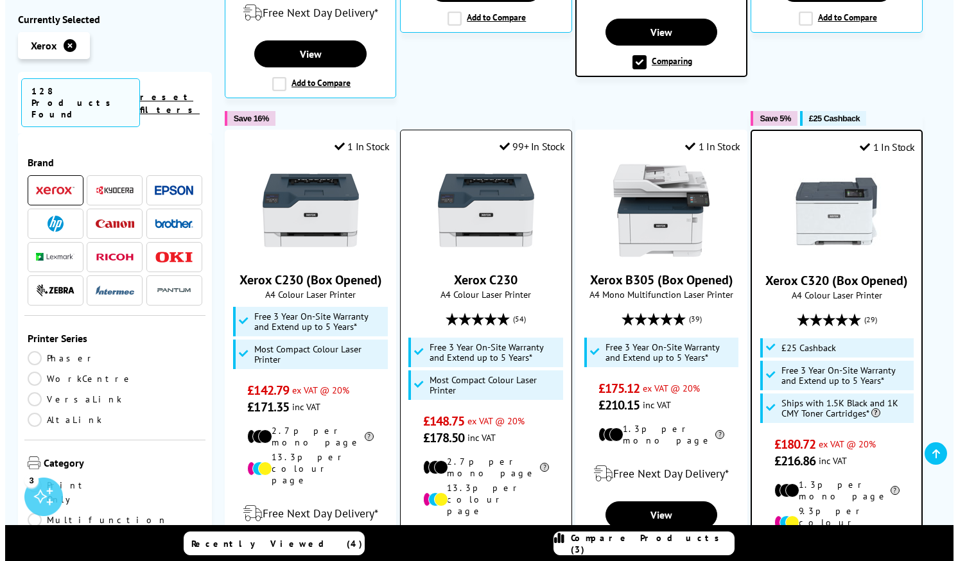
scroll to position [911, 0]
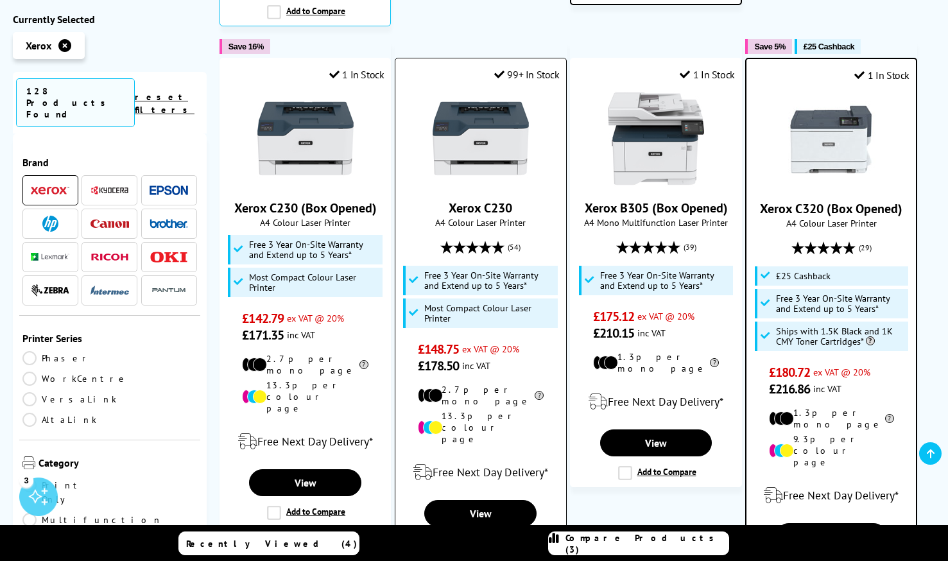
click at [454, 537] on label "Add to Compare" at bounding box center [481, 544] width 78 height 14
click at [0, 0] on input "Add to Compare" at bounding box center [0, 0] width 0 height 0
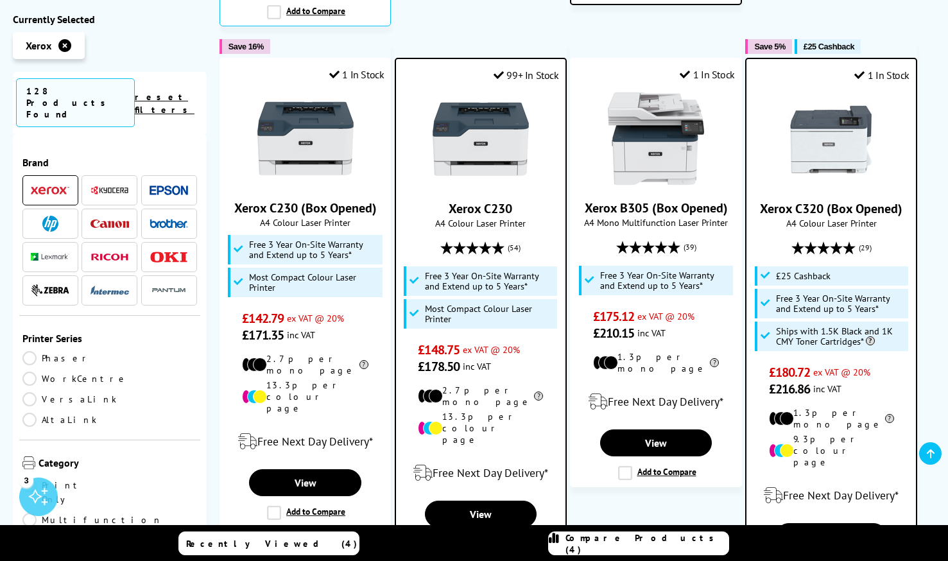
click at [616, 543] on span "Compare Products (4)" at bounding box center [646, 543] width 163 height 23
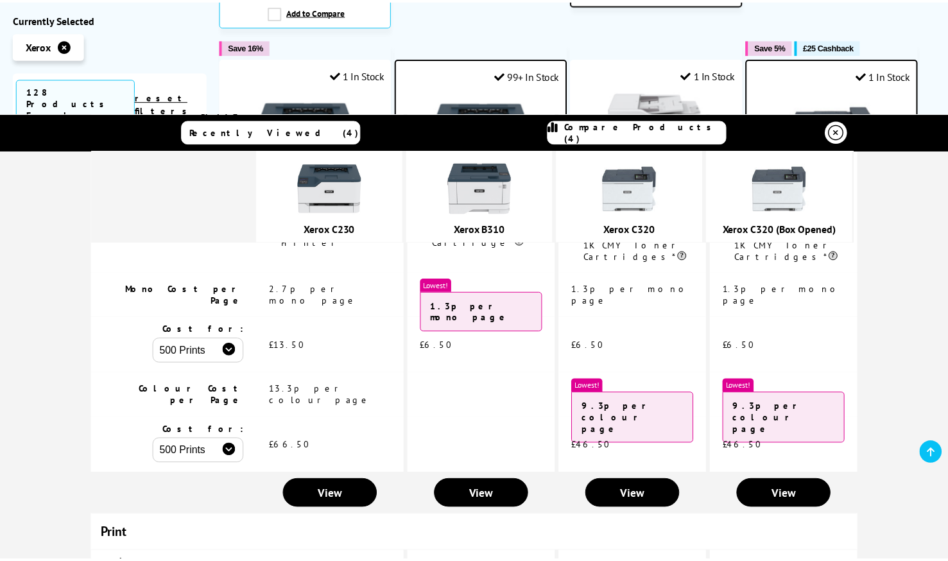
scroll to position [0, 0]
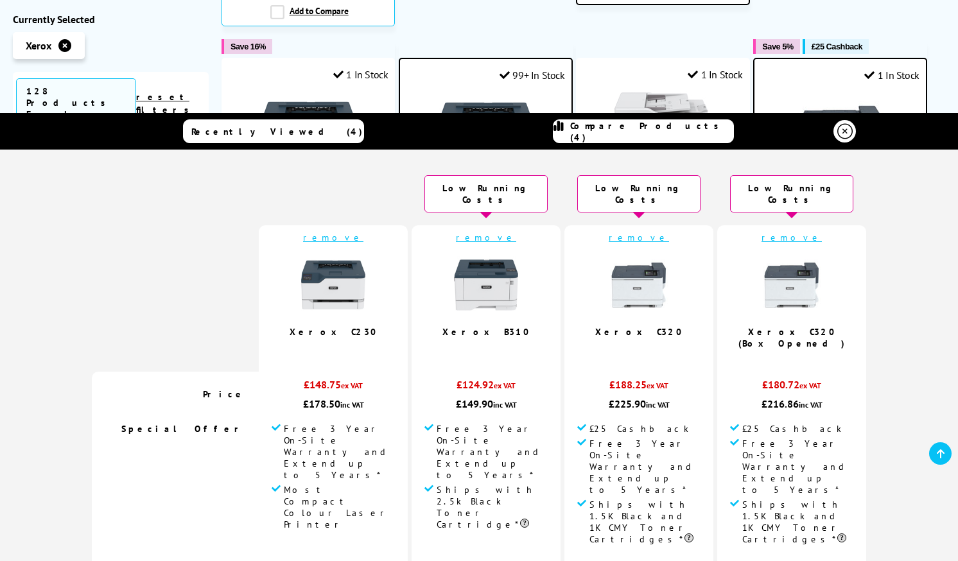
click at [838, 134] on icon at bounding box center [844, 130] width 15 height 15
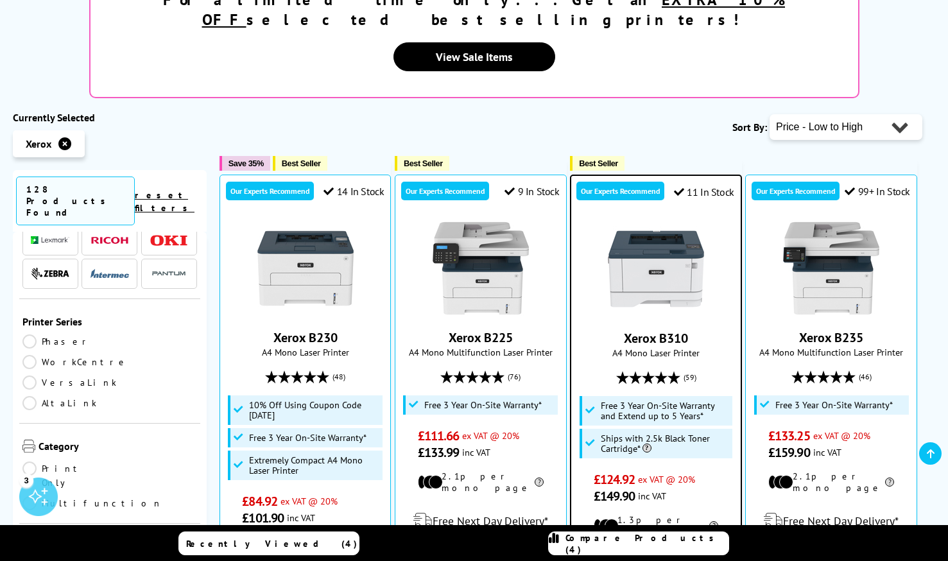
scroll to position [227, 0]
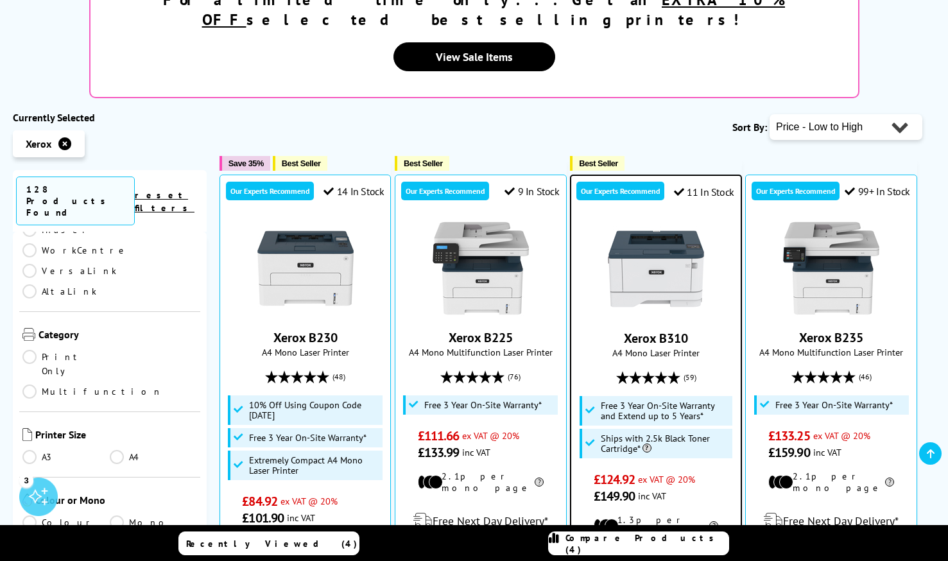
click at [30, 515] on link "Colour" at bounding box center [65, 522] width 87 height 14
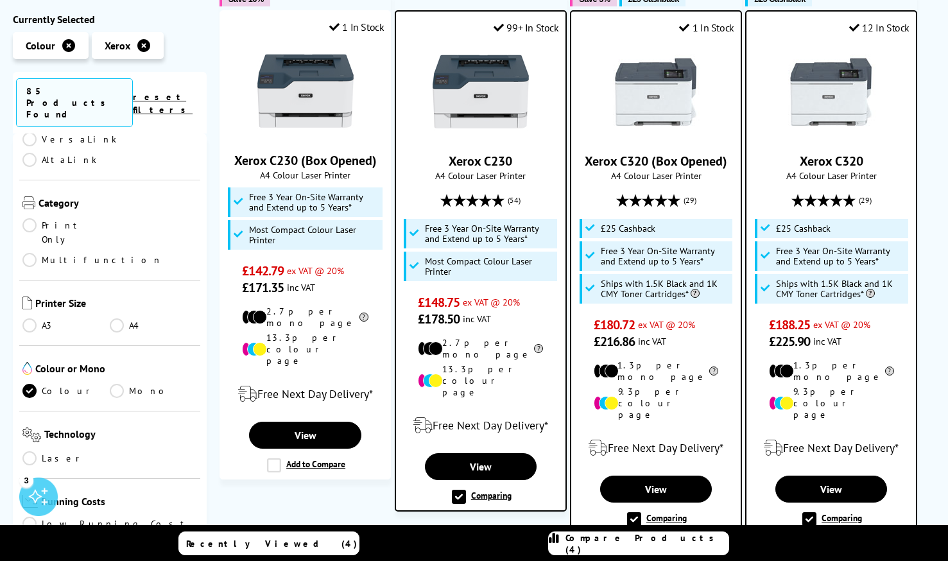
scroll to position [62, 0]
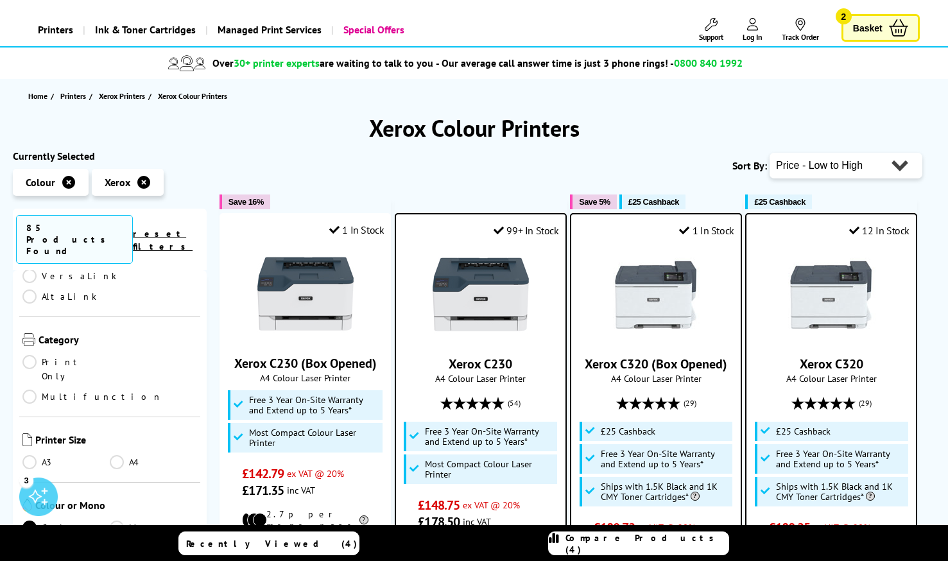
select select "Running Costs"
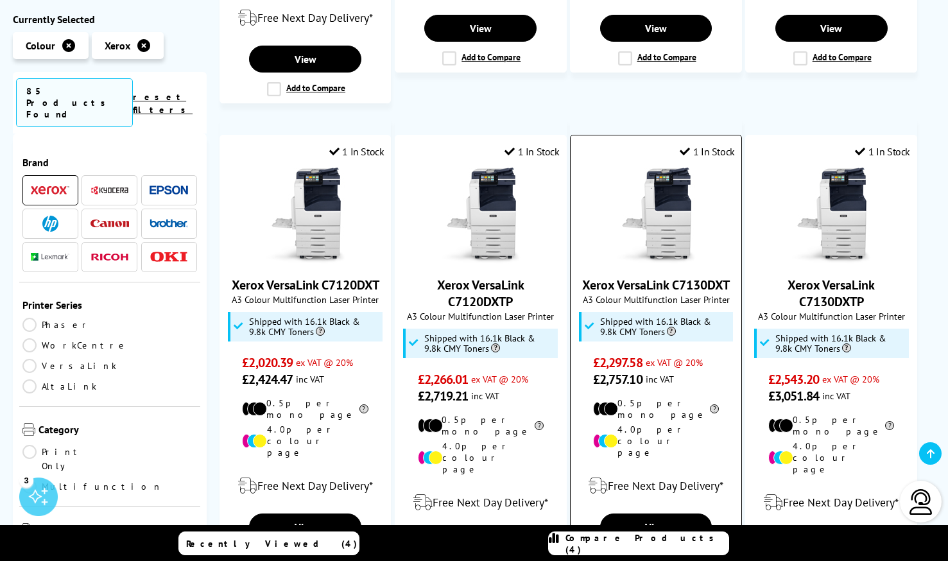
scroll to position [1407, 0]
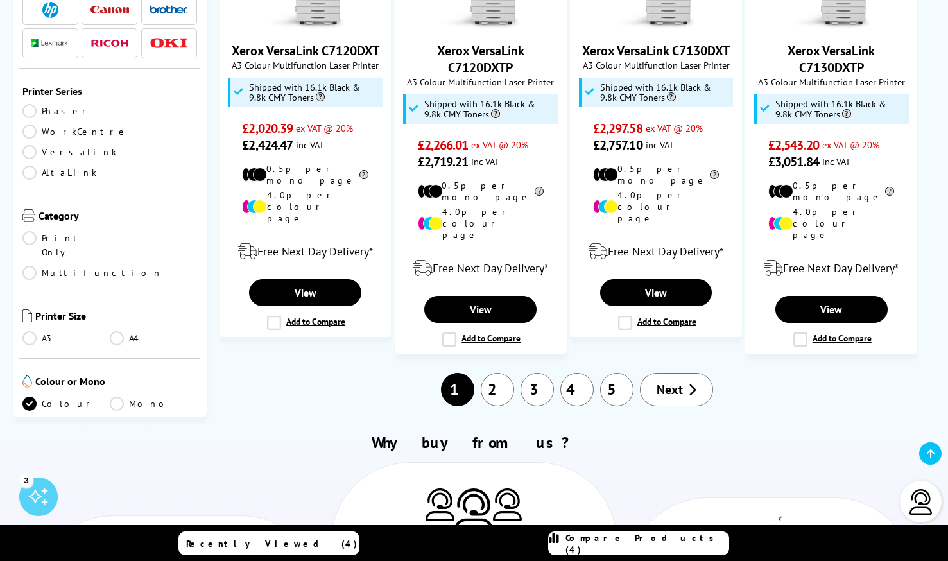
click at [497, 373] on link "2" at bounding box center [497, 389] width 33 height 33
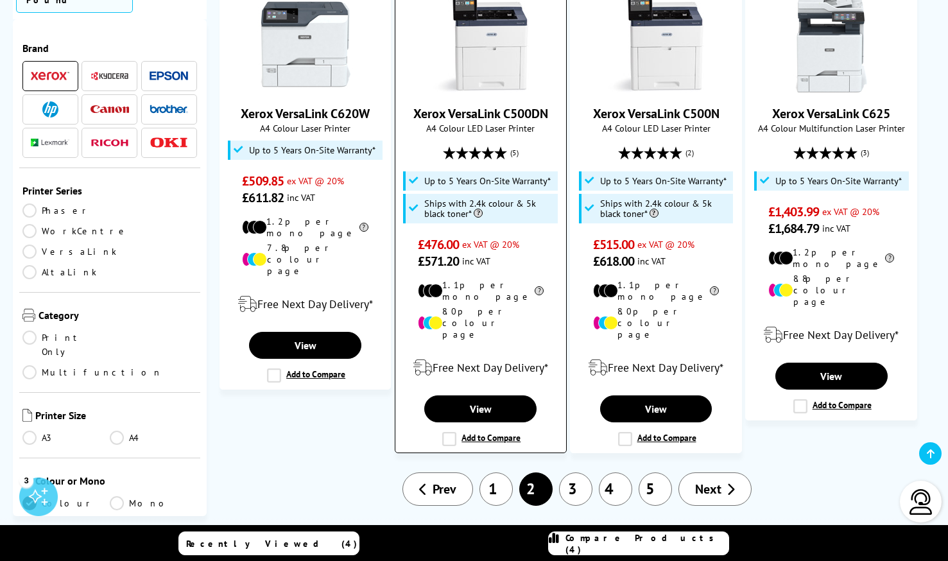
scroll to position [1411, 0]
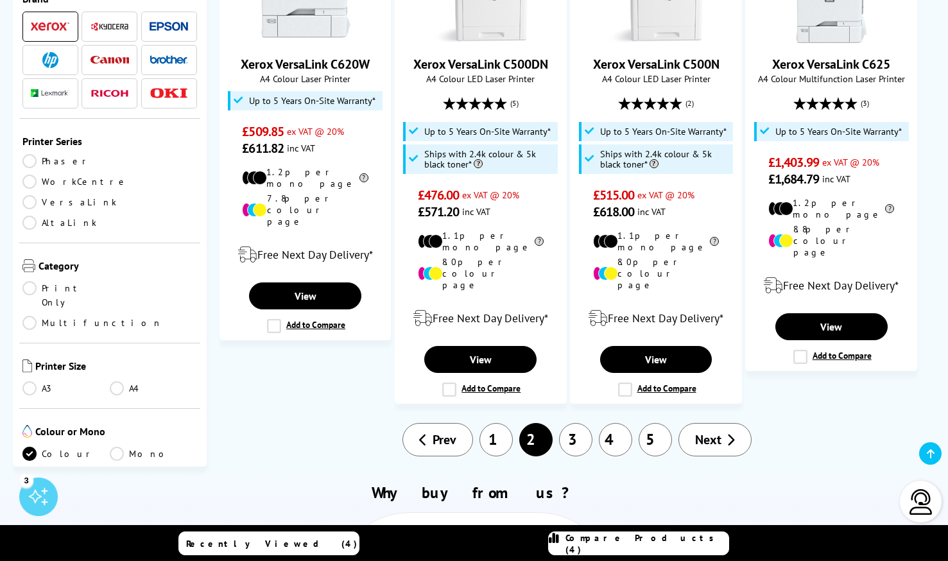
click at [576, 423] on link "3" at bounding box center [575, 439] width 33 height 33
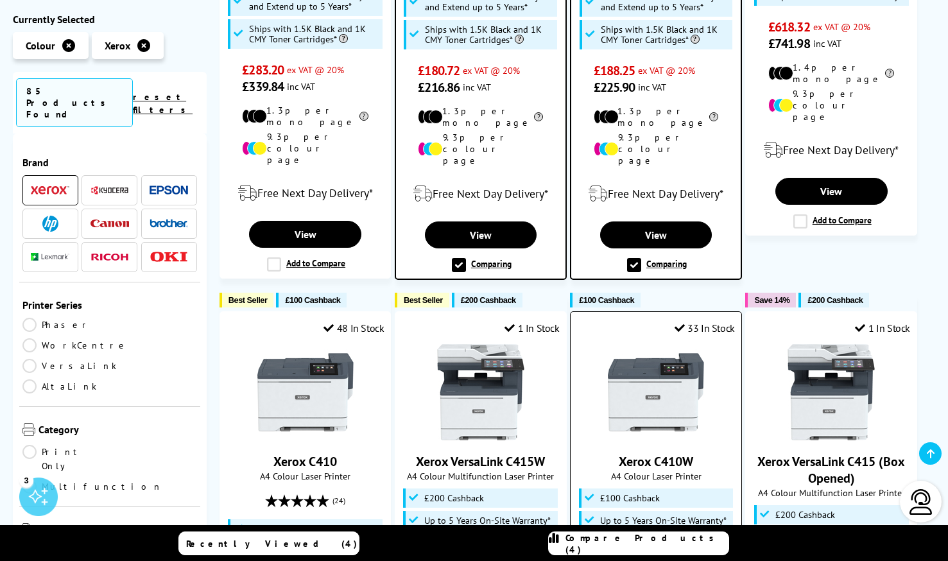
scroll to position [1341, 0]
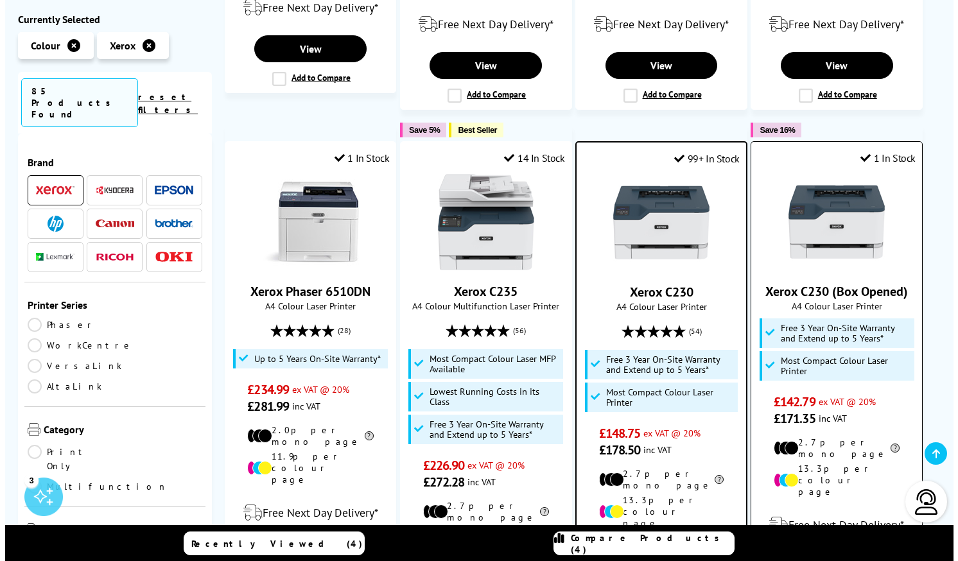
scroll to position [1353, 0]
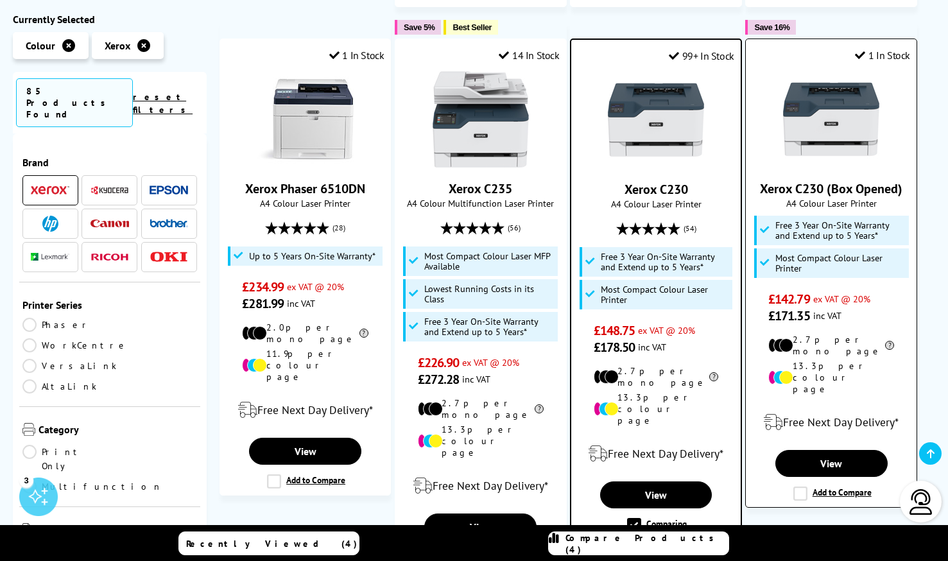
click at [798, 486] on label "Add to Compare" at bounding box center [832, 493] width 78 height 14
click at [0, 0] on input "Add to Compare" at bounding box center [0, 0] width 0 height 0
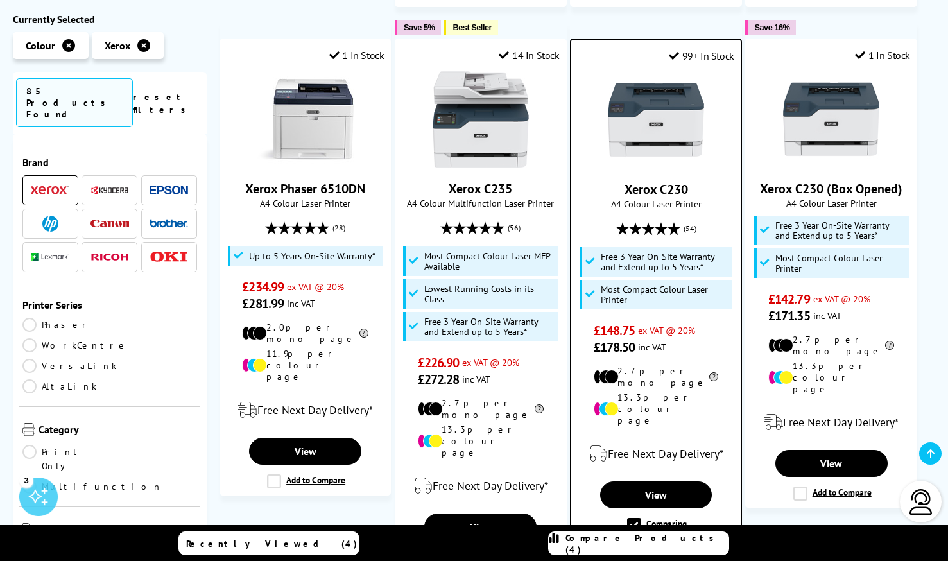
click at [605, 537] on span "Compare Products (4)" at bounding box center [646, 543] width 163 height 23
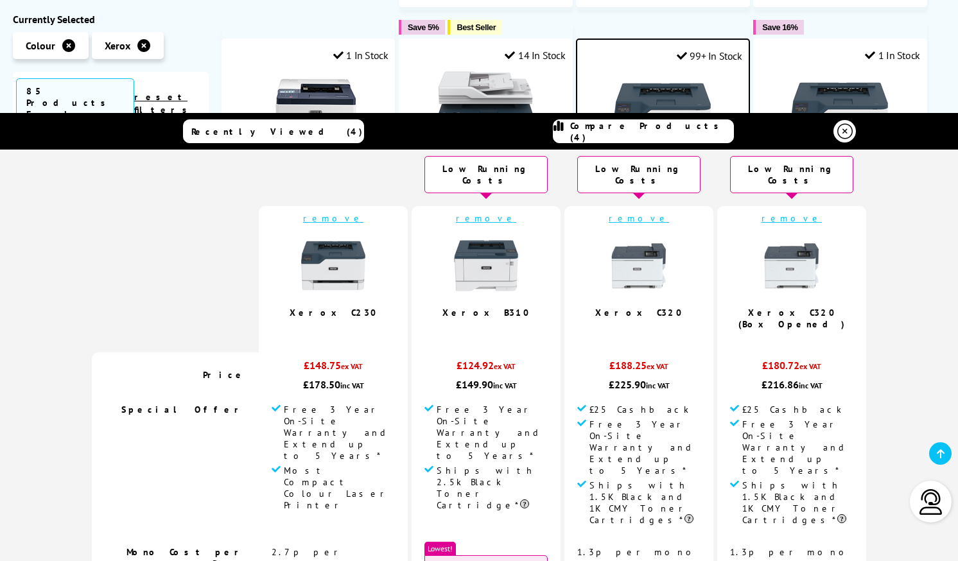
scroll to position [33, 0]
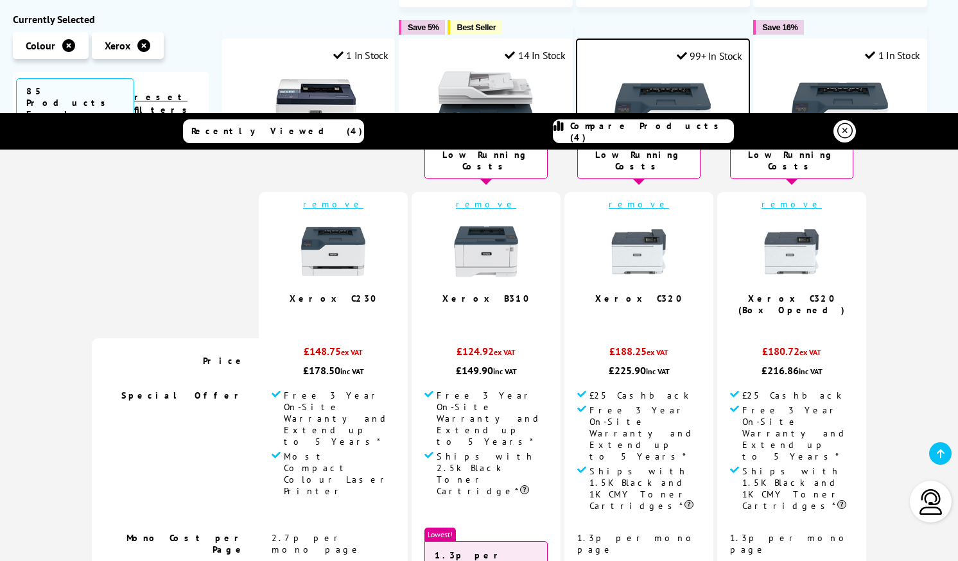
click at [841, 272] on td "remove Xerox C320 (Box Opened)" at bounding box center [791, 265] width 149 height 146
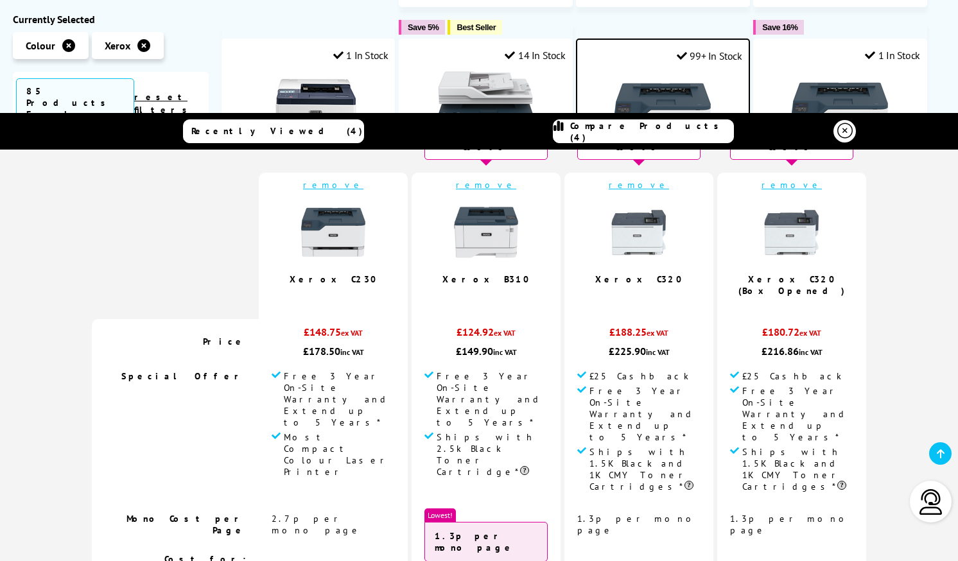
select select "500"
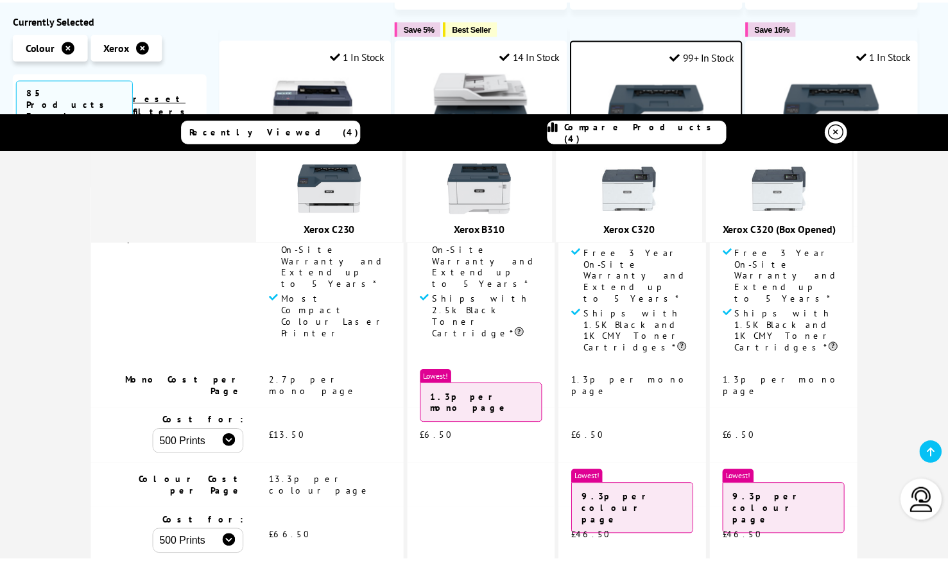
scroll to position [0, 0]
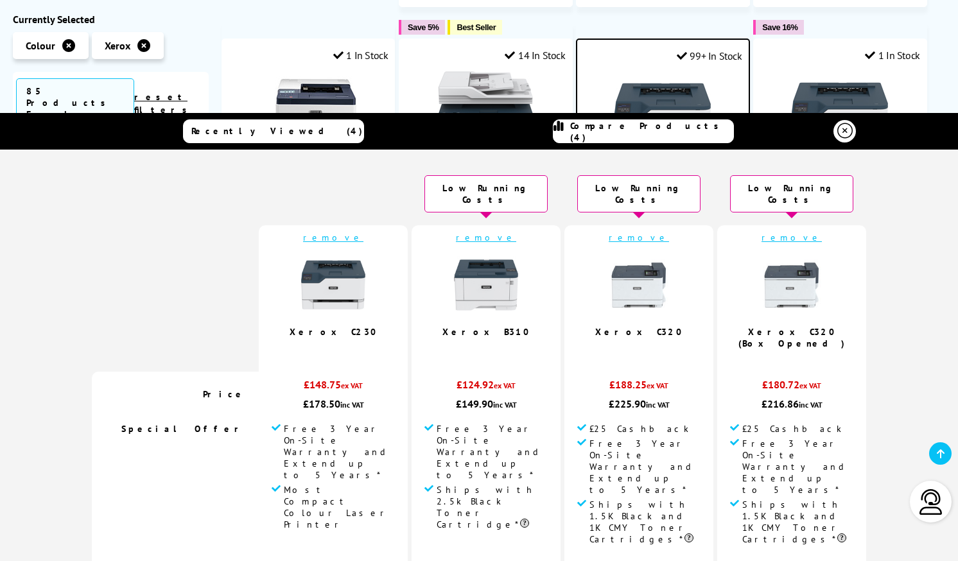
click at [840, 133] on icon at bounding box center [844, 130] width 15 height 15
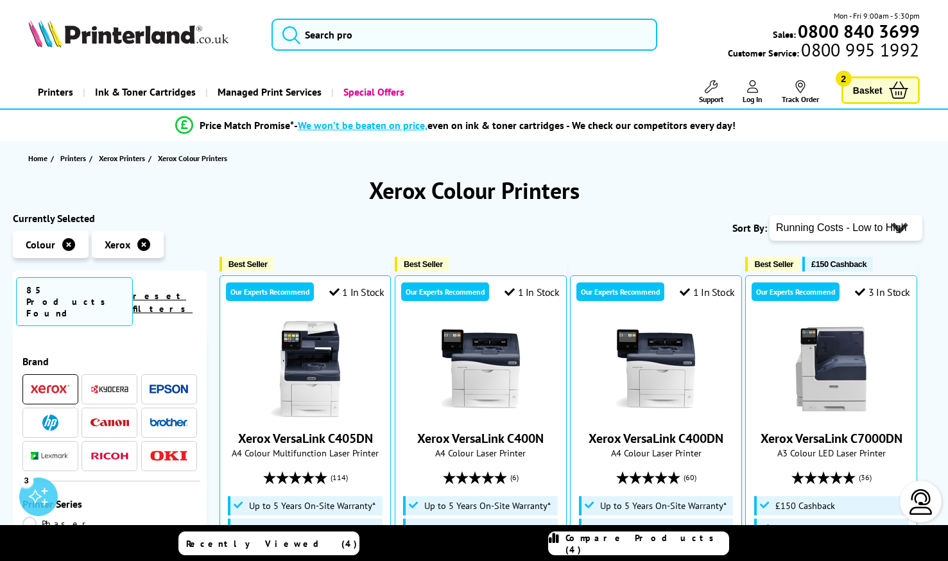
click at [624, 542] on span "Compare Products (4)" at bounding box center [646, 543] width 163 height 23
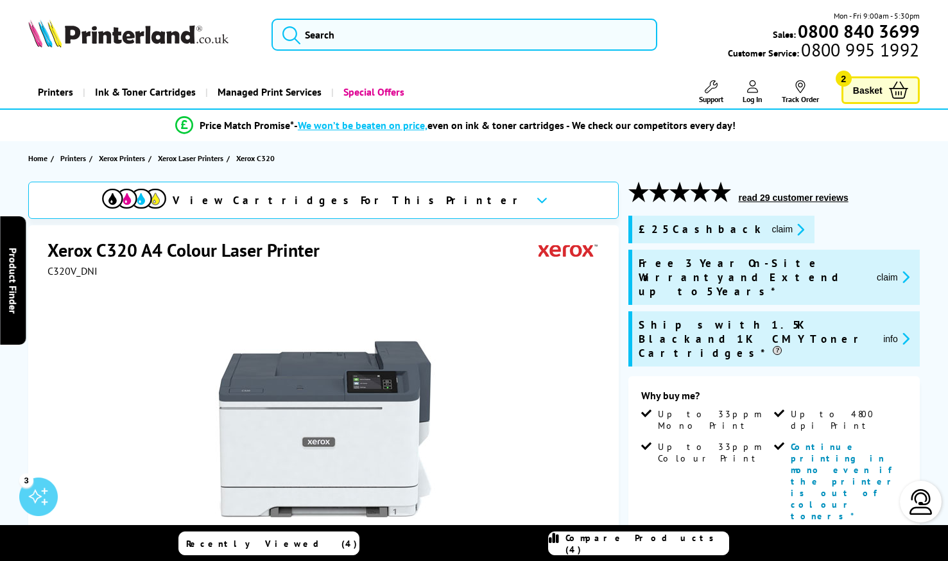
click at [606, 542] on span "Compare Products (4)" at bounding box center [646, 543] width 163 height 23
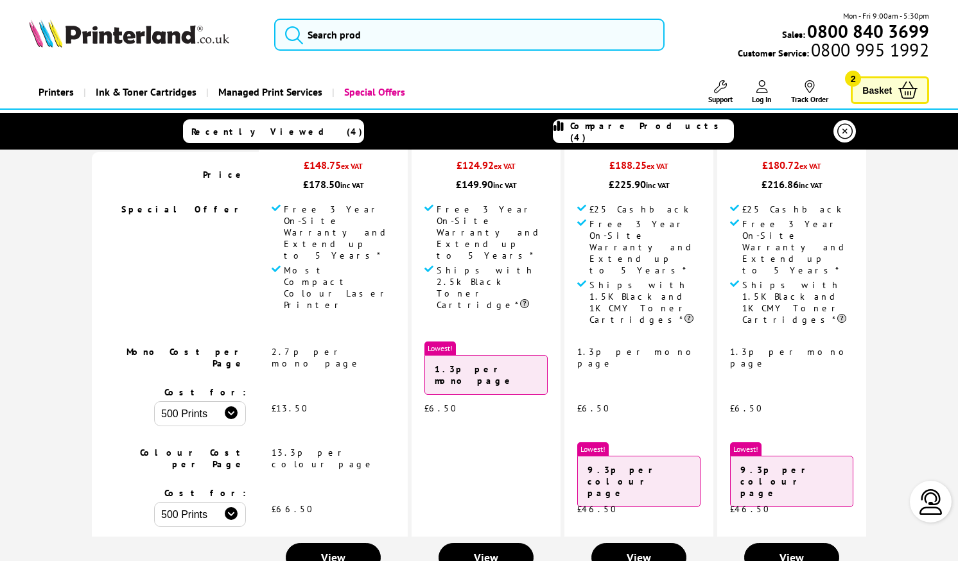
scroll to position [100, 0]
